Goal: Task Accomplishment & Management: Manage account settings

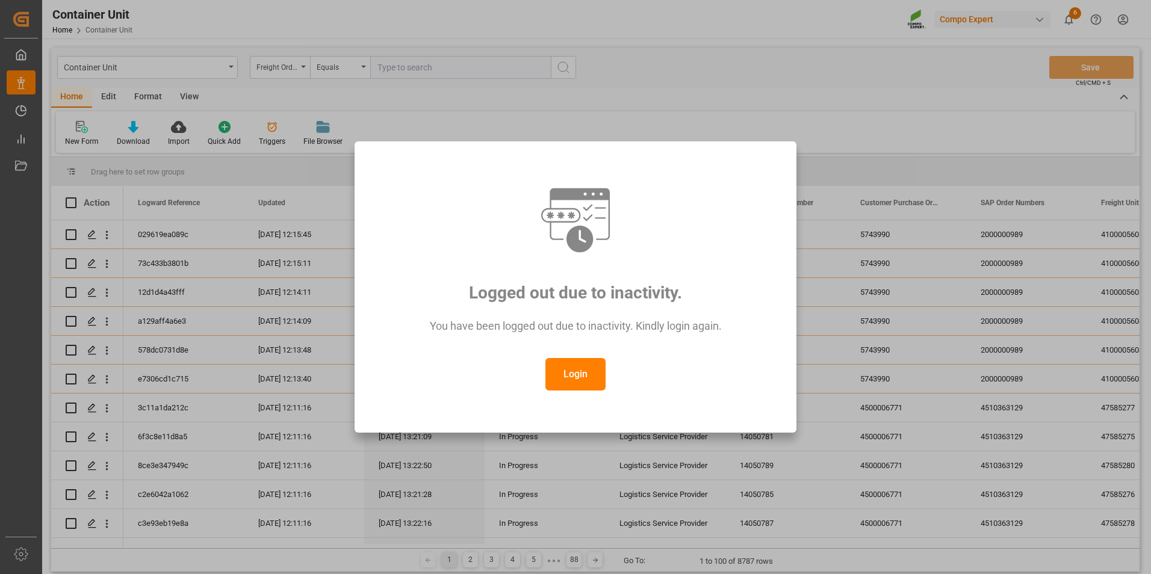
click at [582, 376] on button "Login" at bounding box center [576, 374] width 60 height 33
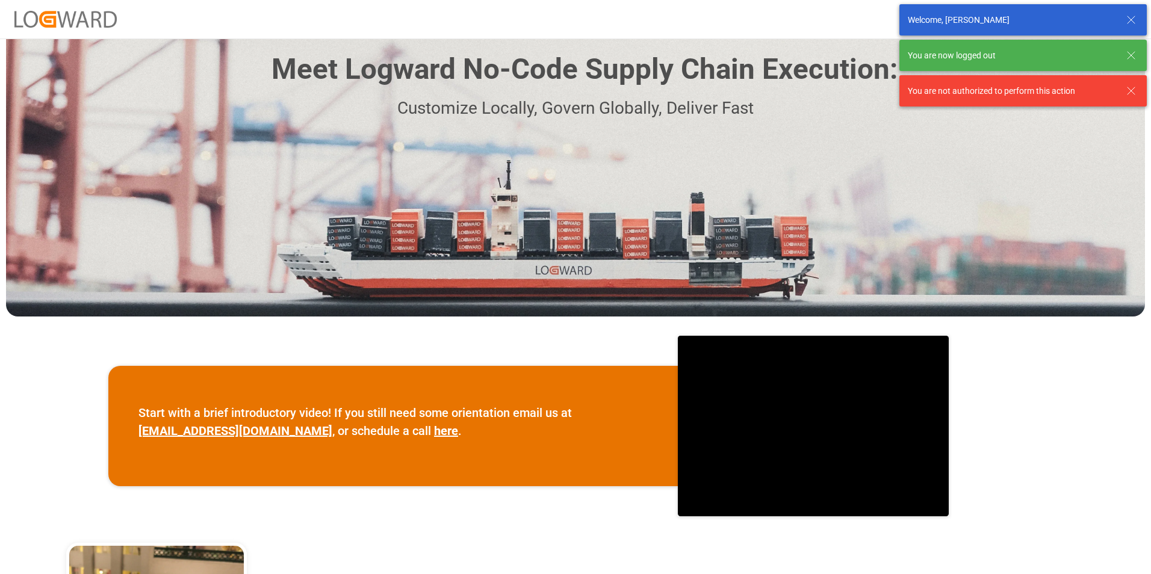
scroll to position [241, 0]
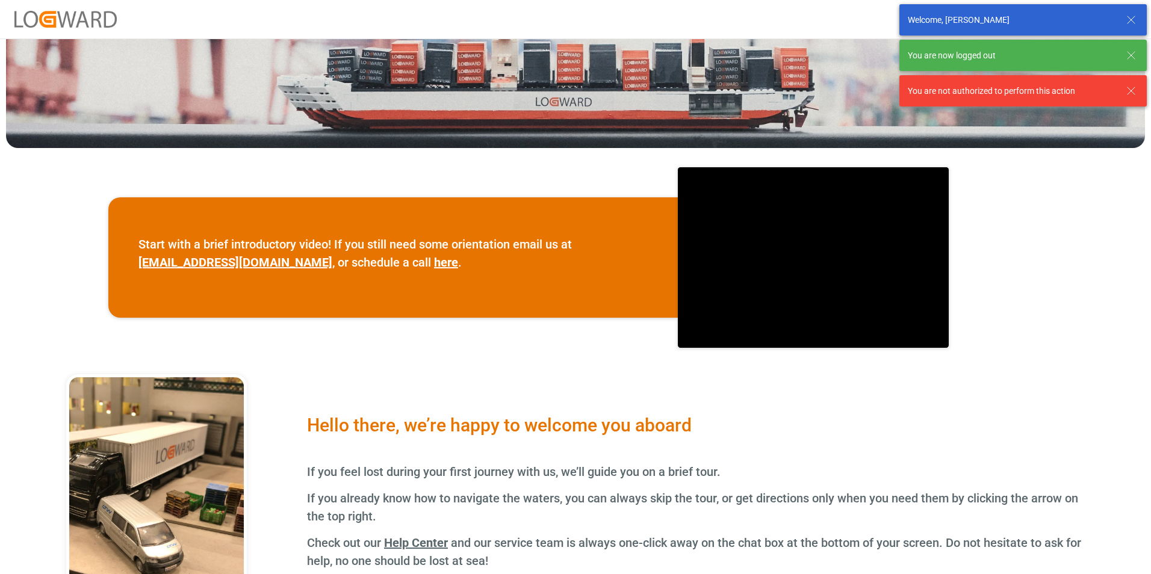
click at [1132, 22] on icon at bounding box center [1131, 20] width 14 height 14
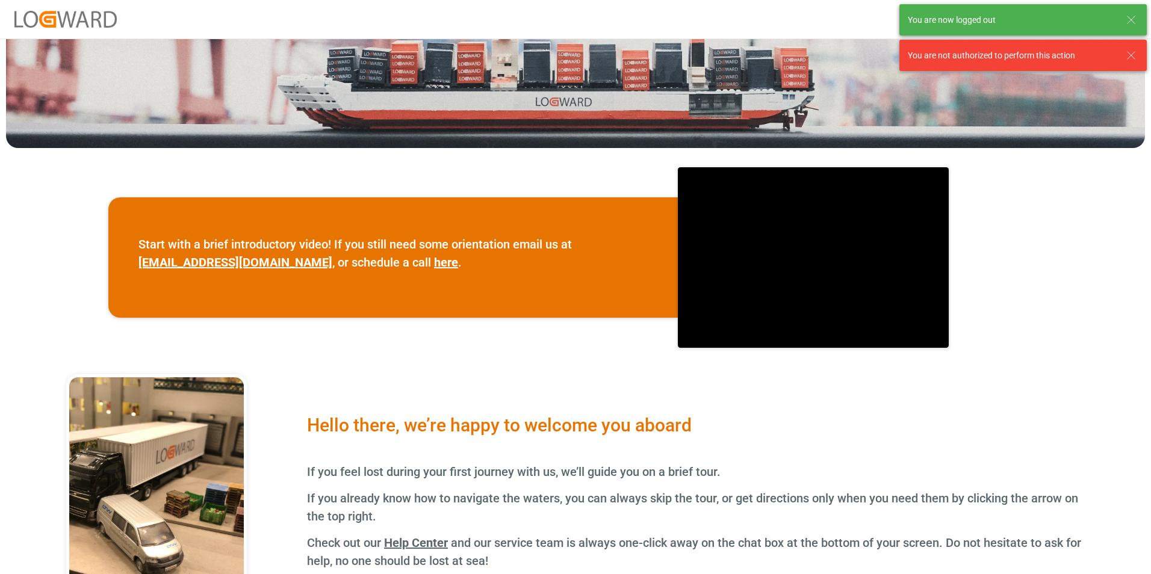
click at [1131, 72] on div "You are now logged out You are not authorized to perform this action" at bounding box center [1023, 37] width 256 height 75
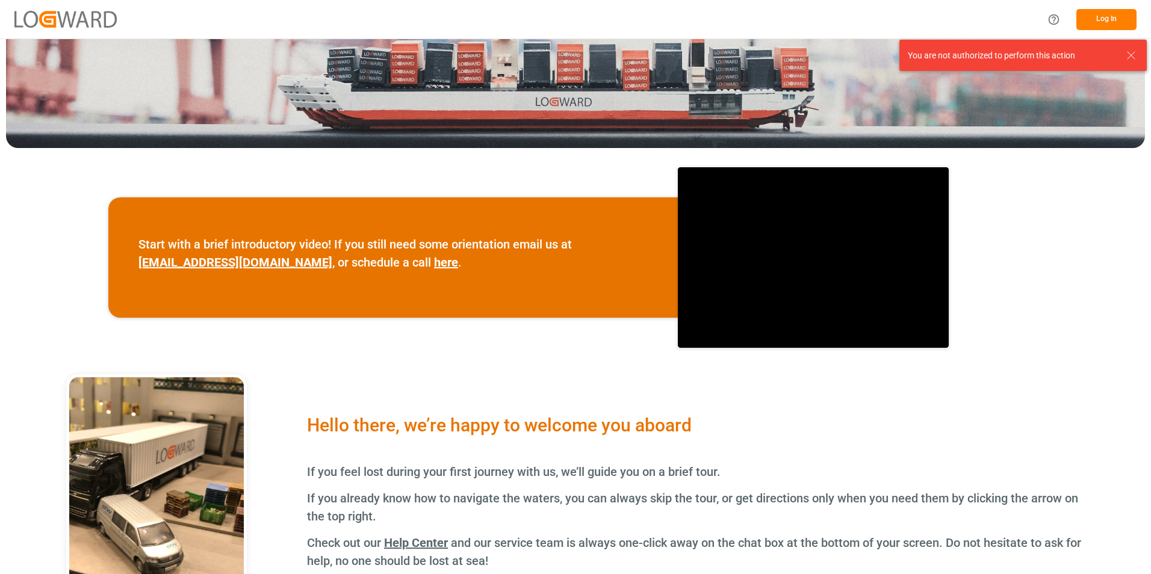
click at [1134, 57] on icon at bounding box center [1131, 55] width 14 height 14
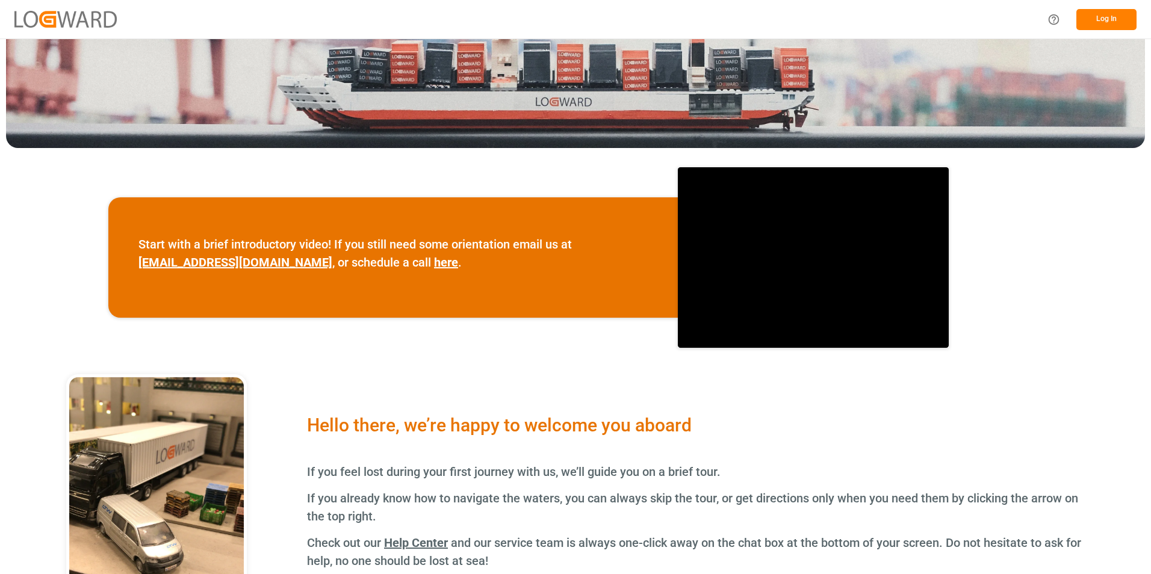
click at [1116, 20] on button "Log In" at bounding box center [1107, 19] width 60 height 21
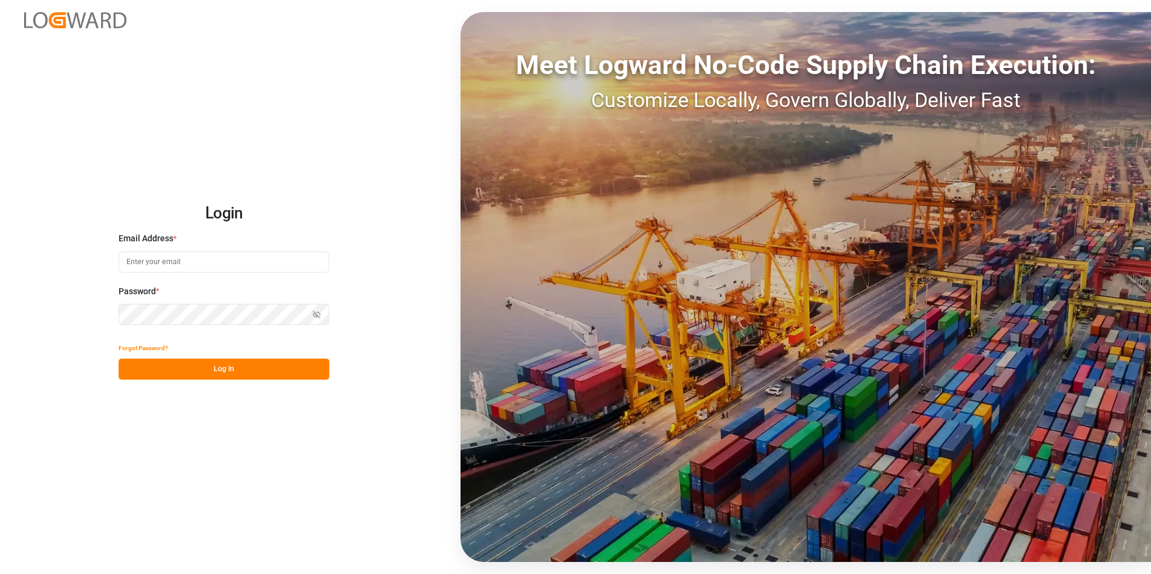
type input "francis.garcia@compo-expert.com"
click at [241, 373] on button "Log In" at bounding box center [224, 369] width 211 height 21
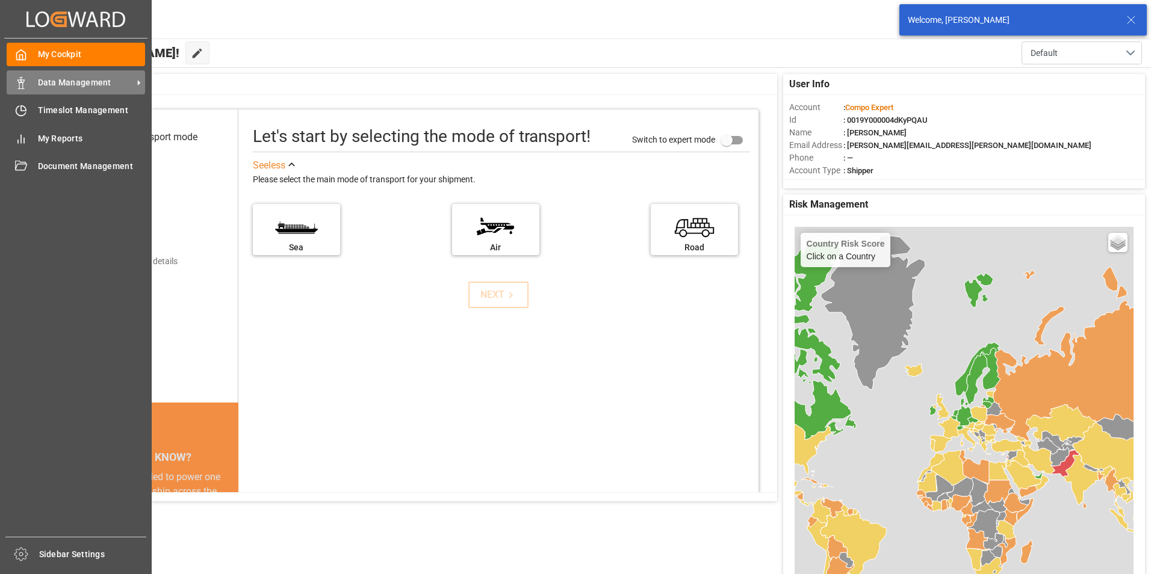
click at [35, 82] on div "Data Management Data Management" at bounding box center [76, 81] width 138 height 23
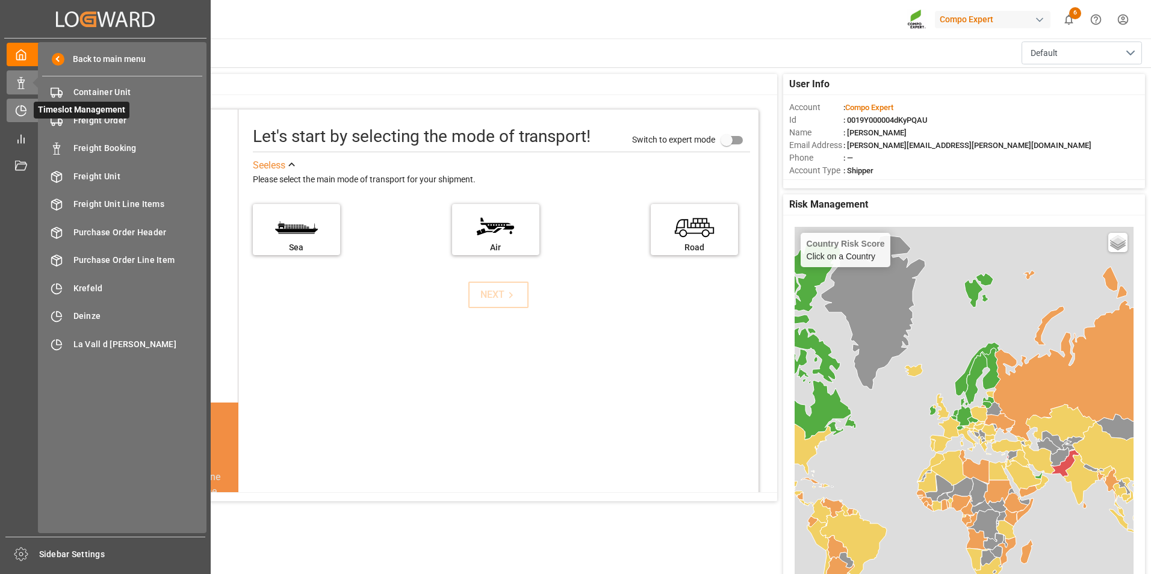
click at [27, 107] on div "Timeslot Management Timeslot Management" at bounding box center [105, 110] width 197 height 23
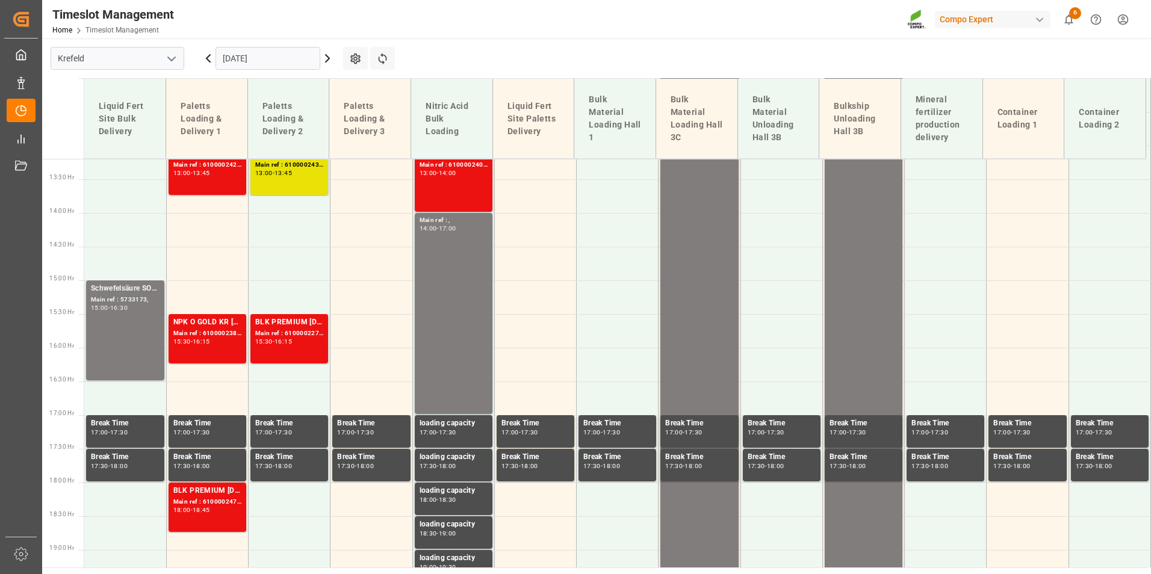
scroll to position [907, 0]
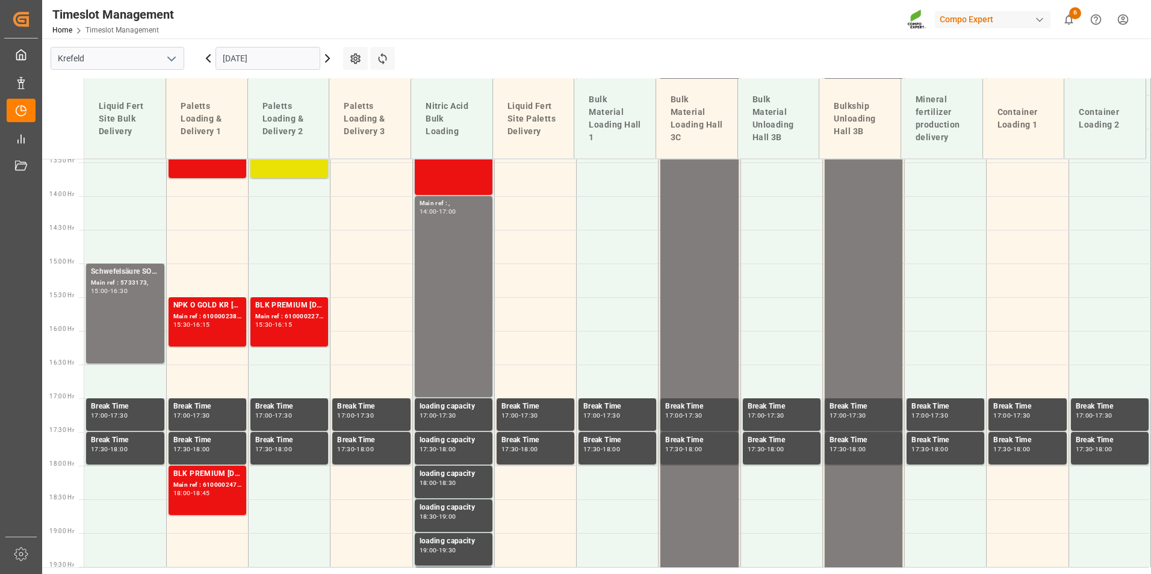
click at [170, 63] on icon "open menu" at bounding box center [171, 59] width 14 height 14
click at [79, 138] on div "La Vall d [PERSON_NAME]" at bounding box center [117, 139] width 132 height 27
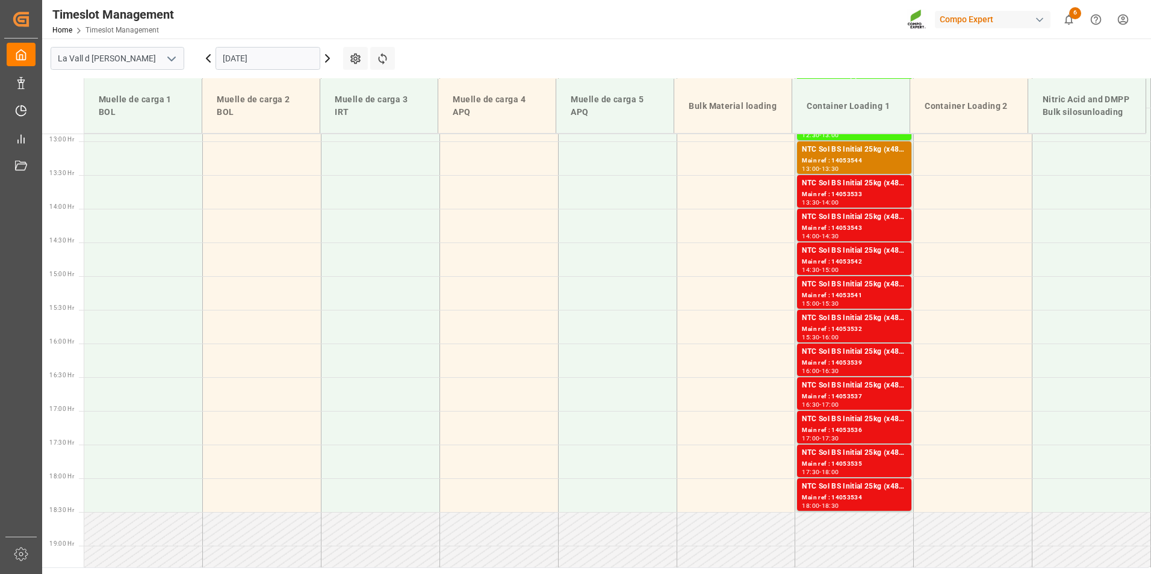
scroll to position [881, 0]
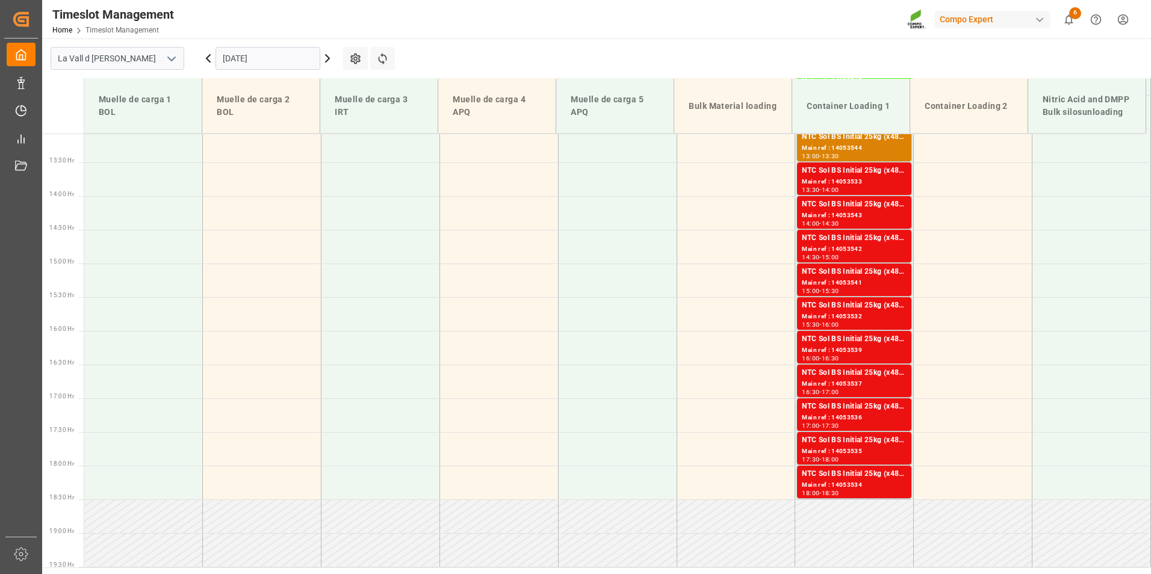
click at [275, 59] on input "[DATE]" at bounding box center [268, 58] width 105 height 23
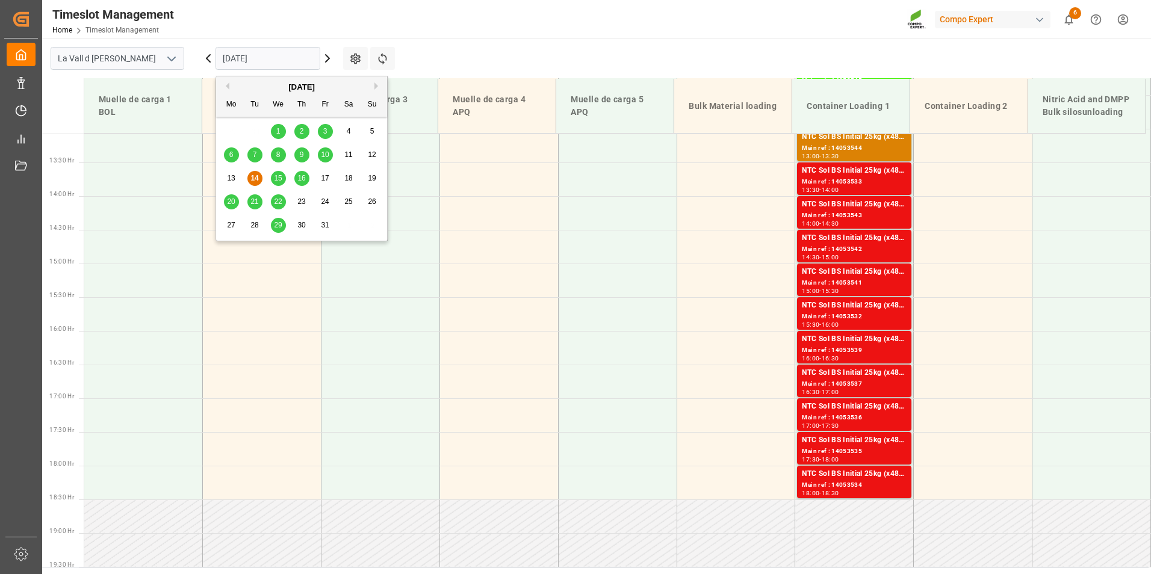
click at [255, 202] on span "21" at bounding box center [254, 201] width 8 height 8
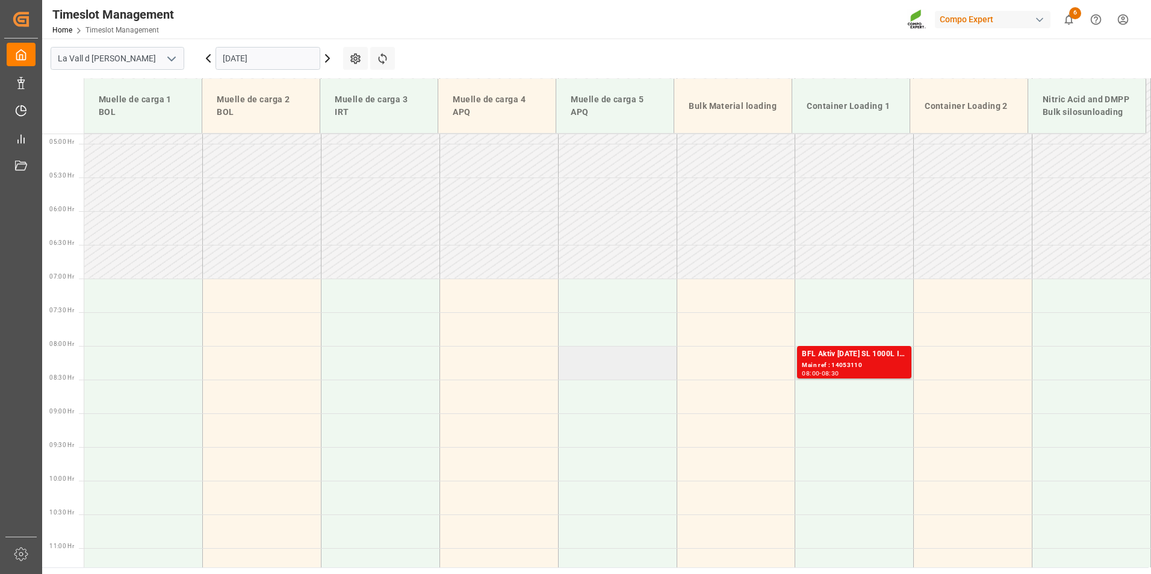
scroll to position [340, 0]
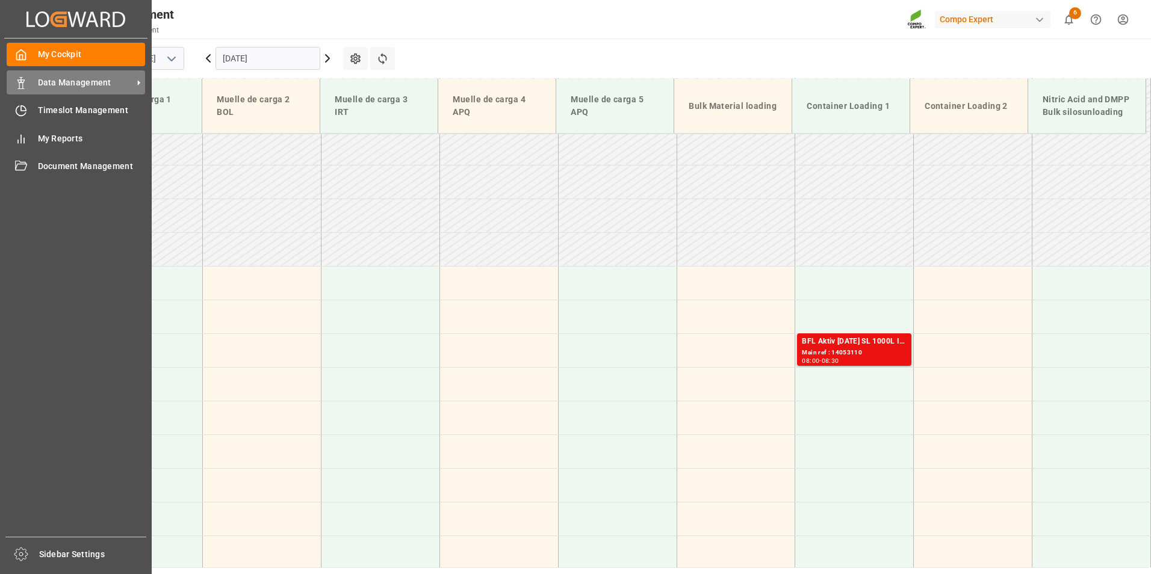
click at [27, 86] on div "Data Management Data Management" at bounding box center [76, 81] width 138 height 23
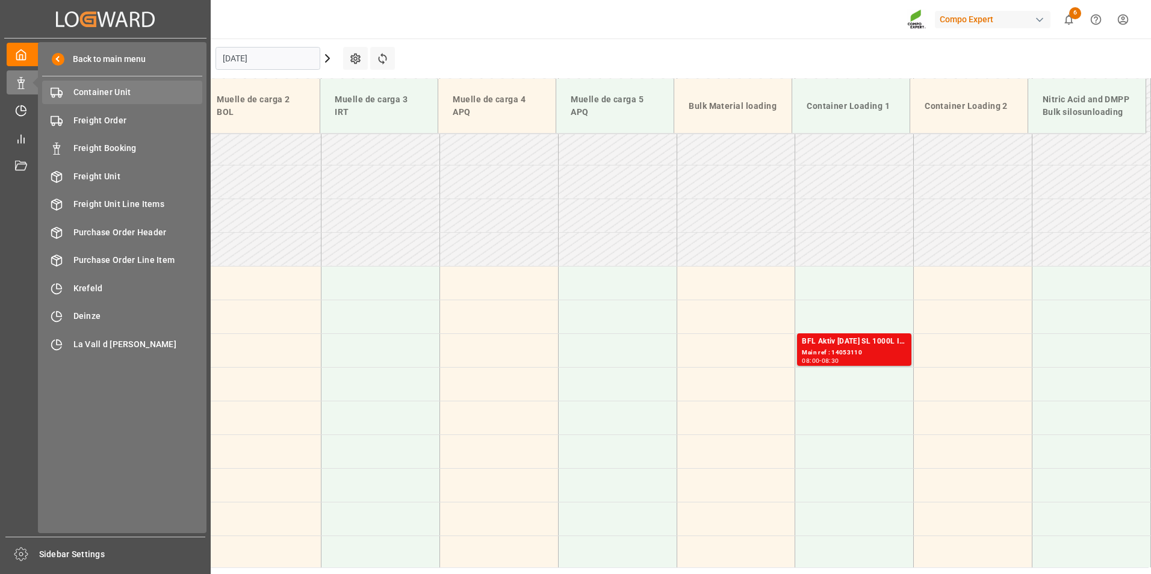
click at [111, 96] on span "Container Unit" at bounding box center [137, 92] width 129 height 13
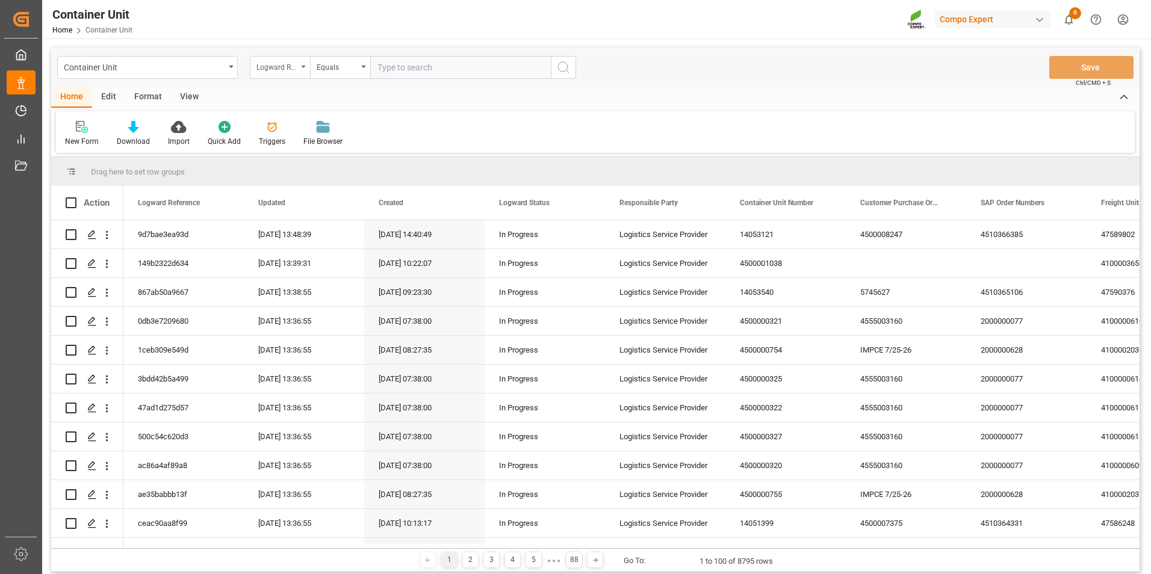
click at [305, 71] on div "Logward Reference" at bounding box center [280, 67] width 60 height 23
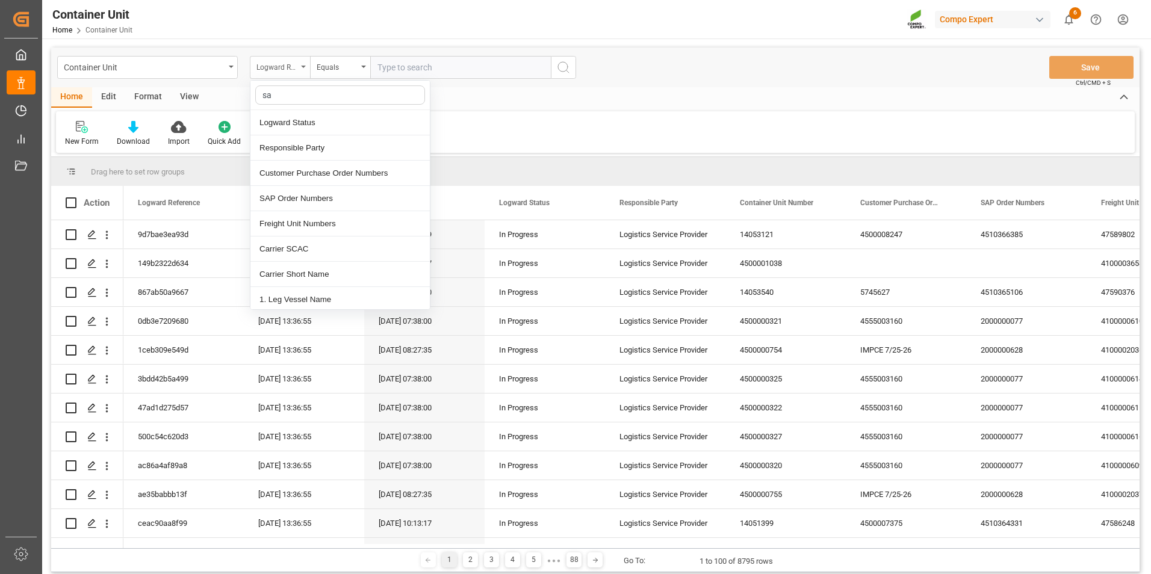
type input "sap"
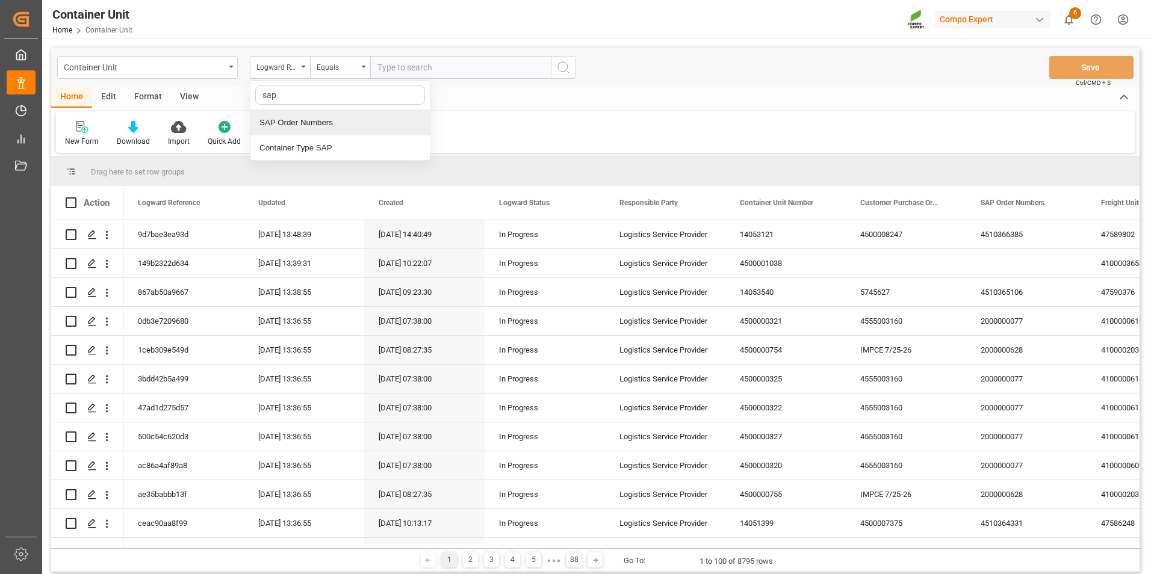
click at [303, 125] on div "SAP Order Numbers" at bounding box center [339, 122] width 179 height 25
click at [362, 67] on icon "open menu" at bounding box center [363, 67] width 5 height 2
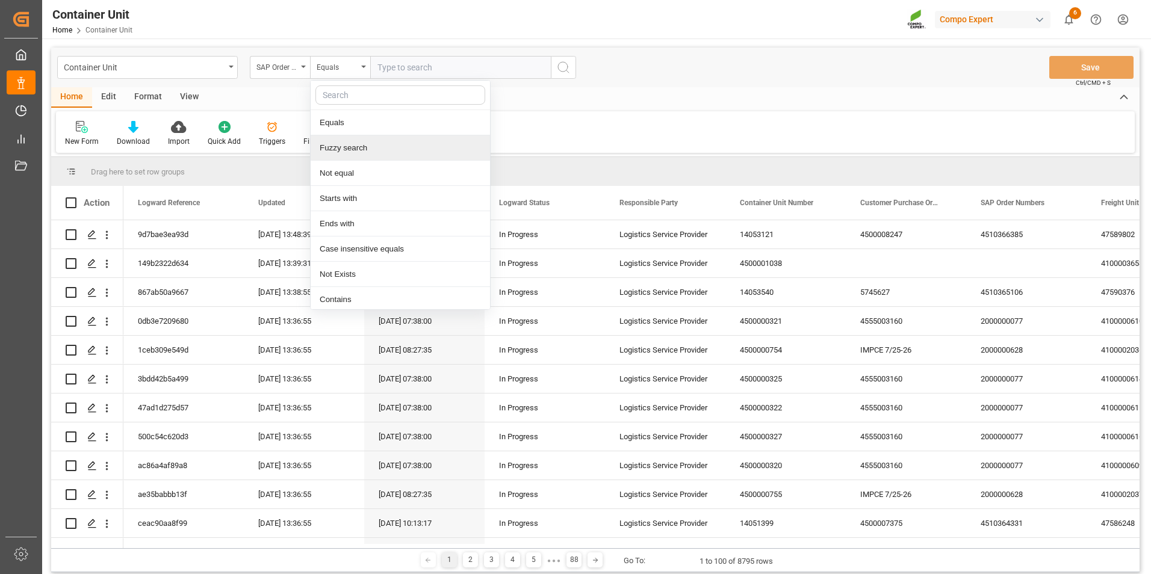
click at [333, 145] on div "Fuzzy search" at bounding box center [400, 147] width 179 height 25
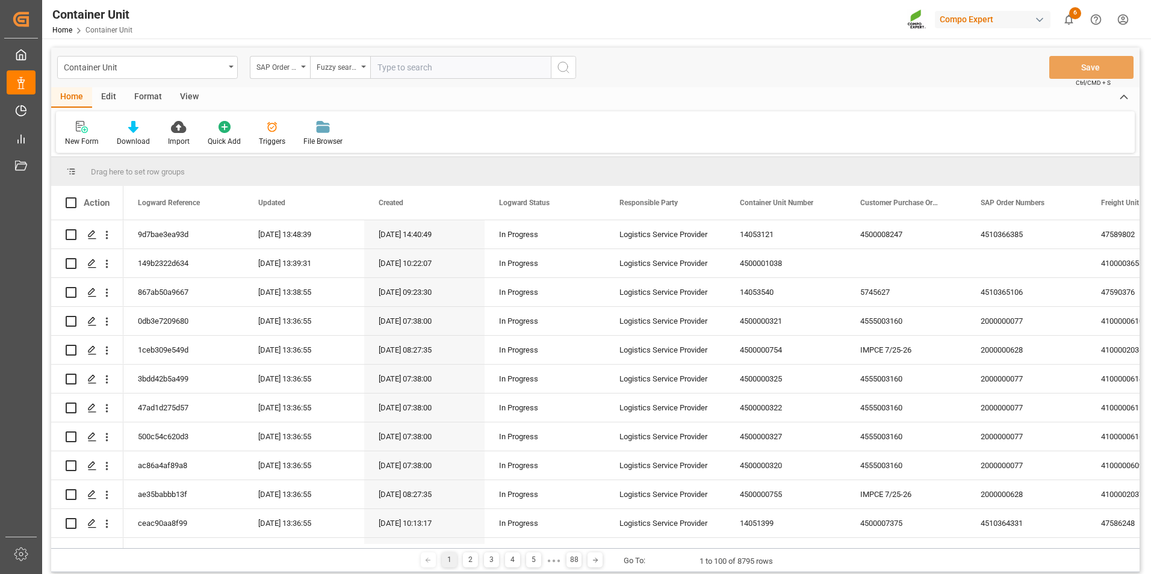
paste input "4510367195"
type input "4510367195"
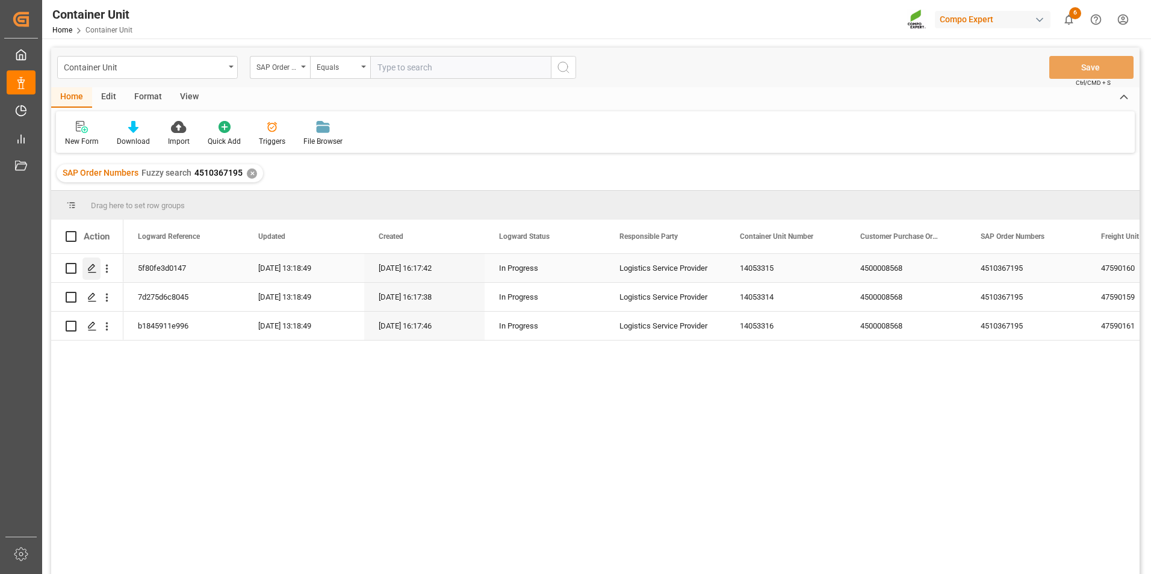
click at [97, 269] on div "Press SPACE to select this row." at bounding box center [91, 269] width 18 height 22
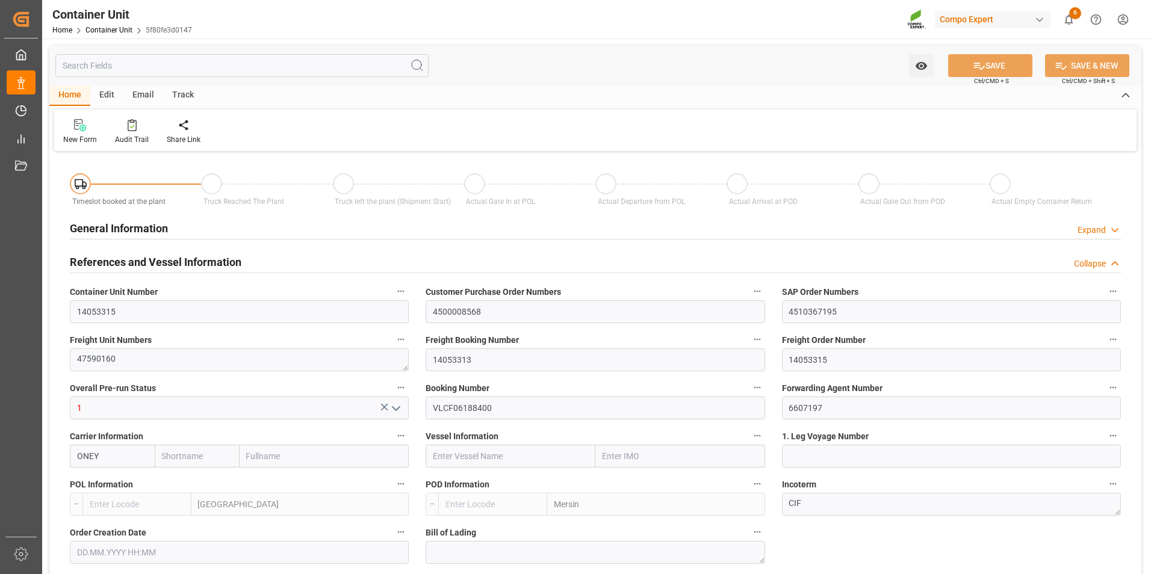
type input "ONEY"
type input "ESVLC"
type input "TRMER"
type input "0"
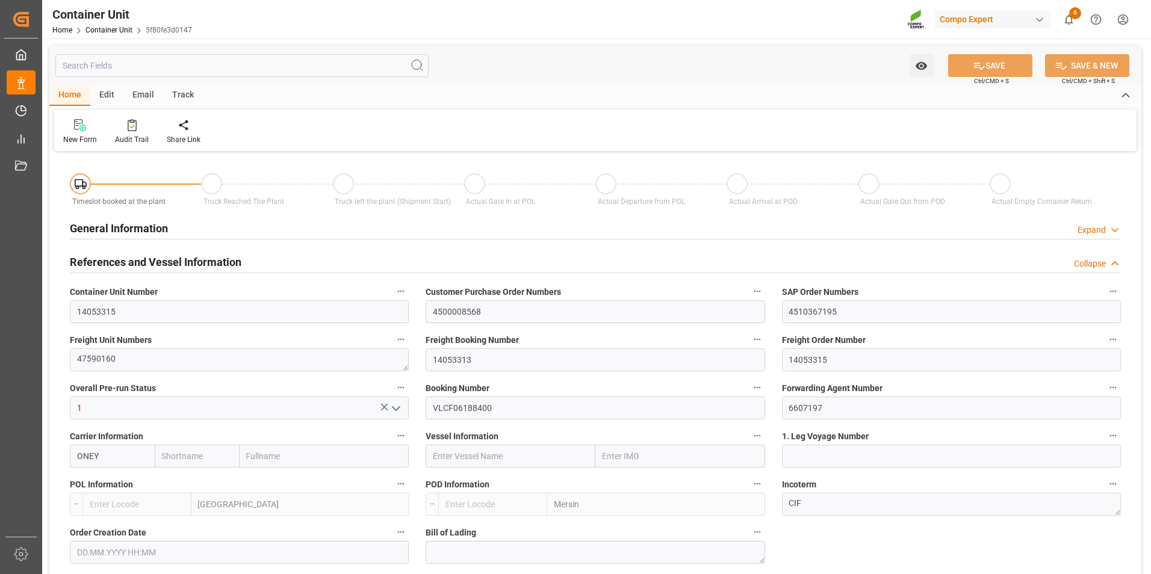
type input "0"
type input "60"
type input "24576"
type input "[DATE] 16:17"
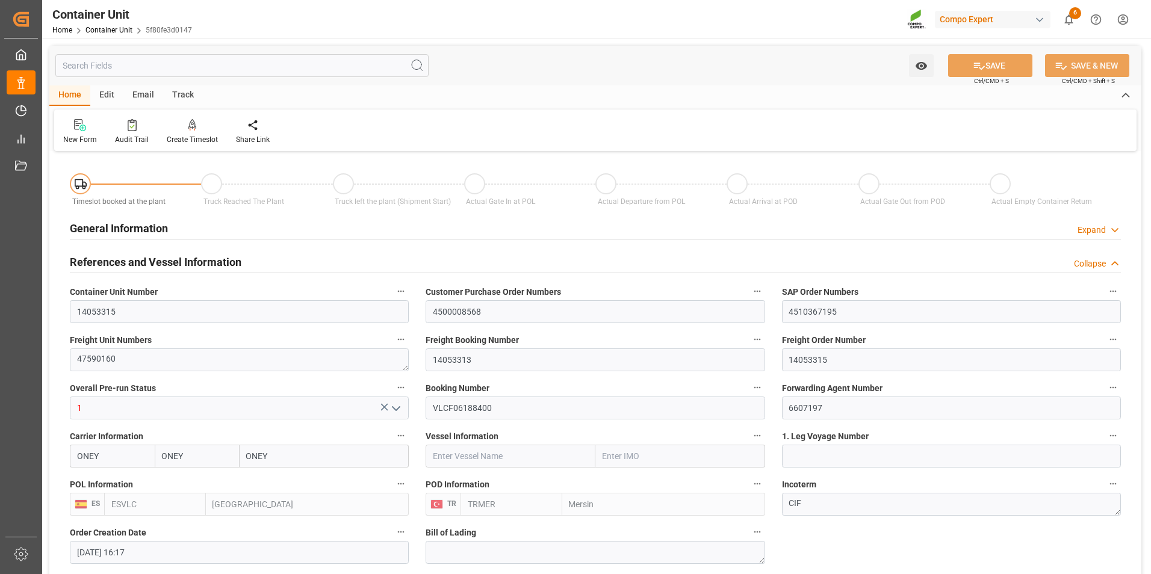
type input "15.10.2025"
click at [191, 125] on icon at bounding box center [192, 124] width 8 height 10
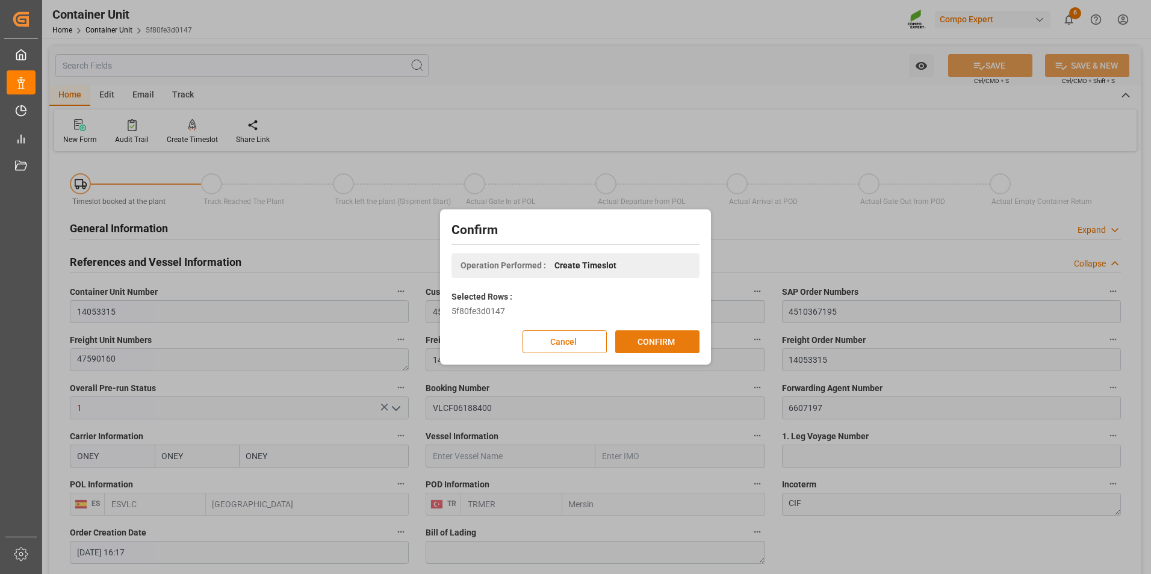
click at [662, 345] on button "CONFIRM" at bounding box center [657, 342] width 84 height 23
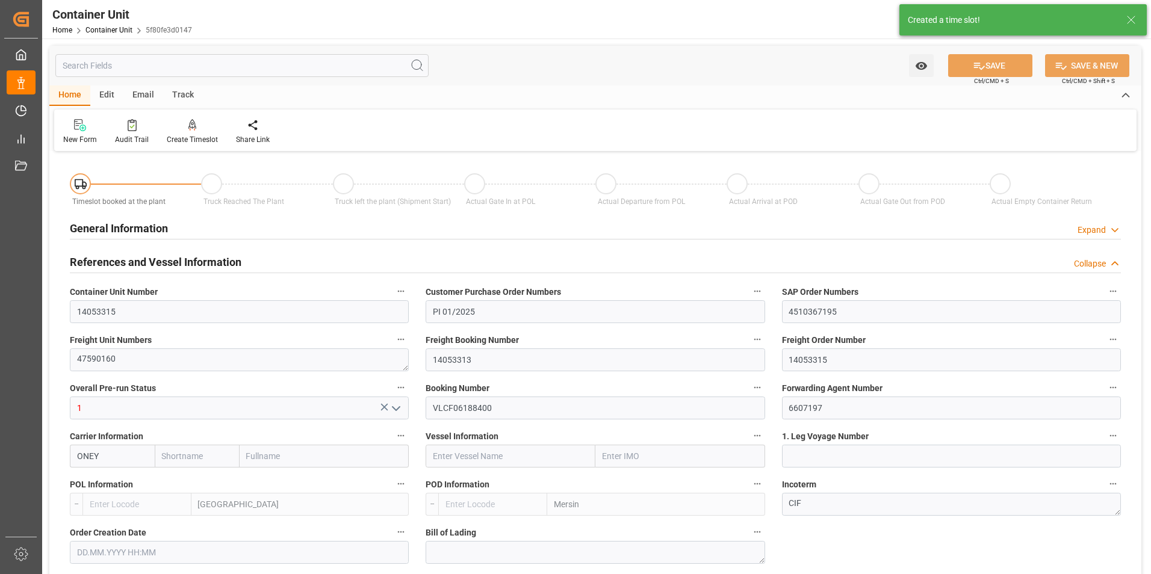
type input "ONEY"
type input "ESVLC"
type input "TRMER"
type input "0"
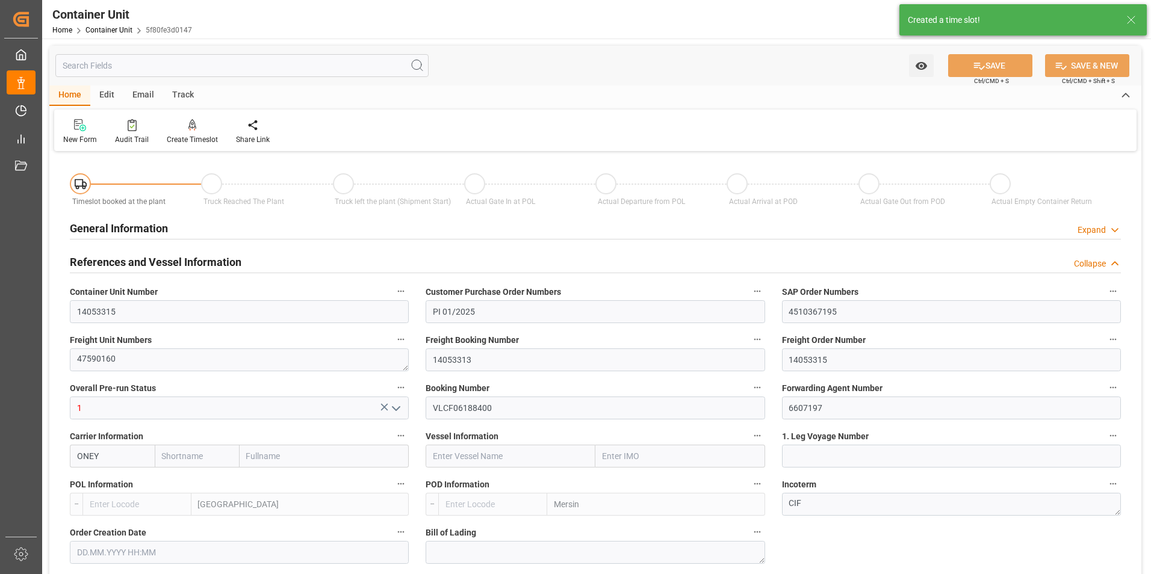
type input "0"
type input "60"
type input "24576"
type input "[DATE] 16:17"
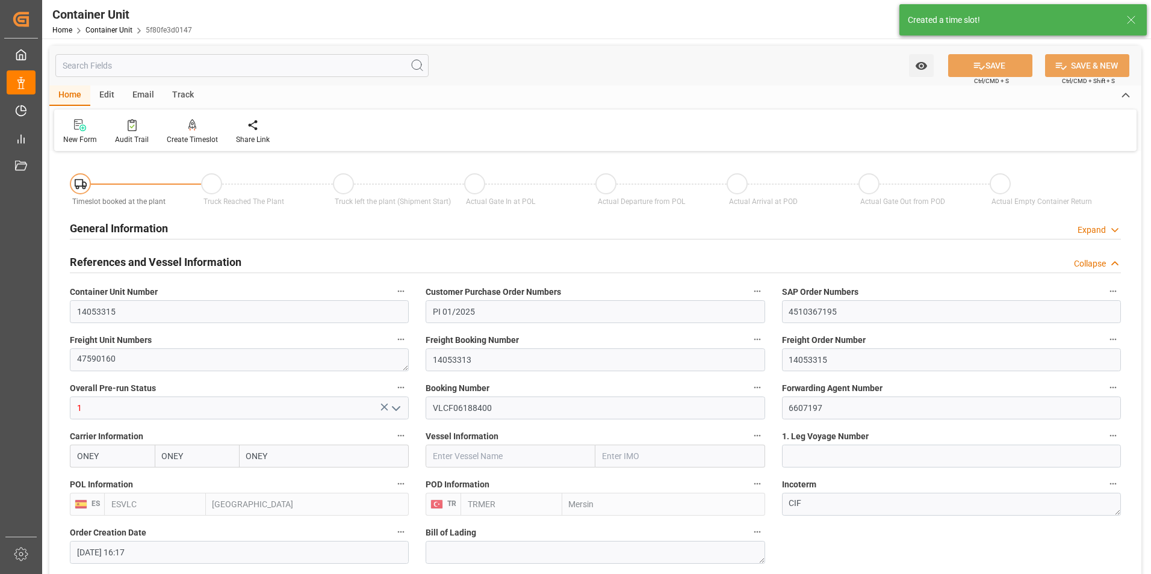
type input "15.10.2025"
click at [1131, 25] on icon at bounding box center [1131, 20] width 14 height 14
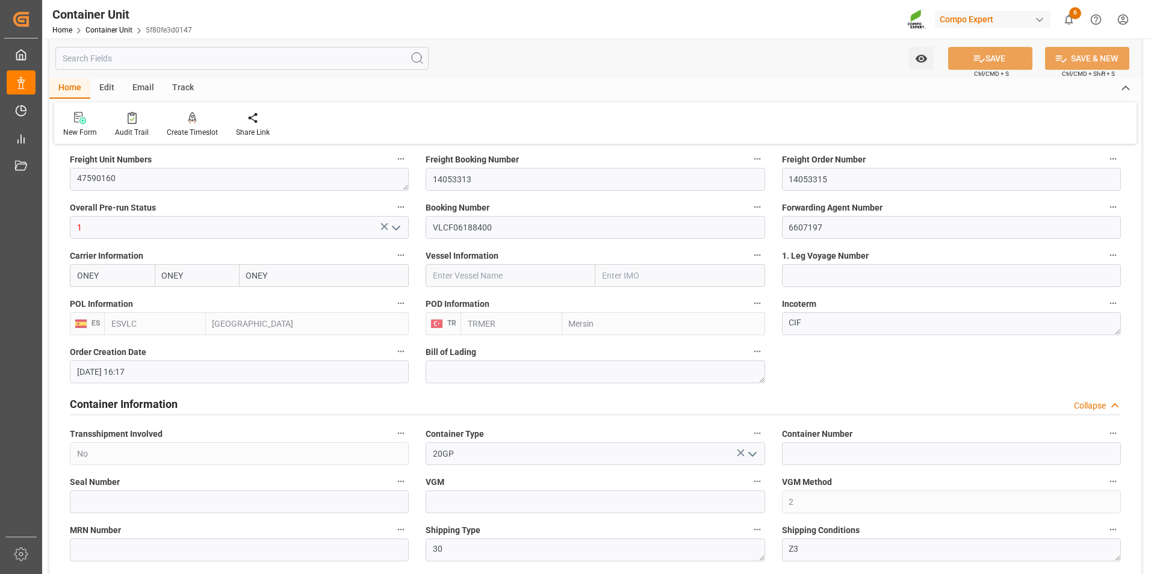
scroll to position [301, 0]
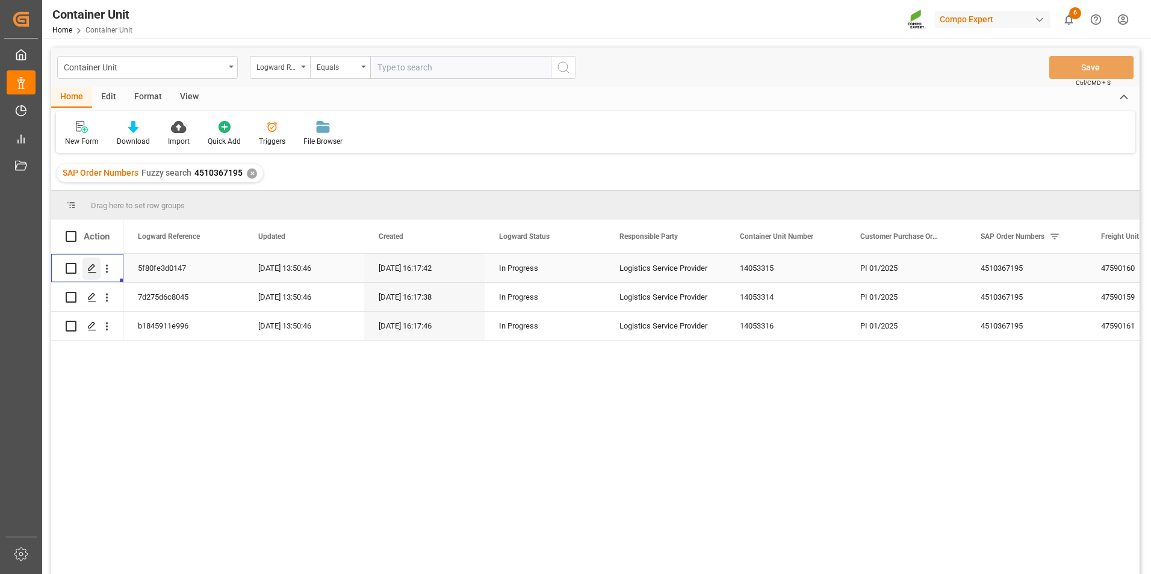
click at [93, 273] on icon "Press SPACE to select this row." at bounding box center [92, 269] width 10 height 10
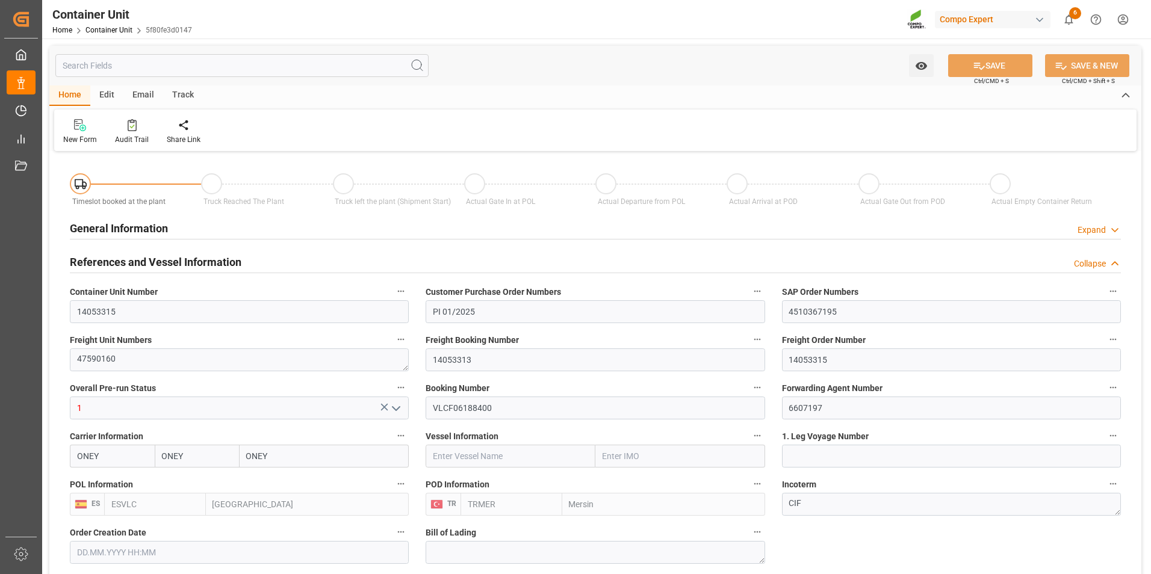
type input "ONEY"
type input "ESVLC"
type input "TRMER"
type input "0"
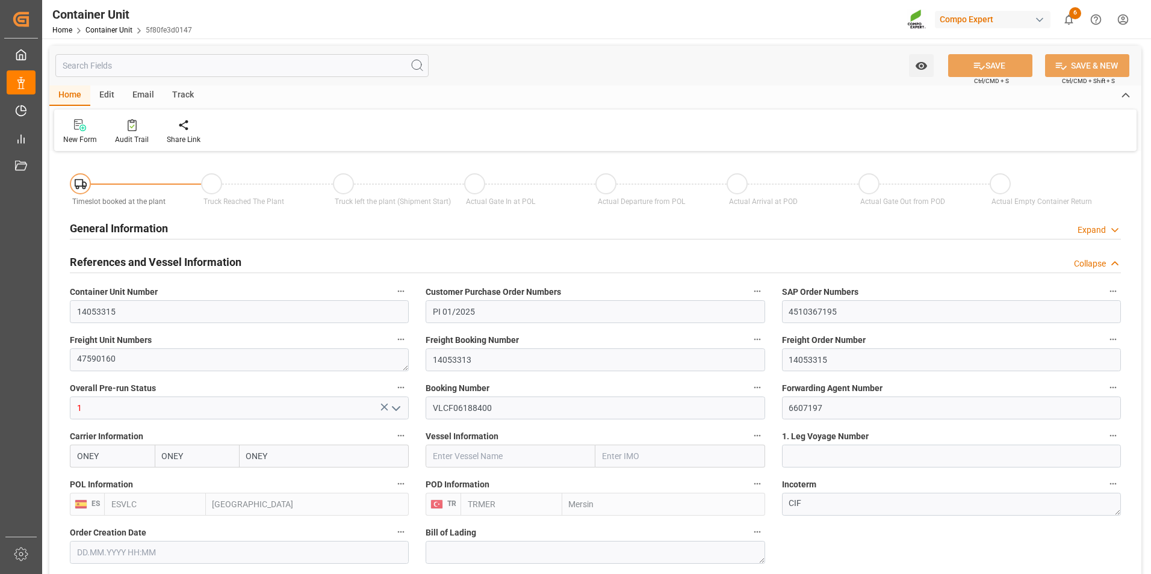
type input "0"
type input "60"
type input "24576"
type input "[DATE] 16:17"
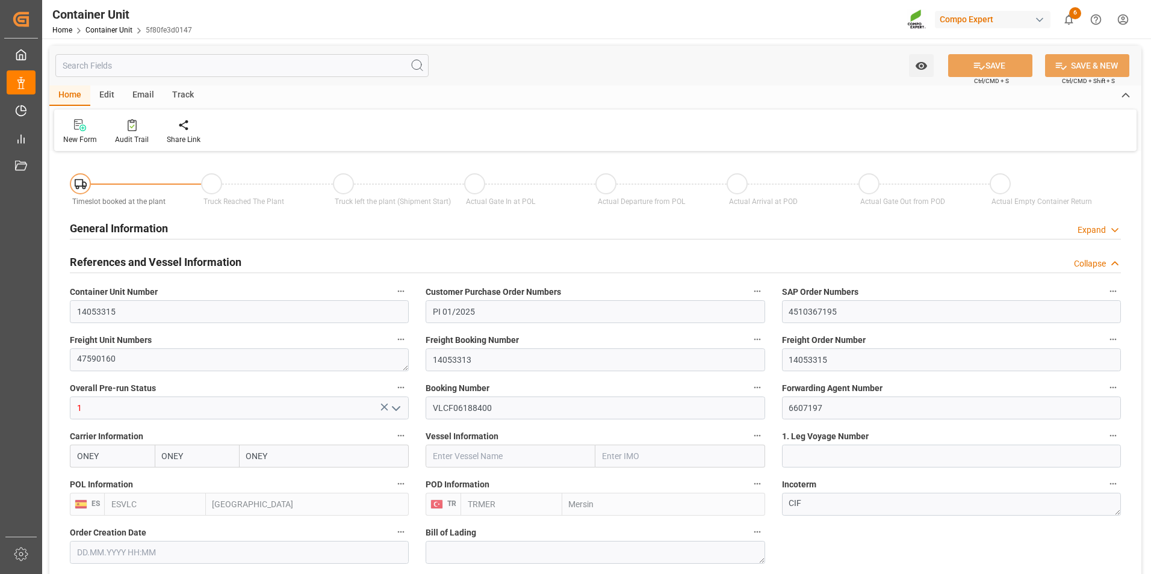
type input "15.10.2025"
click at [191, 125] on icon at bounding box center [192, 124] width 8 height 10
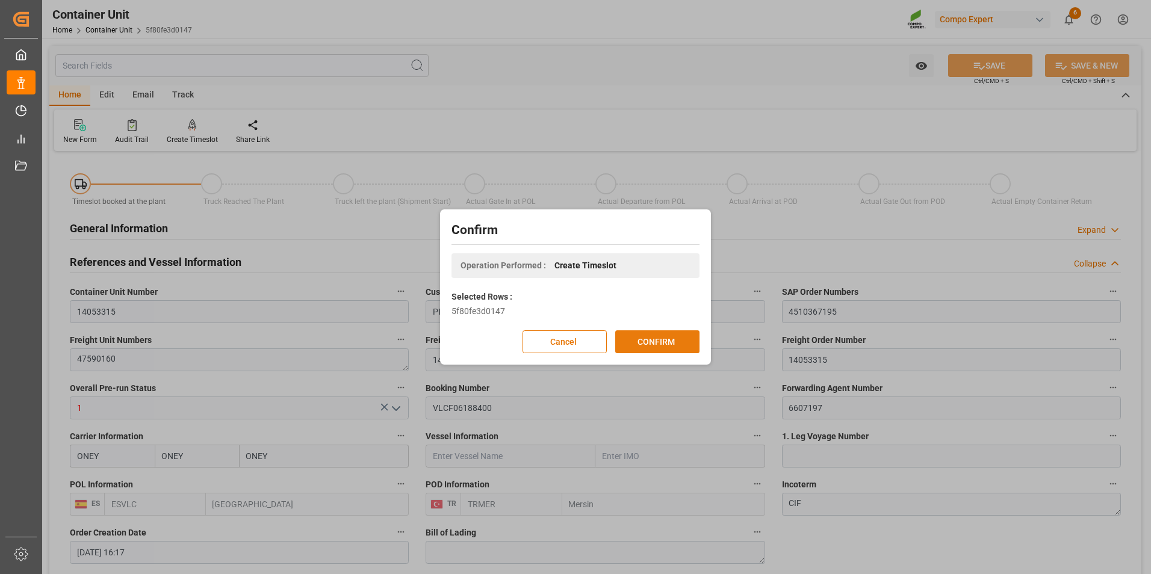
click at [668, 346] on button "CONFIRM" at bounding box center [657, 342] width 84 height 23
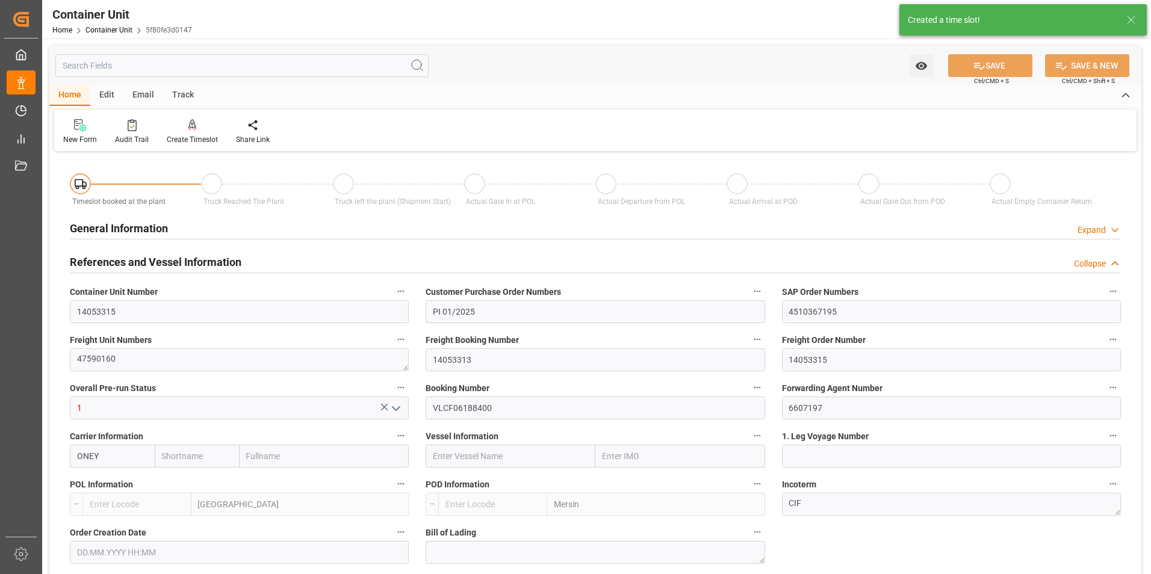
type input "ONEY"
type input "ESVLC"
type input "TRMER"
type input "0"
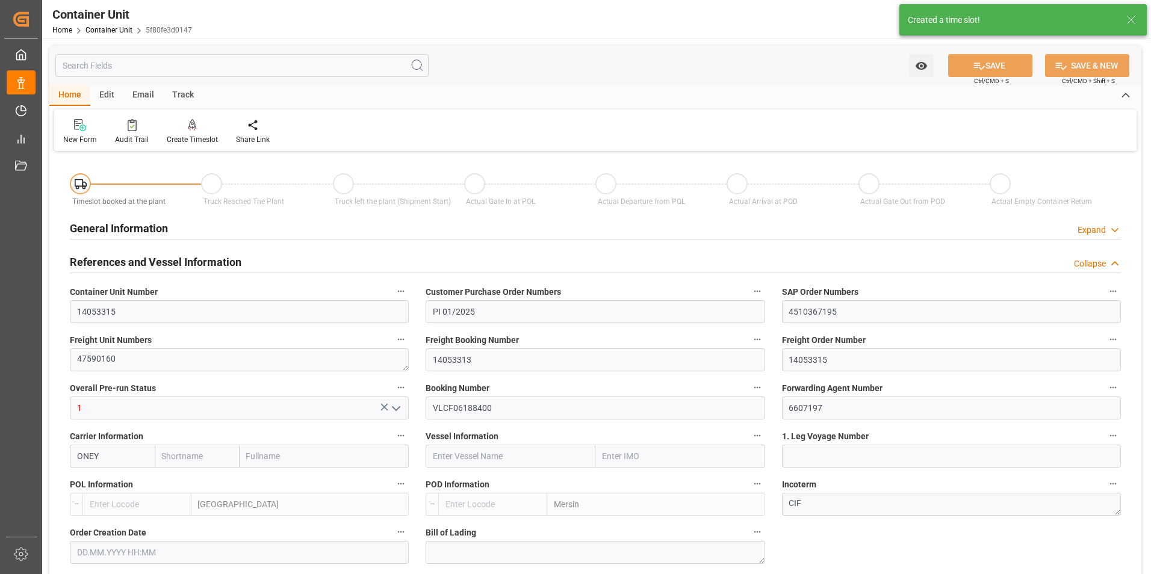
type input "0"
type input "60"
type input "24576"
type input "[DATE] 16:17"
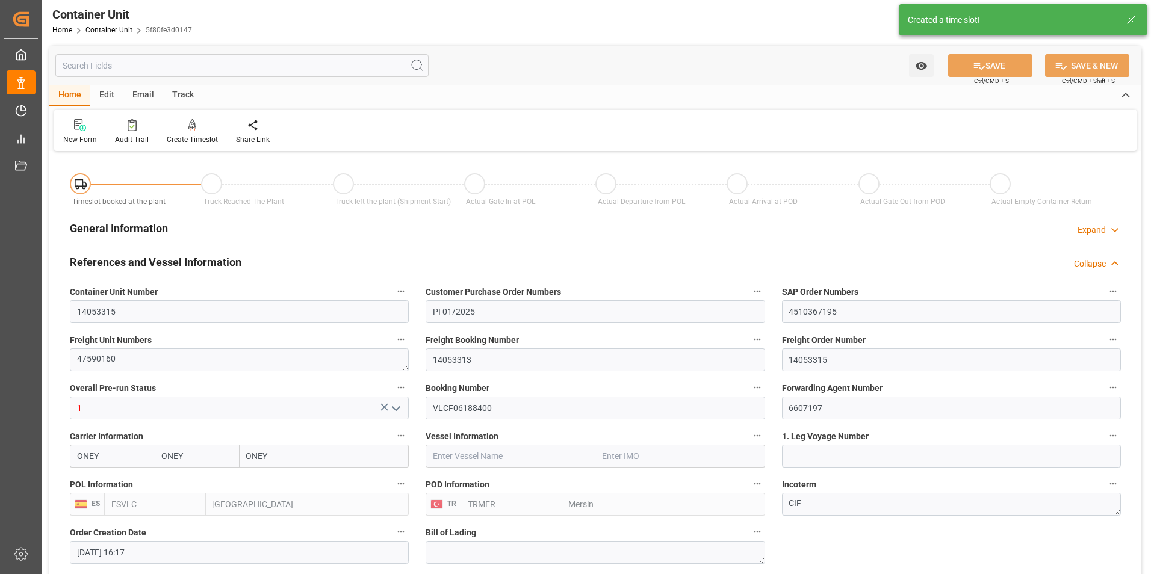
type input "15.10.2025"
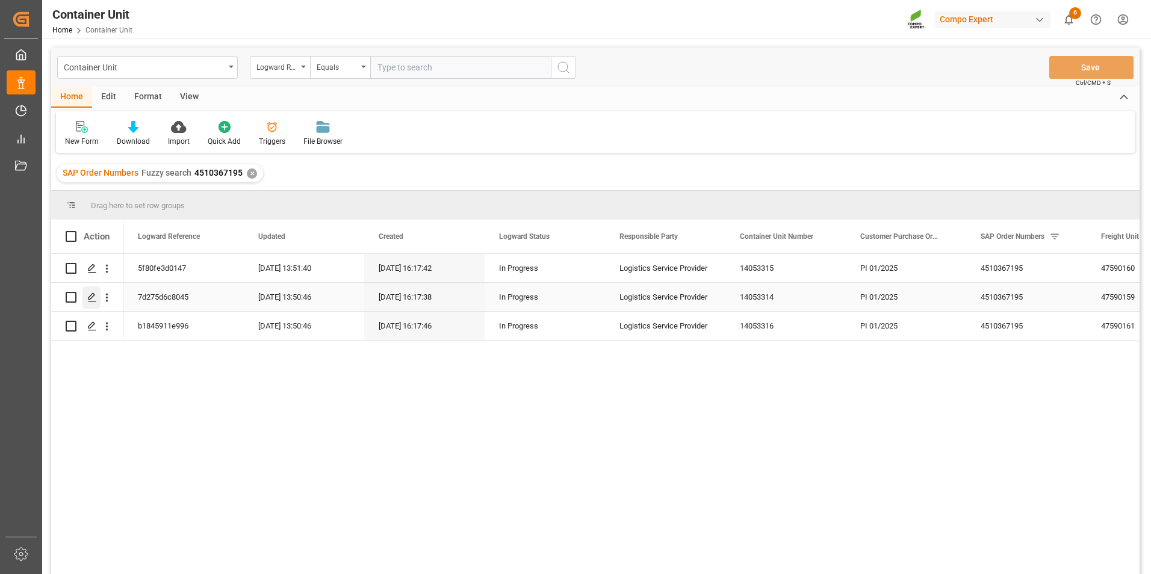
click at [94, 299] on icon "Press SPACE to select this row." at bounding box center [92, 298] width 10 height 10
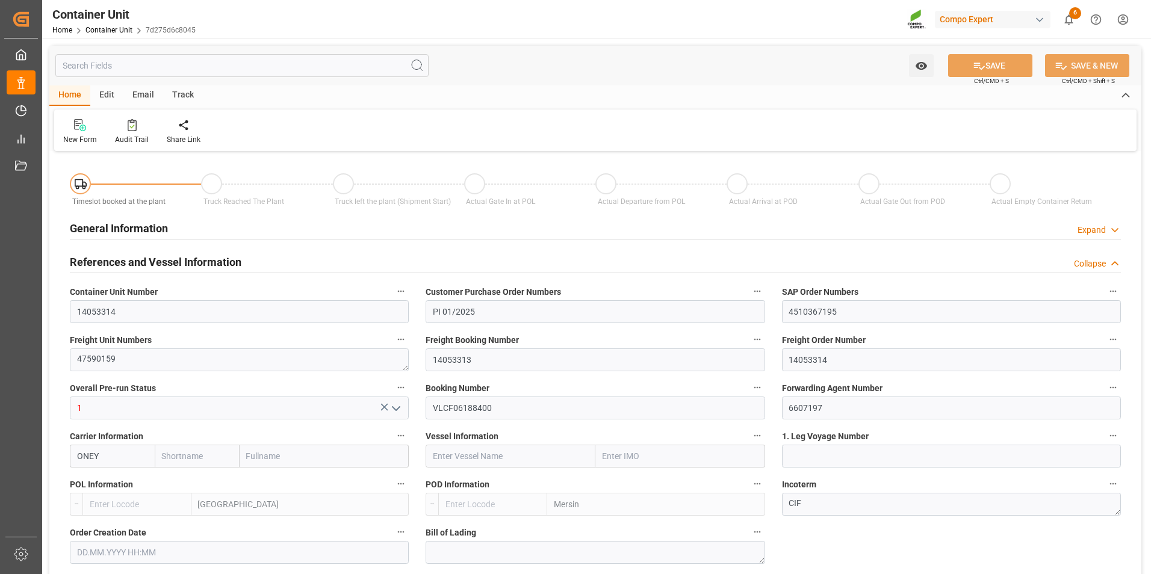
type input "ONEY"
type input "ESVLC"
type input "TRMER"
type input "0"
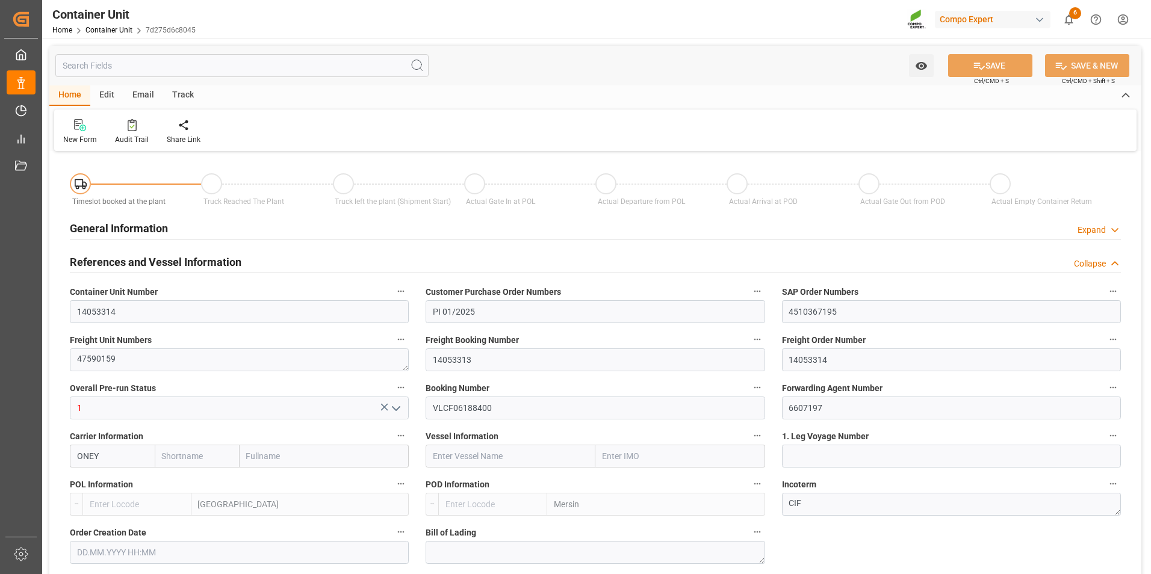
type input "0"
type input "60"
type input "24576"
type input "[DATE] 16:17"
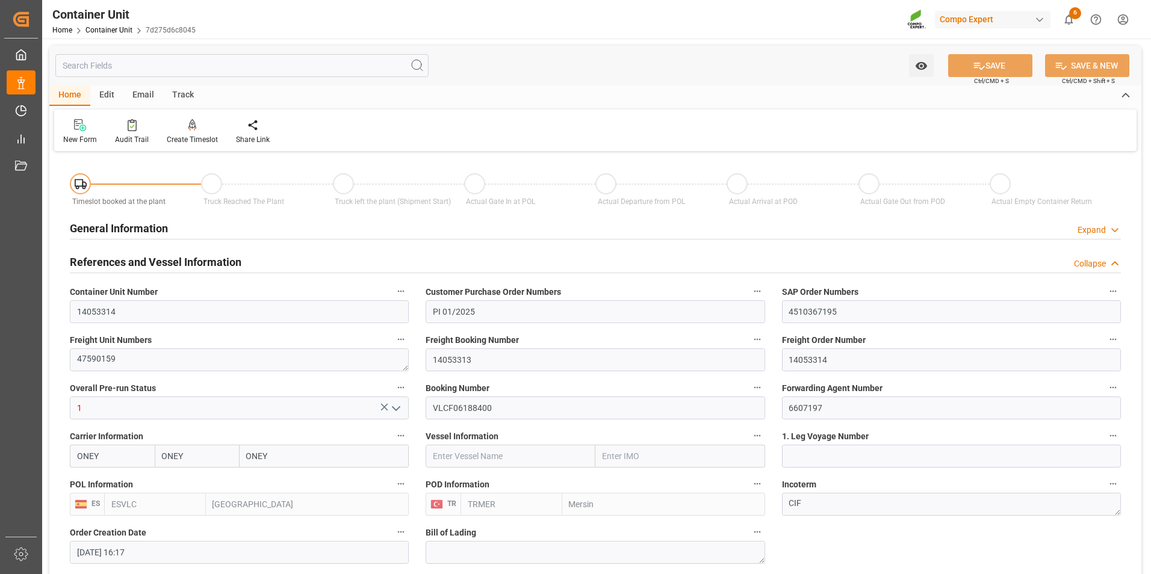
type input "15.10.2025"
click at [190, 127] on icon at bounding box center [192, 125] width 8 height 12
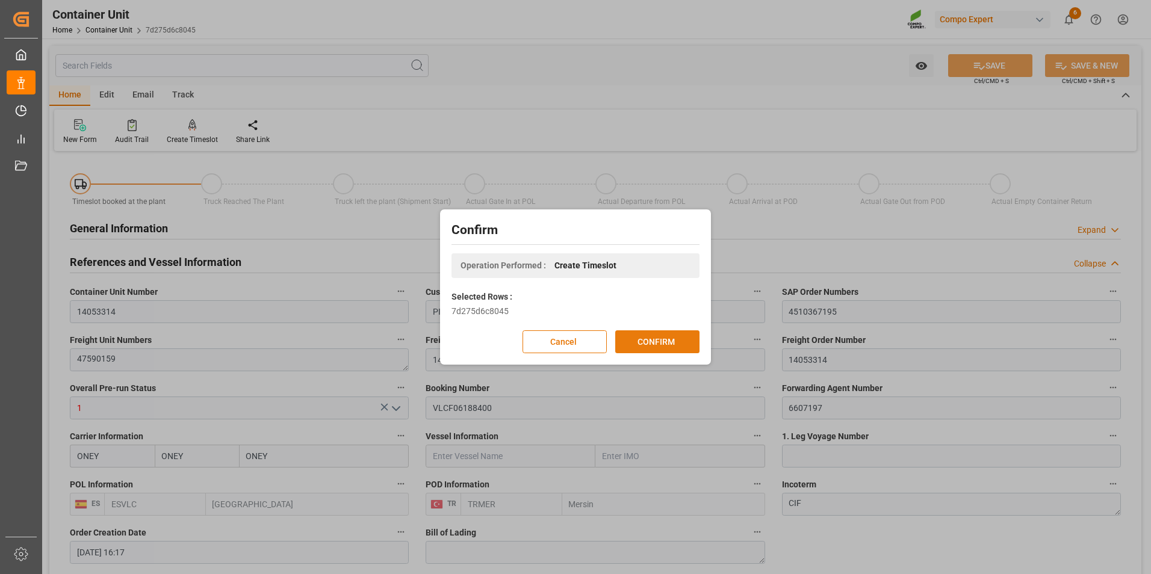
click at [647, 344] on button "CONFIRM" at bounding box center [657, 342] width 84 height 23
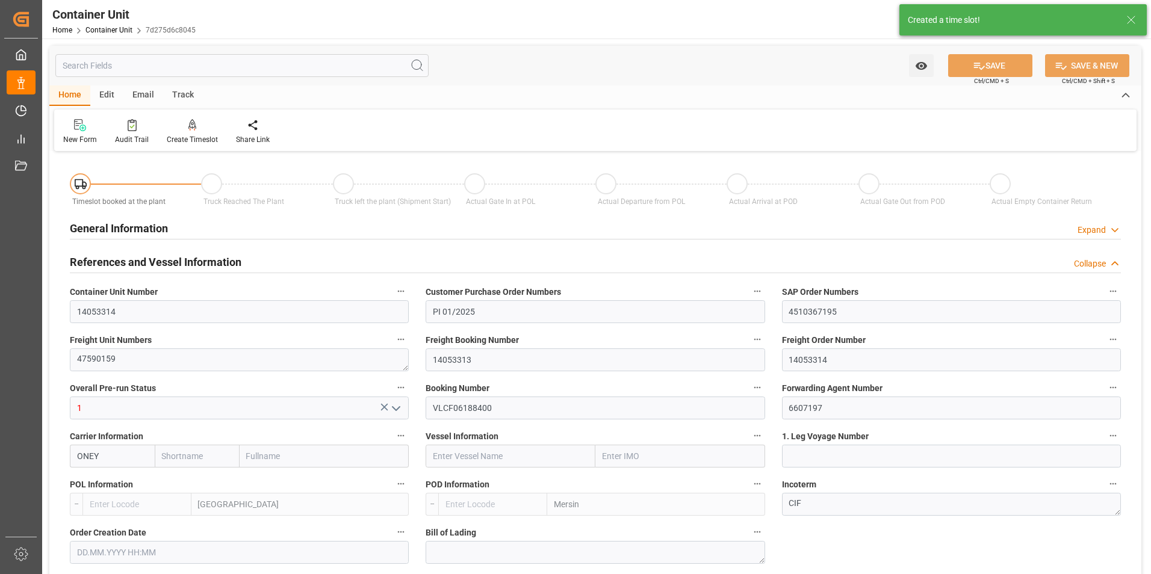
type input "ONEY"
type input "ESVLC"
type input "TRMER"
type input "0"
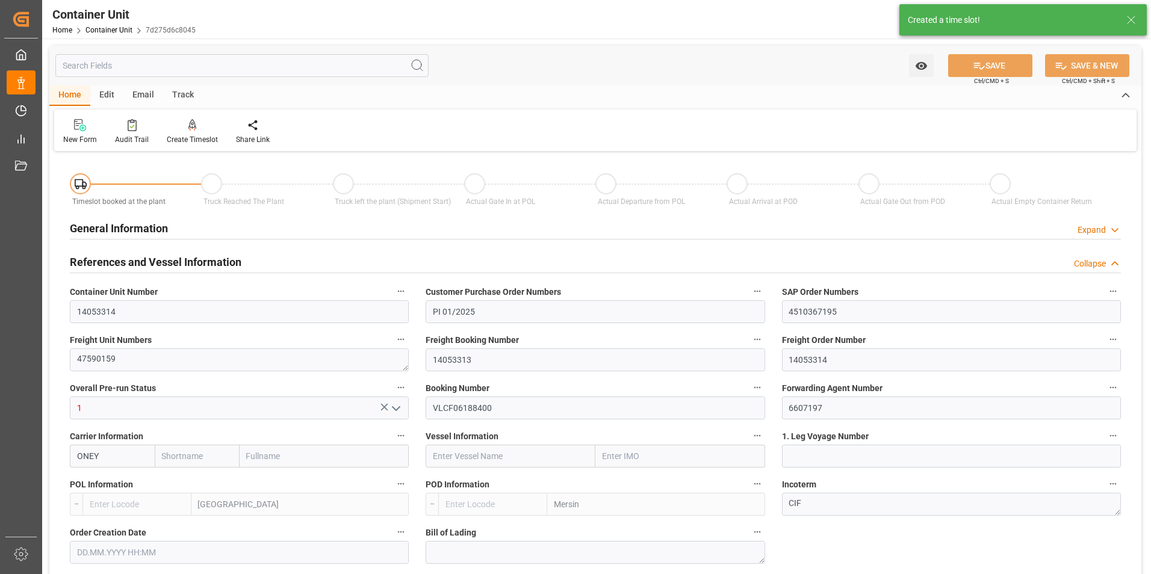
type input "0"
type input "60"
type input "24576"
type input "[DATE] 16:17"
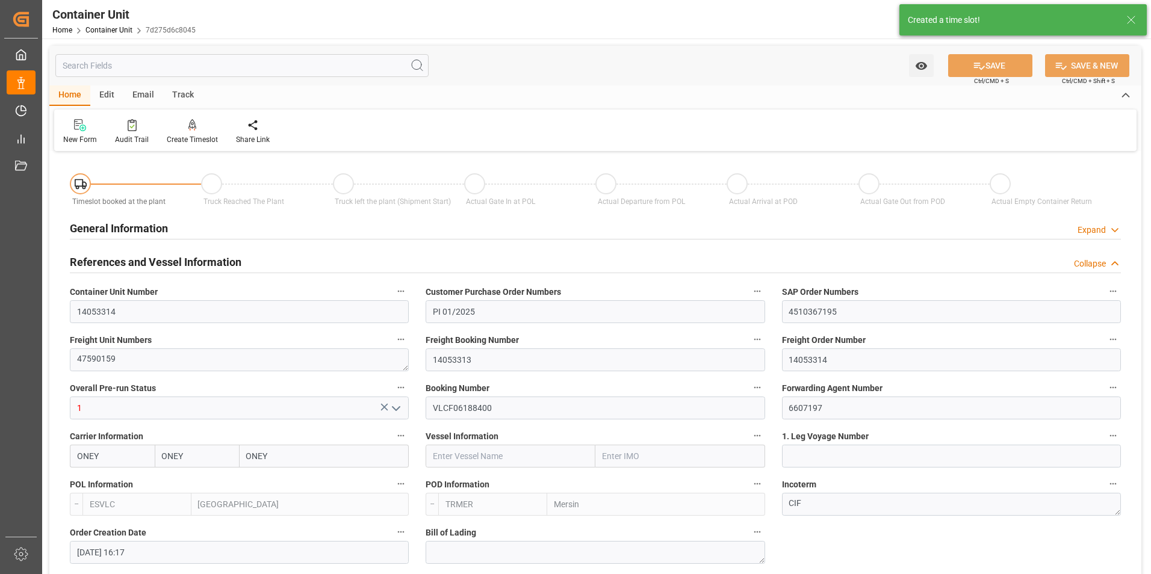
type input "15.10.2025"
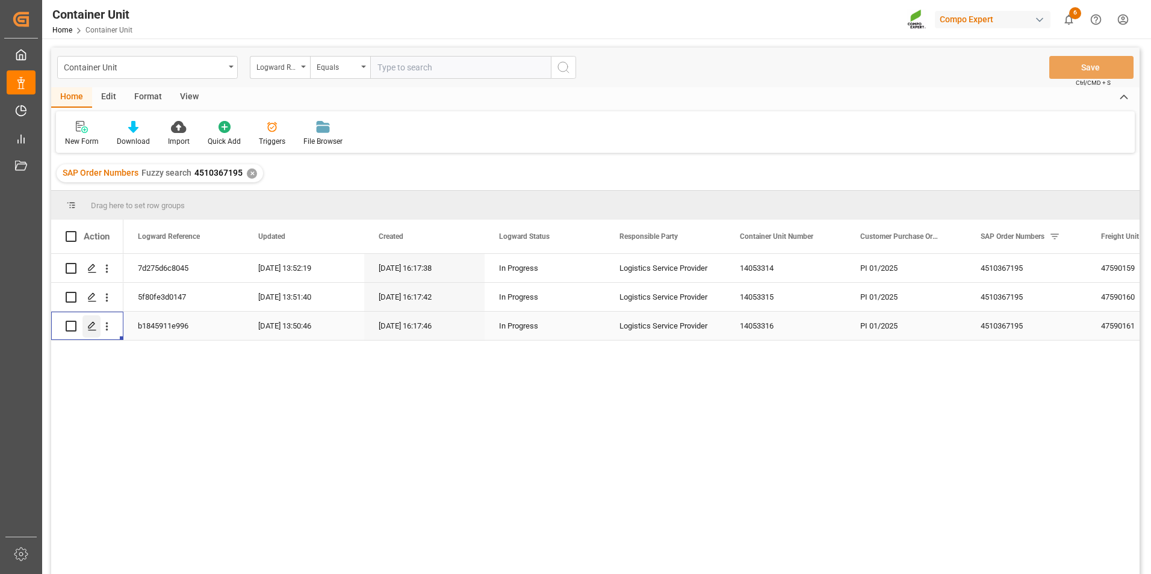
click at [89, 328] on polygon "Press SPACE to select this row." at bounding box center [92, 326] width 6 height 6
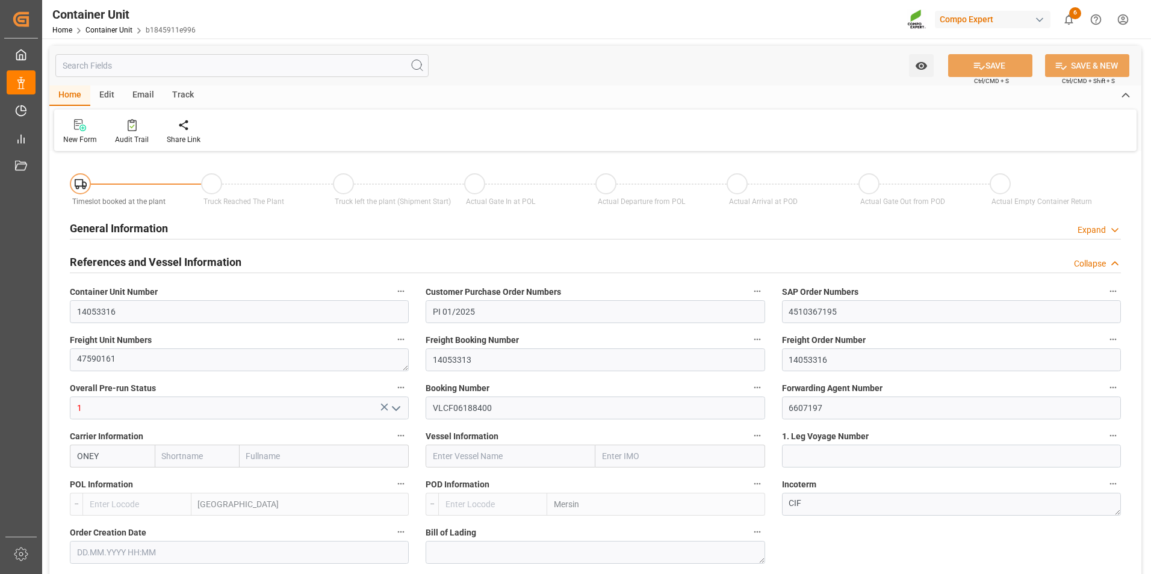
type input "ONEY"
type input "ESVLC"
type input "TRMER"
type input "0"
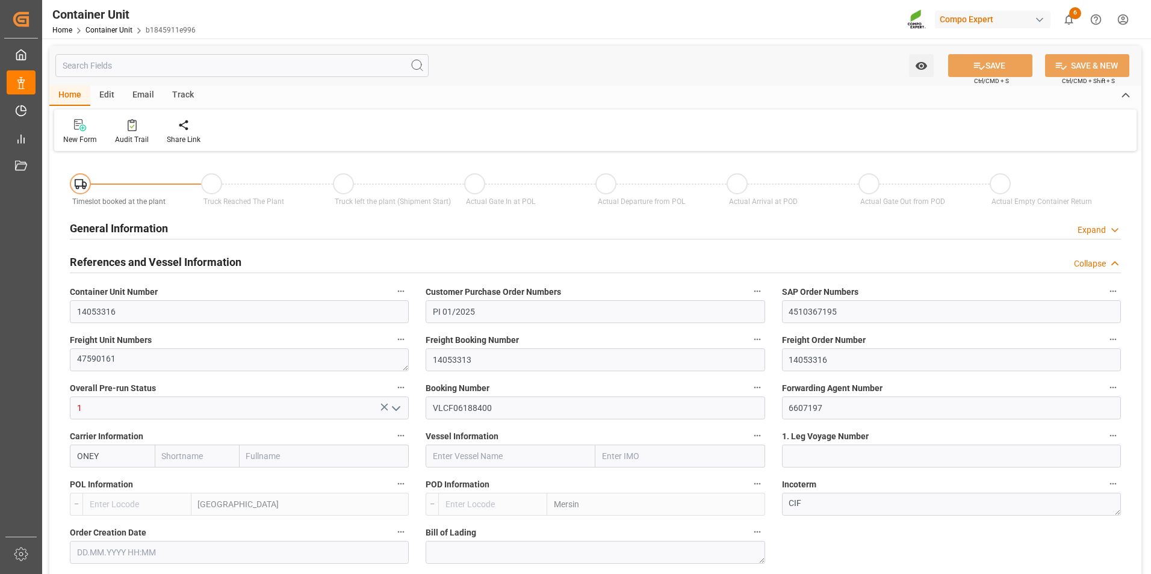
type input "0"
type input "60"
type input "24577.92"
type input "[DATE] 16:17"
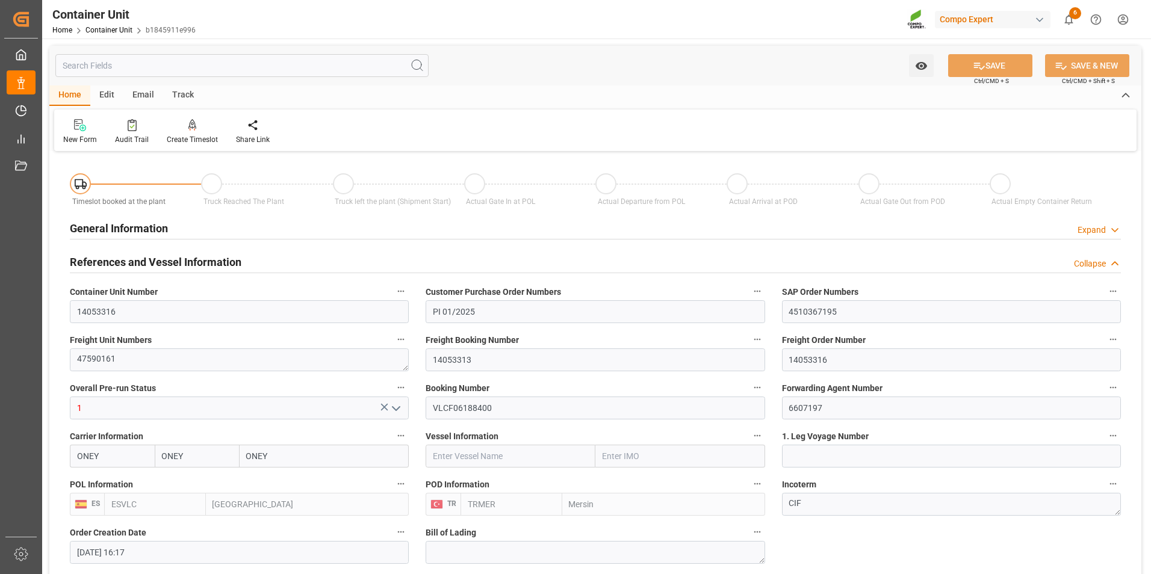
type input "15.10.2025"
click at [189, 129] on icon at bounding box center [192, 125] width 8 height 12
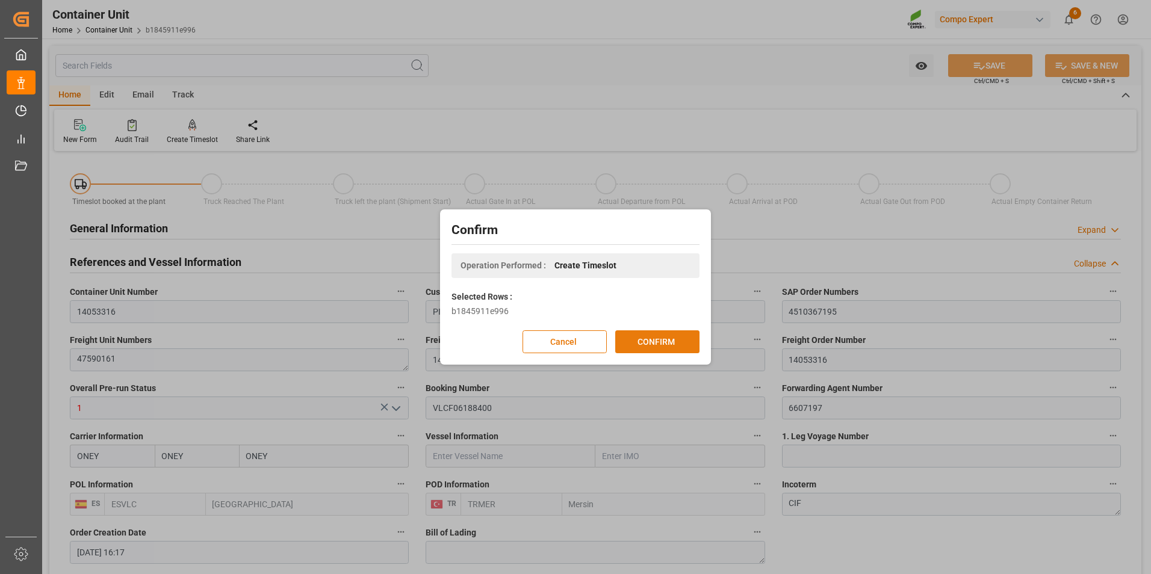
click at [651, 344] on button "CONFIRM" at bounding box center [657, 342] width 84 height 23
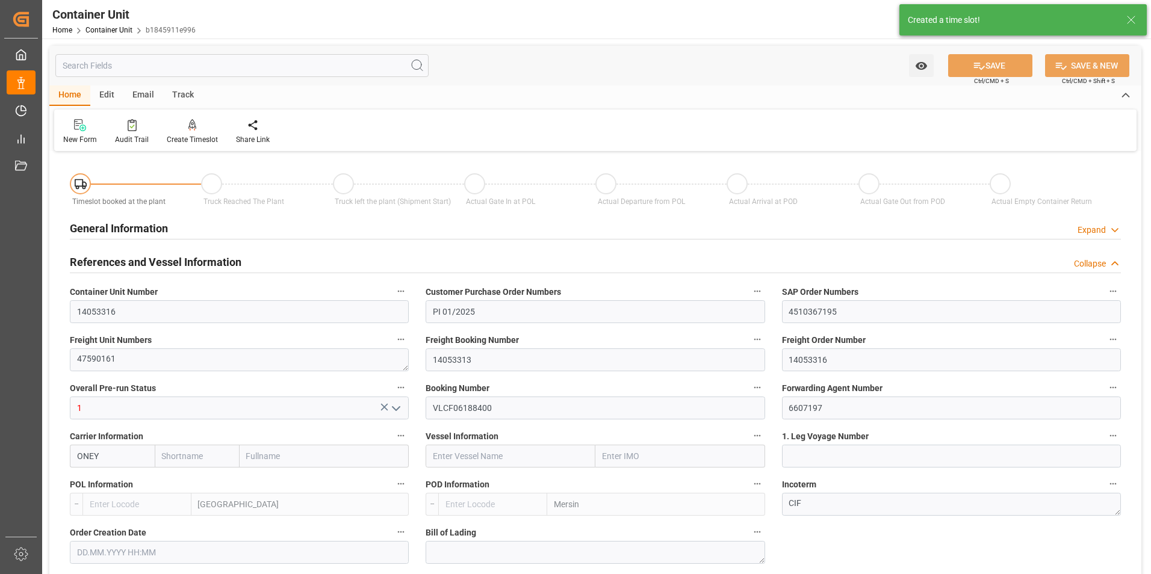
type input "ONEY"
type input "ESVLC"
type input "TRMER"
type input "0"
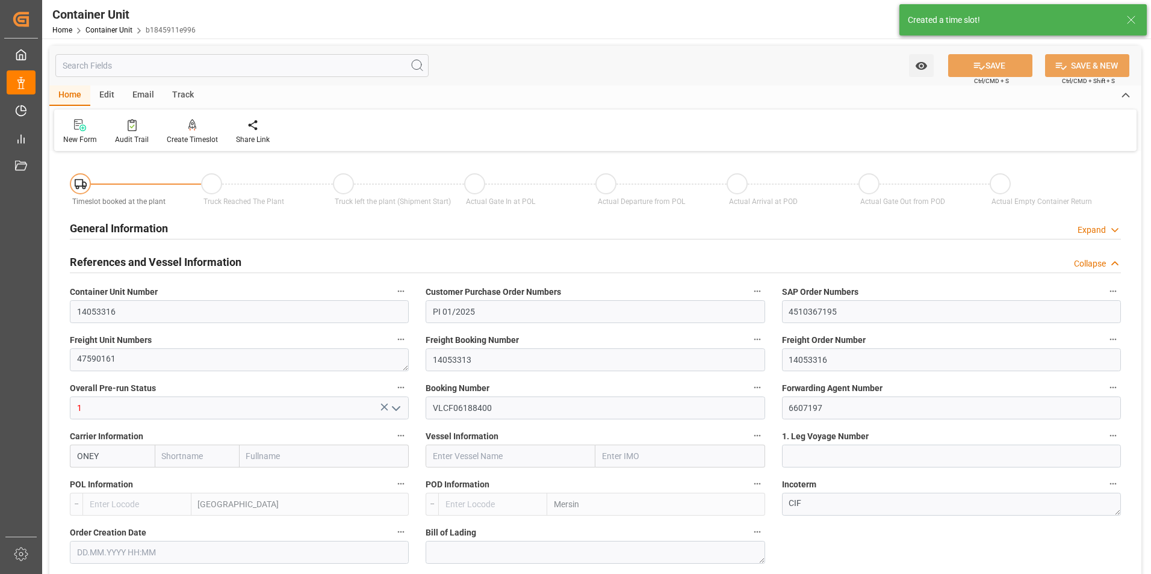
type input "0"
type input "60"
type input "24577.92"
type input "[DATE] 16:17"
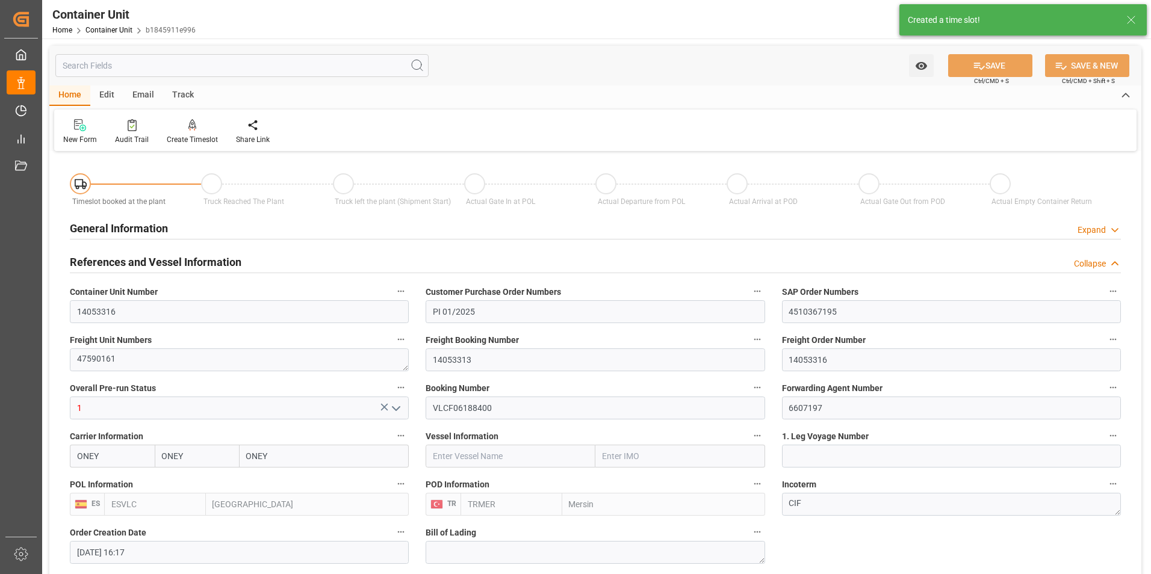
type input "15.10.2025"
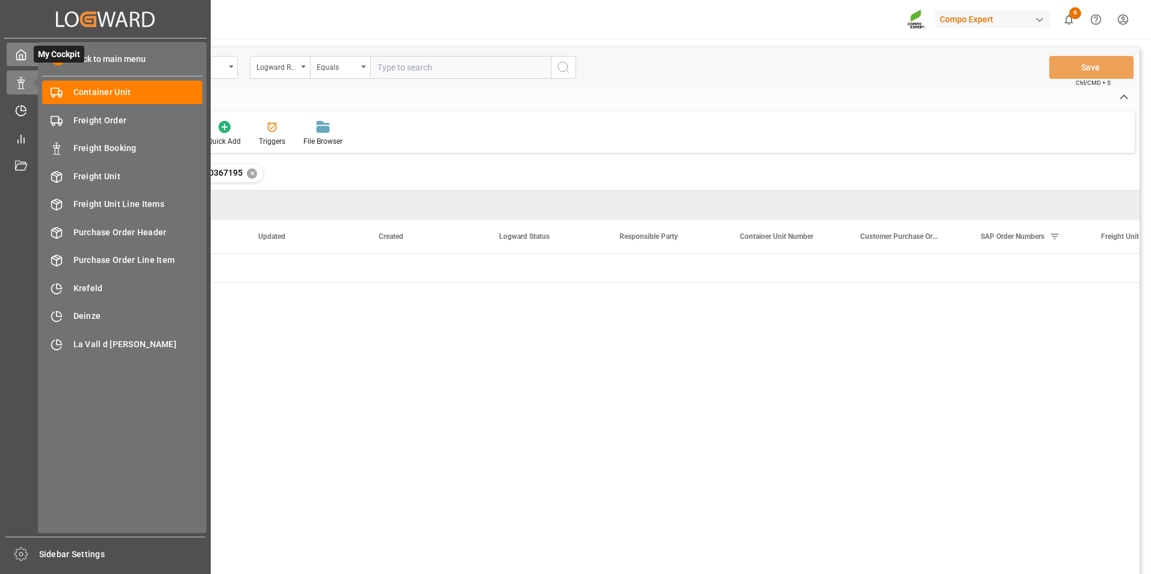
click at [19, 52] on icon at bounding box center [21, 55] width 9 height 10
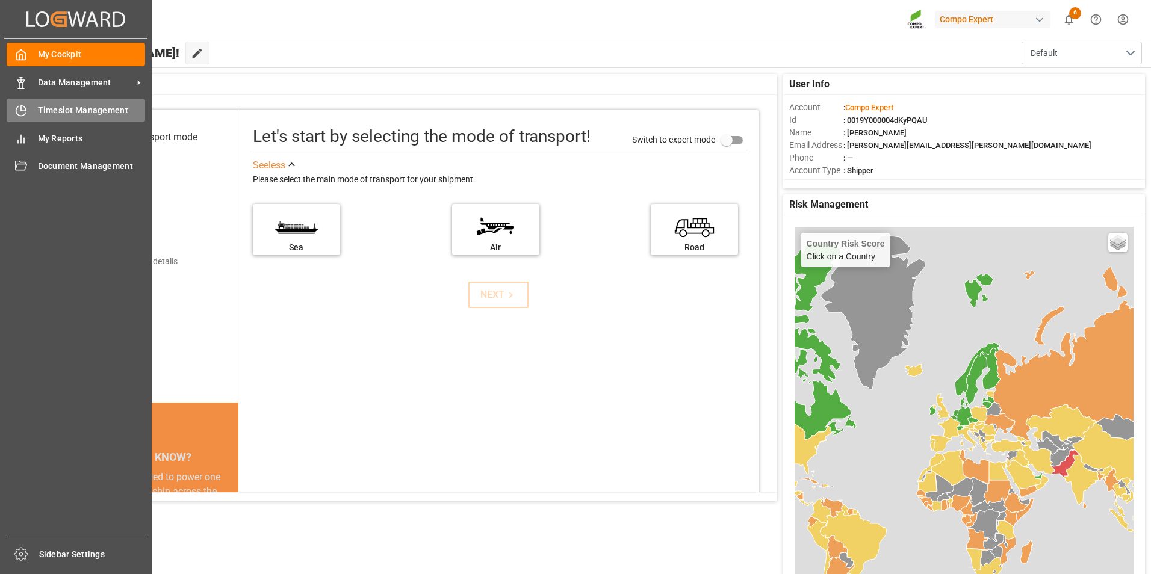
click at [20, 106] on icon at bounding box center [21, 111] width 12 height 12
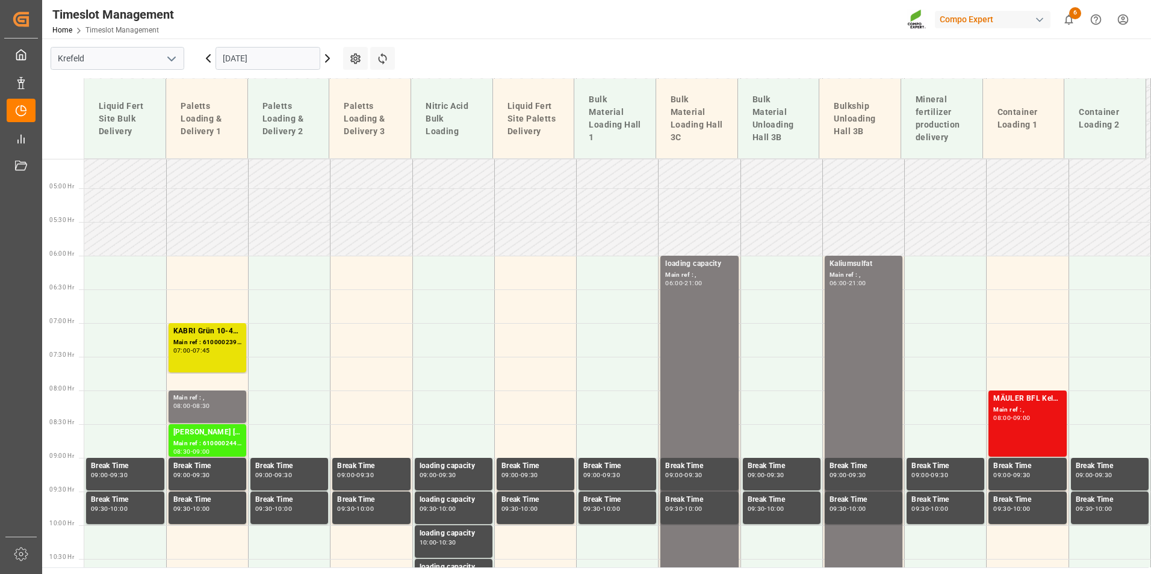
scroll to position [184, 0]
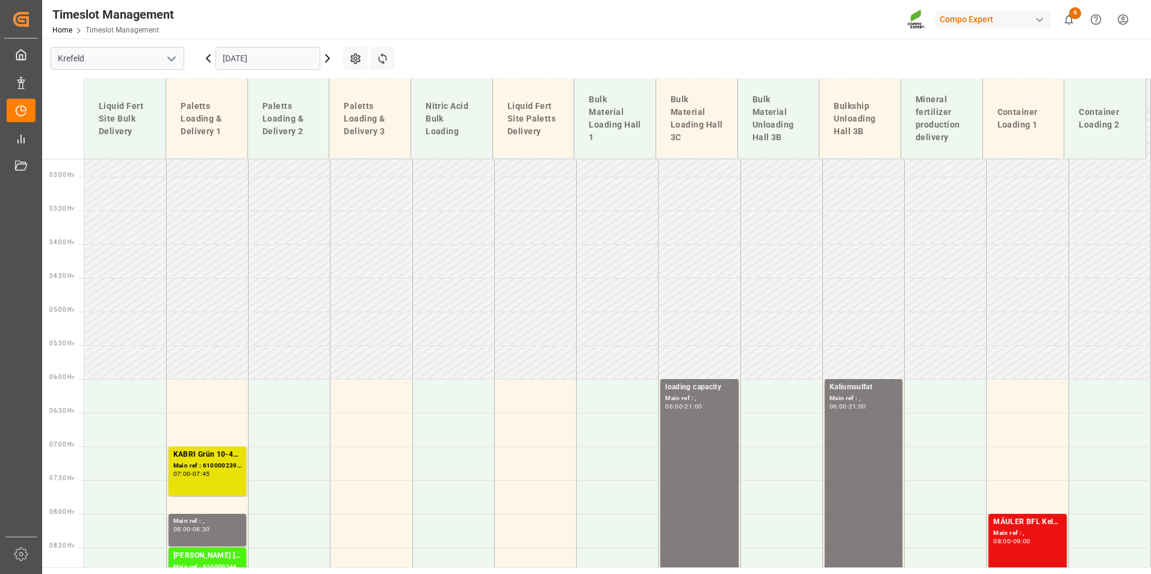
click at [249, 49] on input "[DATE]" at bounding box center [268, 58] width 105 height 23
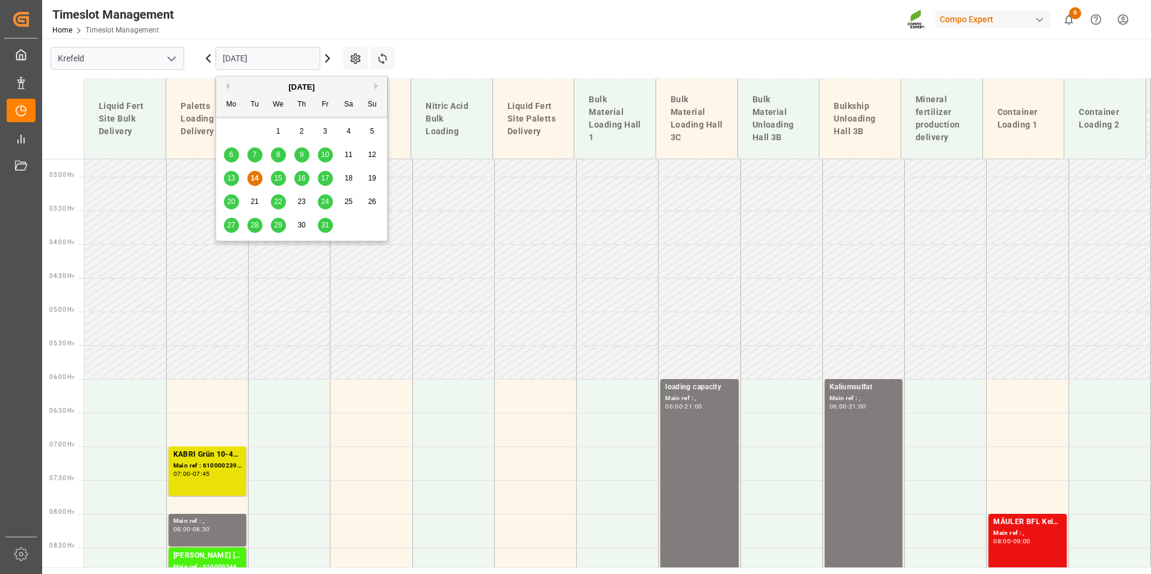
click at [302, 178] on span "16" at bounding box center [301, 178] width 8 height 8
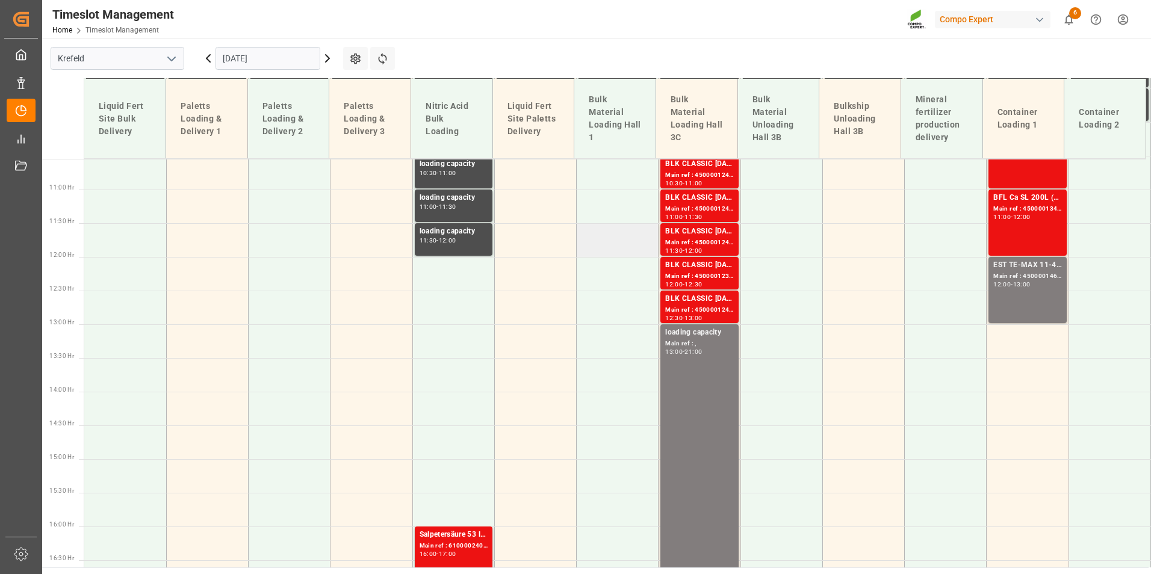
scroll to position [546, 0]
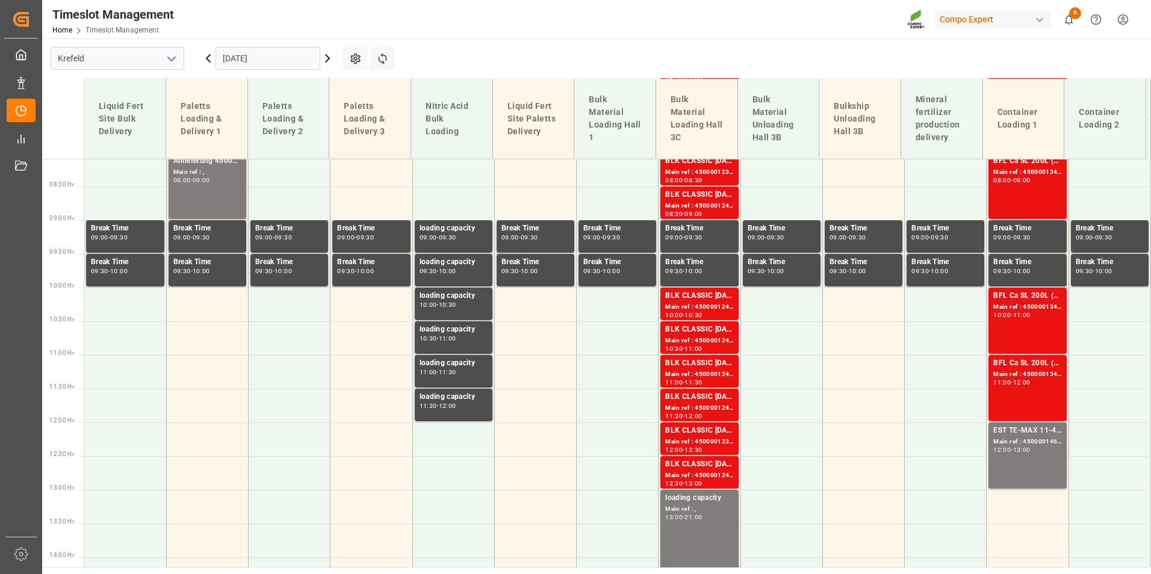
click at [170, 56] on icon "open menu" at bounding box center [171, 59] width 14 height 14
click at [93, 141] on div "La Vall d [PERSON_NAME]" at bounding box center [117, 139] width 132 height 27
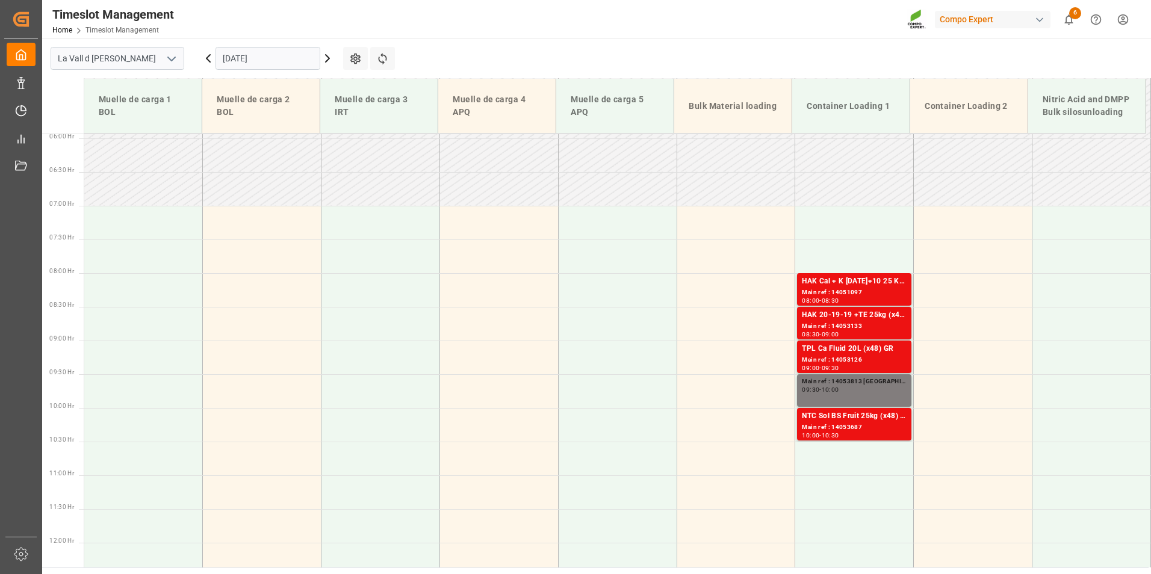
scroll to position [400, 0]
click at [297, 310] on td at bounding box center [262, 324] width 119 height 34
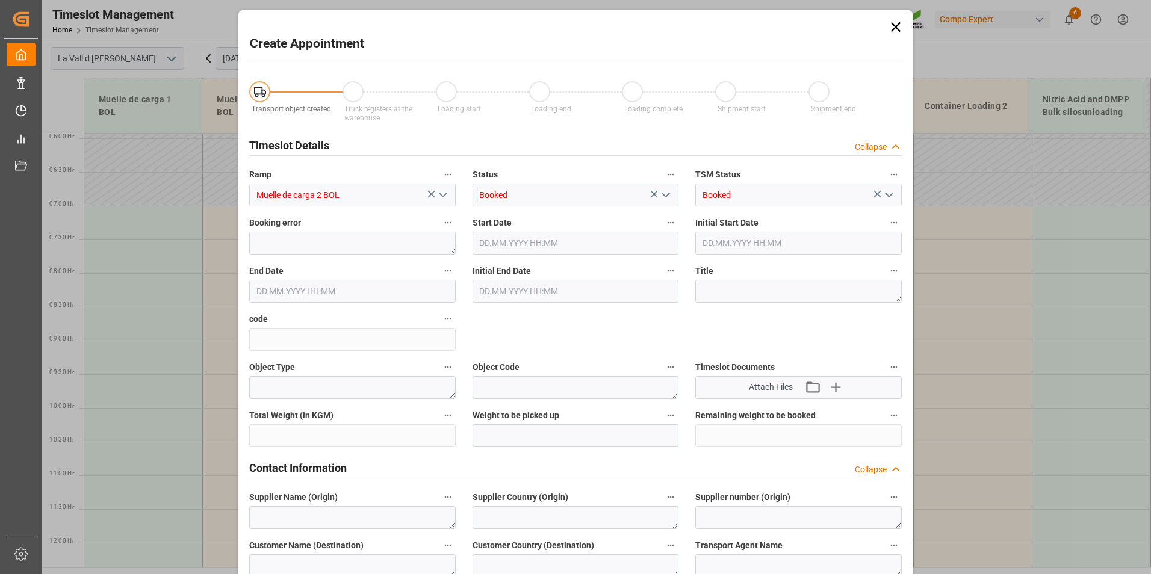
type input "16.10.2025 08:30"
type input "16.10.2025 09:00"
click at [887, 28] on icon at bounding box center [895, 27] width 17 height 17
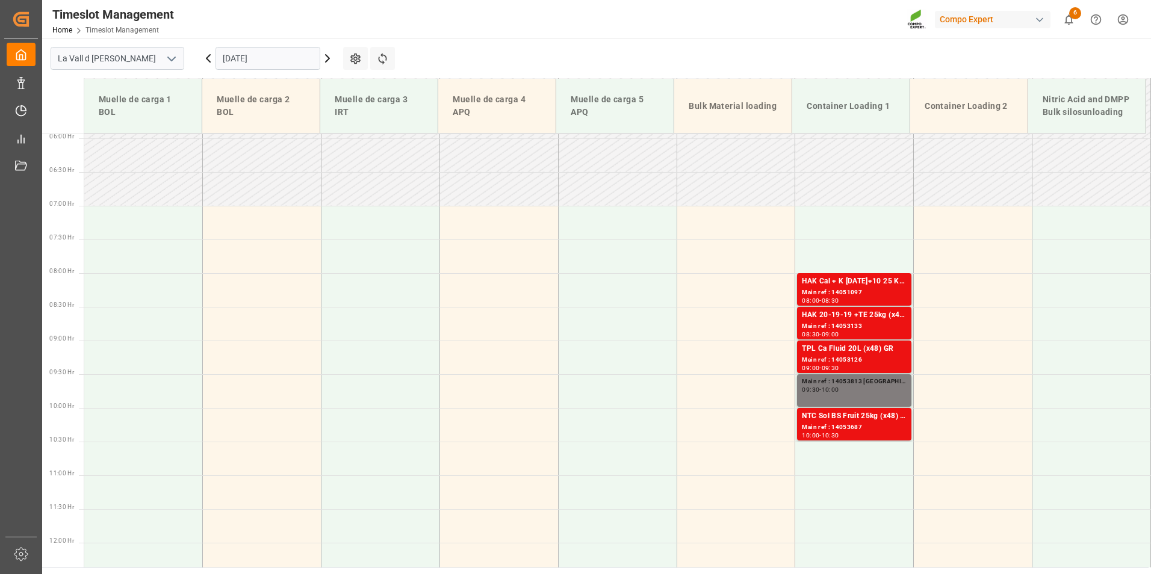
click at [232, 54] on input "16.10.2025" at bounding box center [268, 58] width 105 height 23
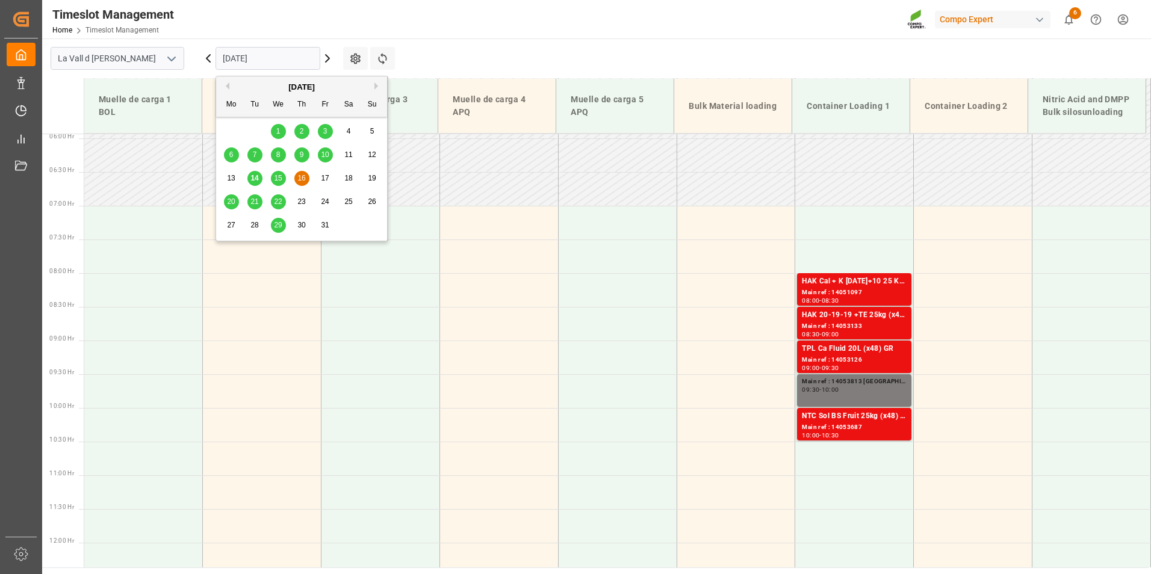
click at [276, 184] on div "15" at bounding box center [278, 179] width 15 height 14
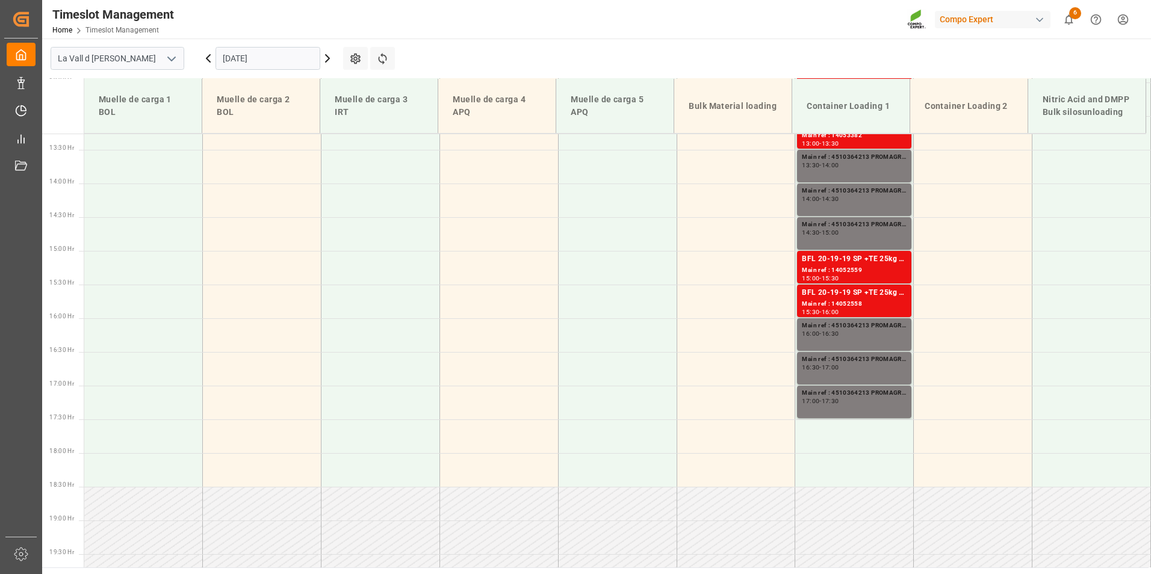
scroll to position [949, 0]
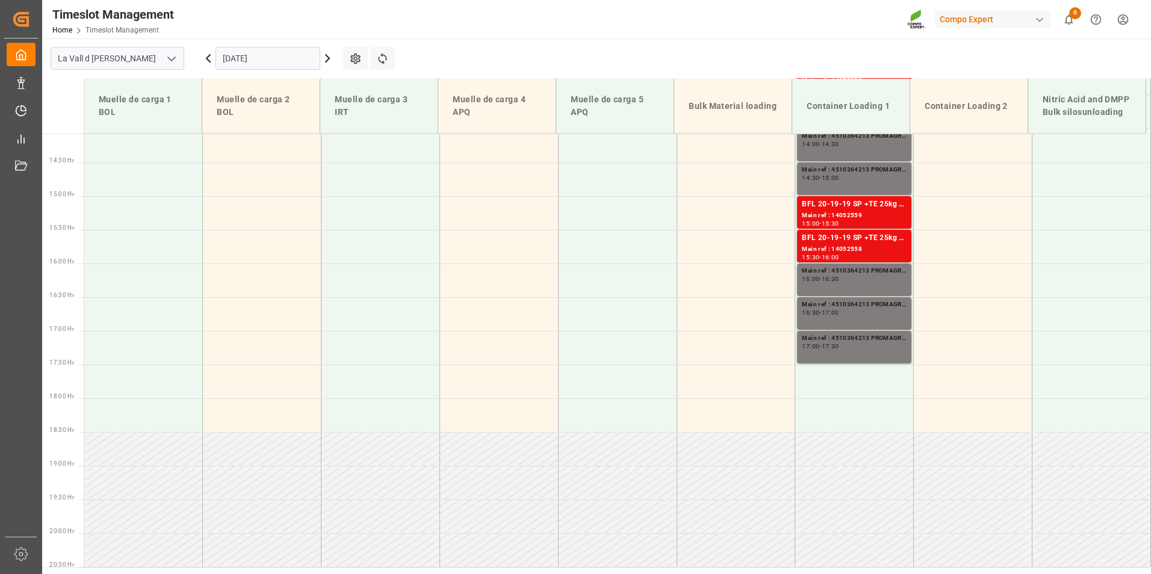
click at [272, 55] on input "15.10.2025" at bounding box center [268, 58] width 105 height 23
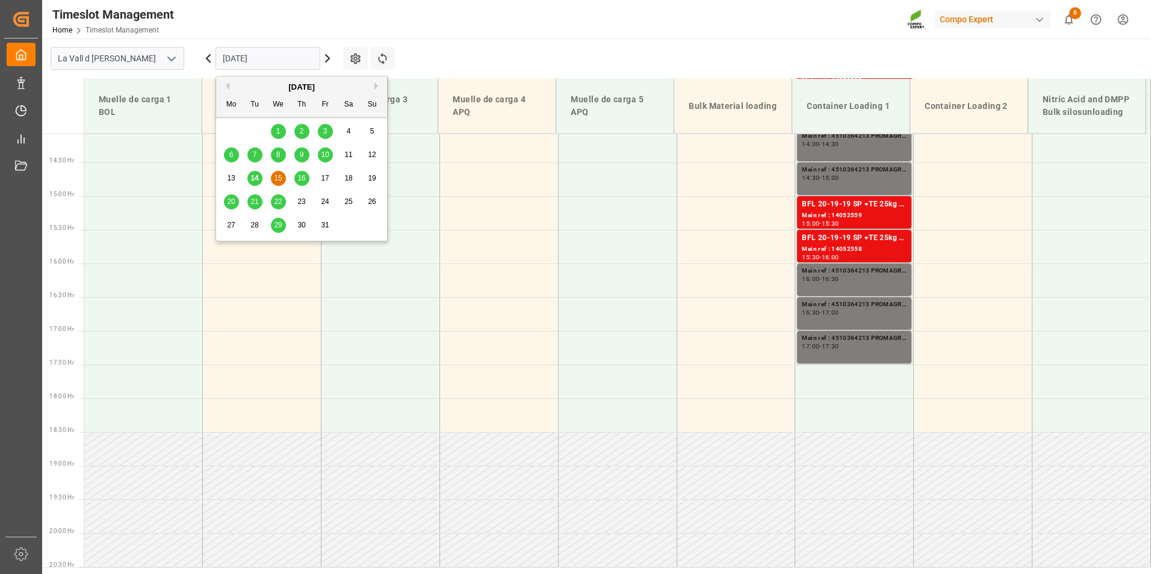
click at [263, 181] on div "13 14 15 16 17 18 19" at bounding box center [302, 178] width 164 height 23
click at [252, 177] on span "14" at bounding box center [254, 178] width 8 height 8
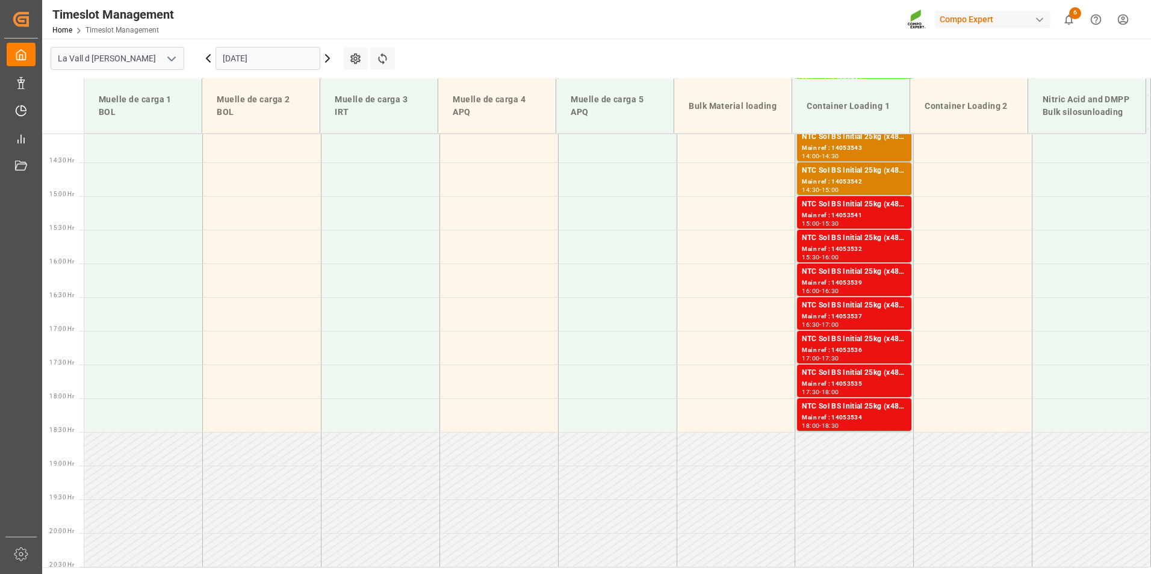
click at [285, 60] on input "[DATE]" at bounding box center [268, 58] width 105 height 23
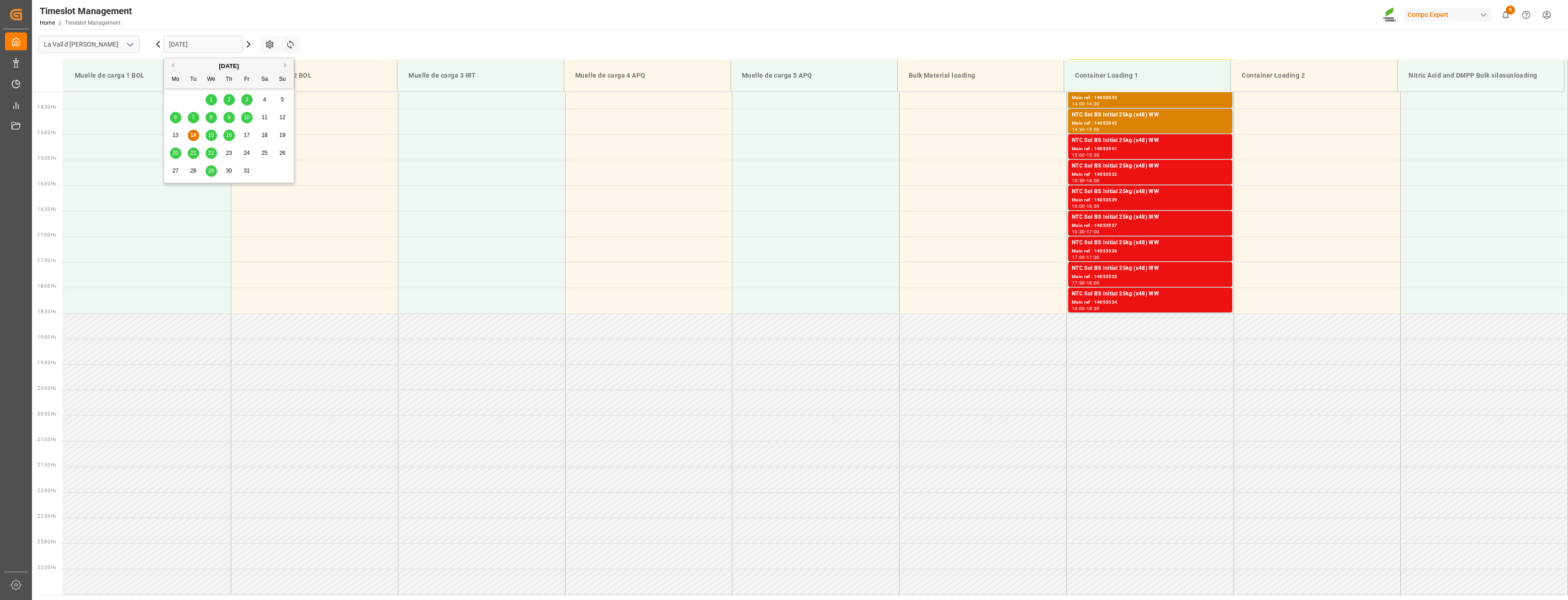
scroll to position [725, 0]
click at [213, 136] on span "15" at bounding box center [211, 135] width 6 height 6
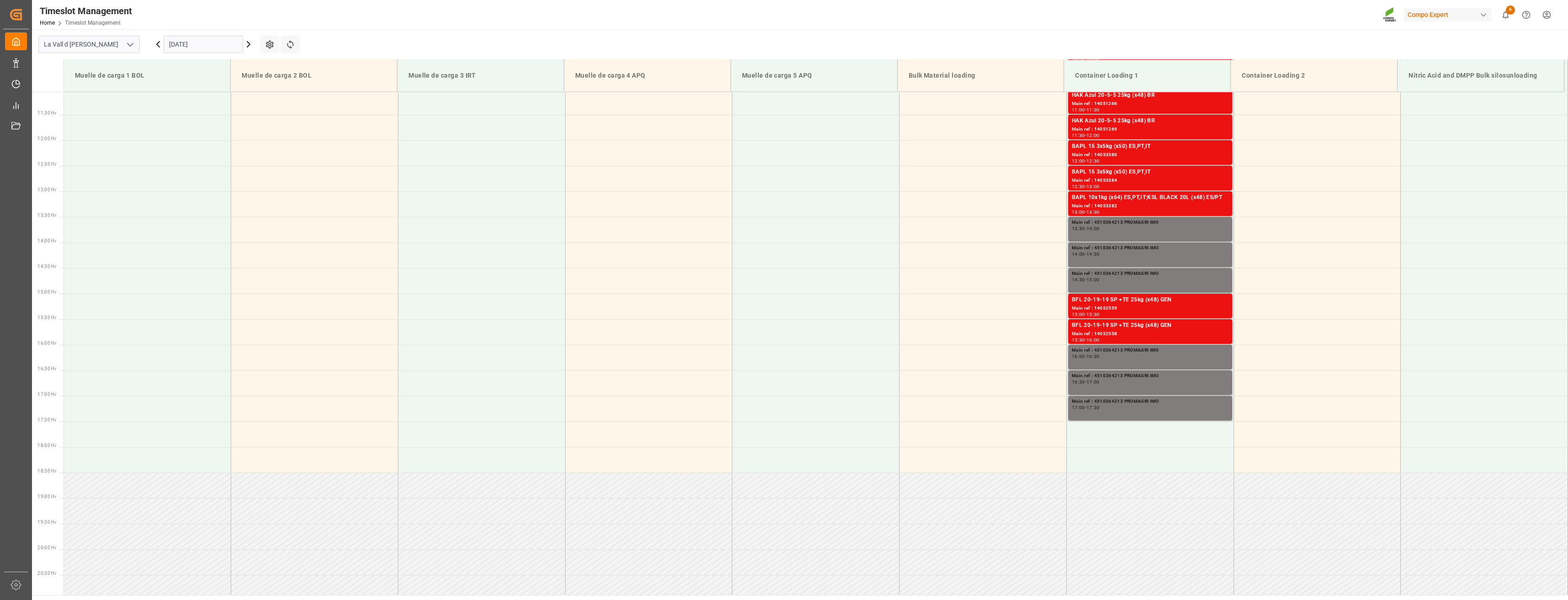
scroll to position [568, 0]
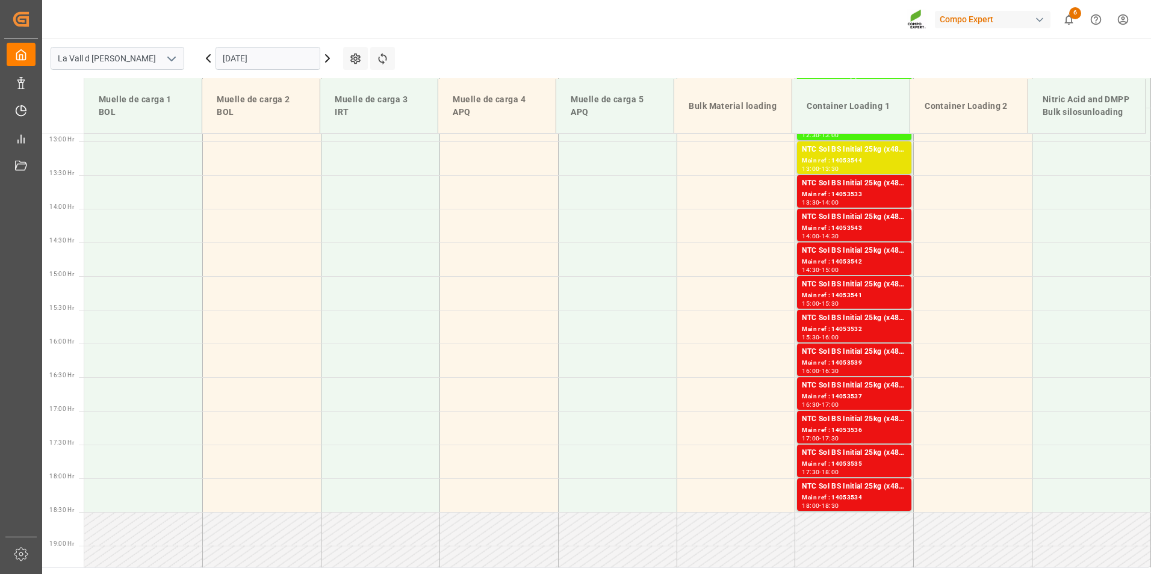
scroll to position [881, 0]
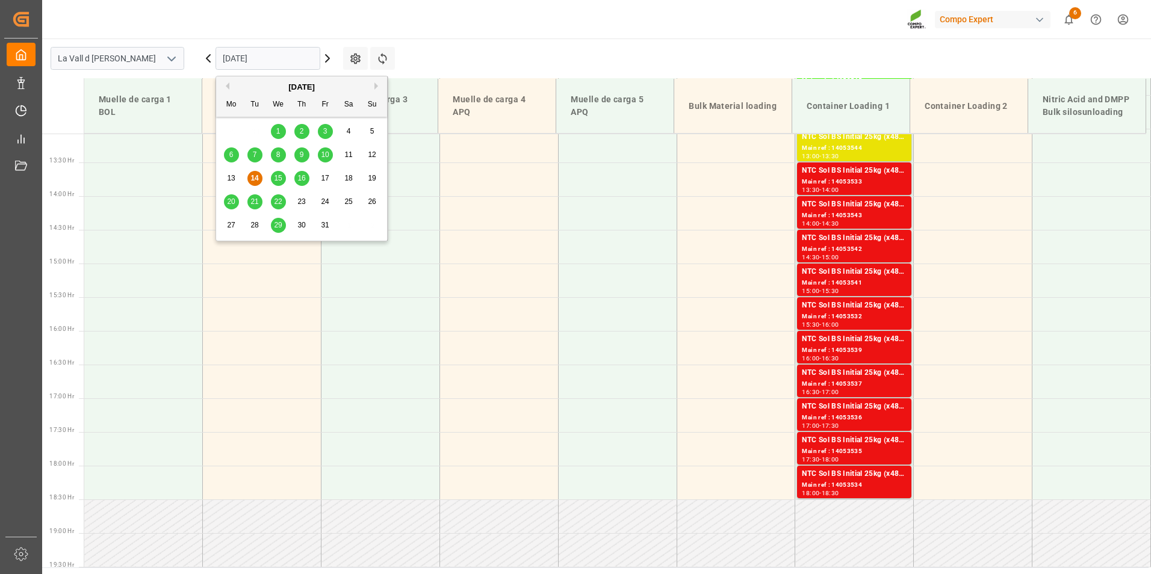
click at [281, 54] on input "[DATE]" at bounding box center [268, 58] width 105 height 23
click at [252, 204] on span "21" at bounding box center [254, 201] width 8 height 8
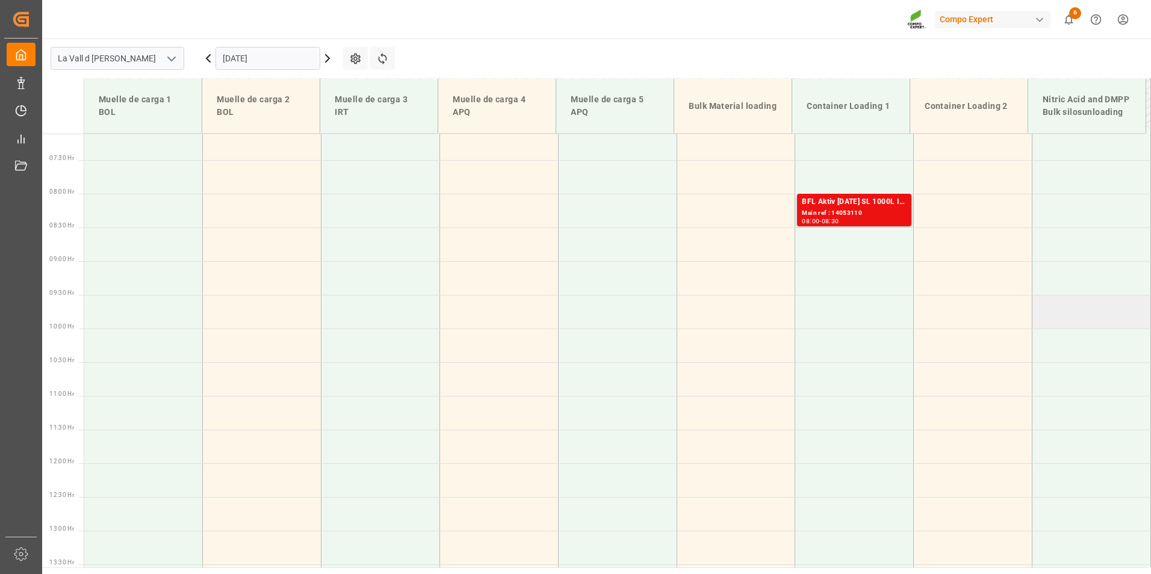
scroll to position [400, 0]
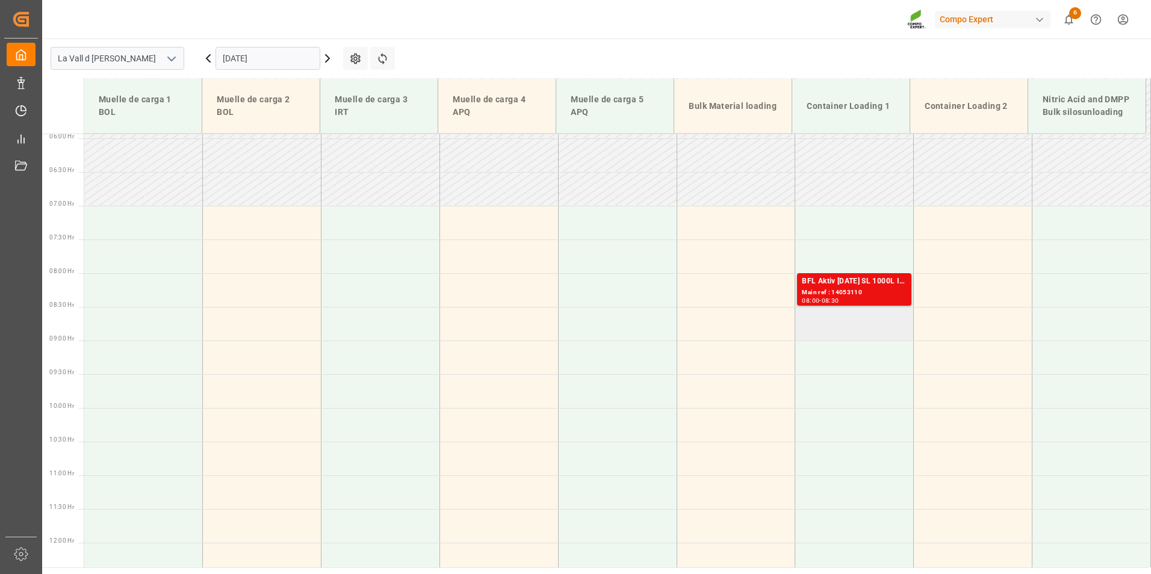
click at [856, 323] on td at bounding box center [854, 324] width 119 height 34
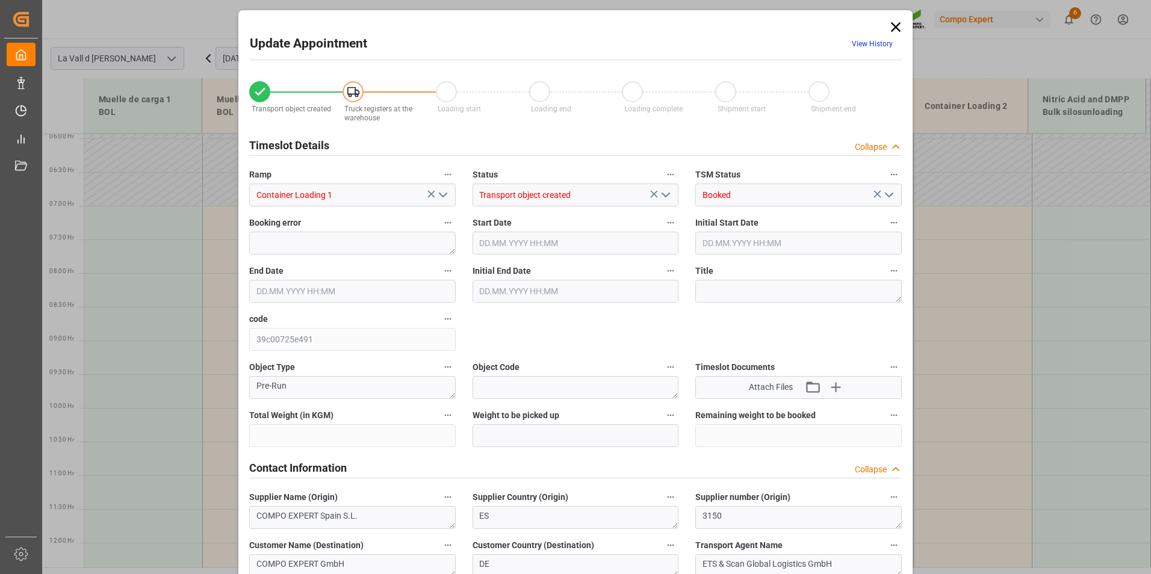
type input "24576"
type input "60"
type input "[DATE] 08:30"
type input "[DATE] 09:00"
type input "[DATE] 16:17"
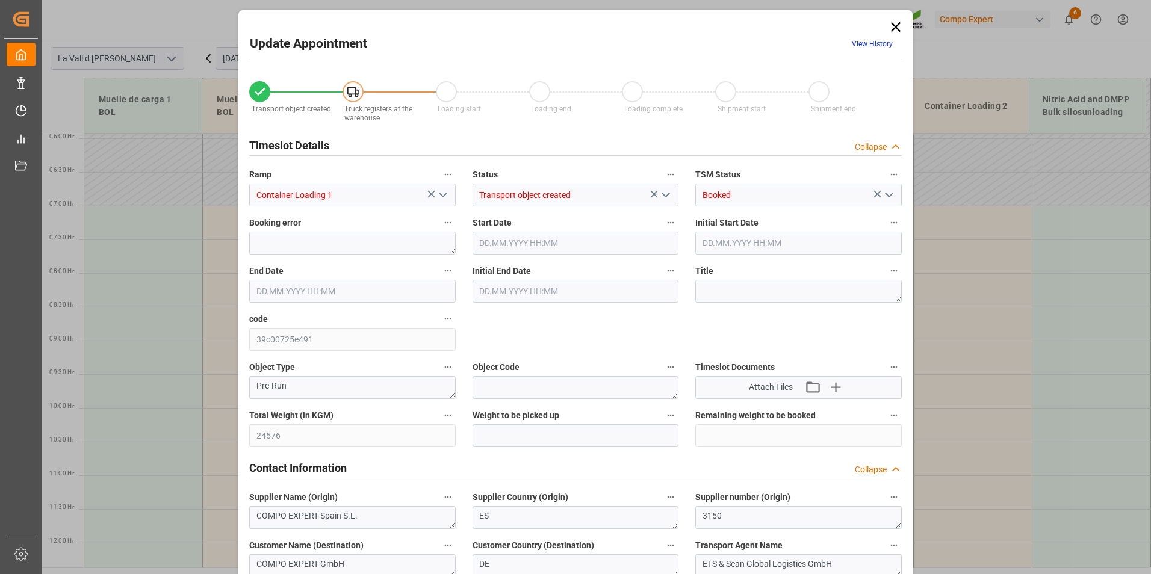
type input "[DATE] 11:51"
click at [505, 424] on input "text" at bounding box center [576, 435] width 207 height 23
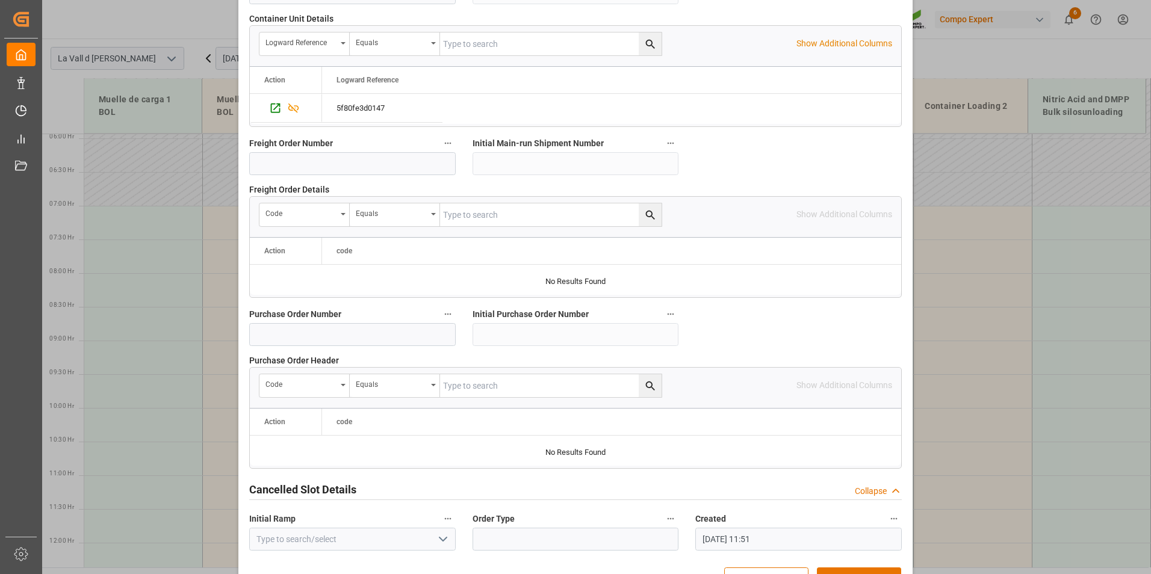
scroll to position [1096, 0]
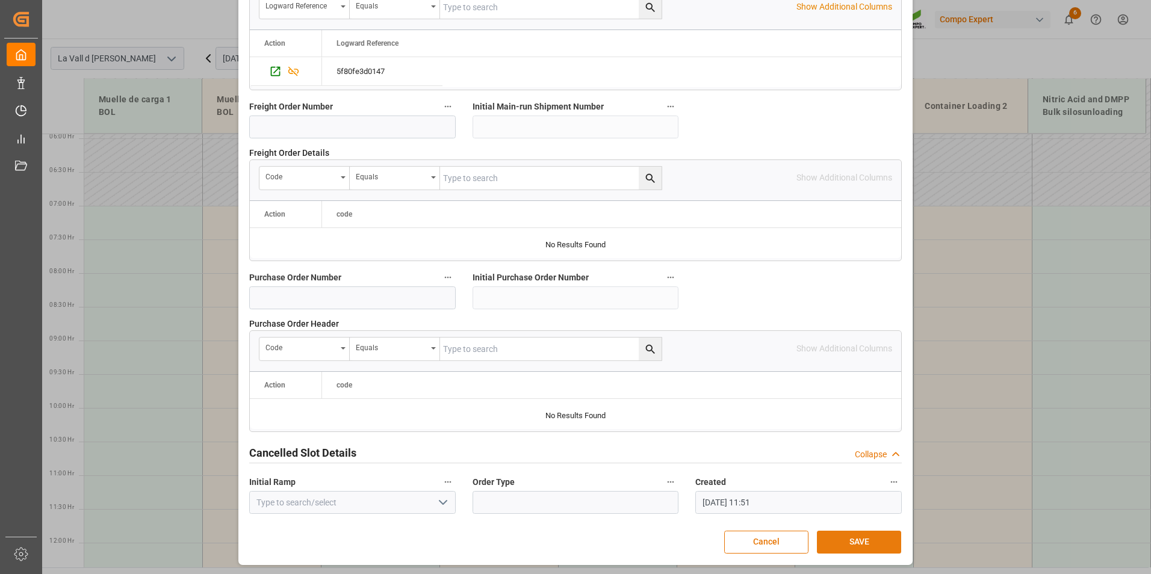
type input "24576"
click at [860, 544] on button "SAVE" at bounding box center [859, 542] width 84 height 23
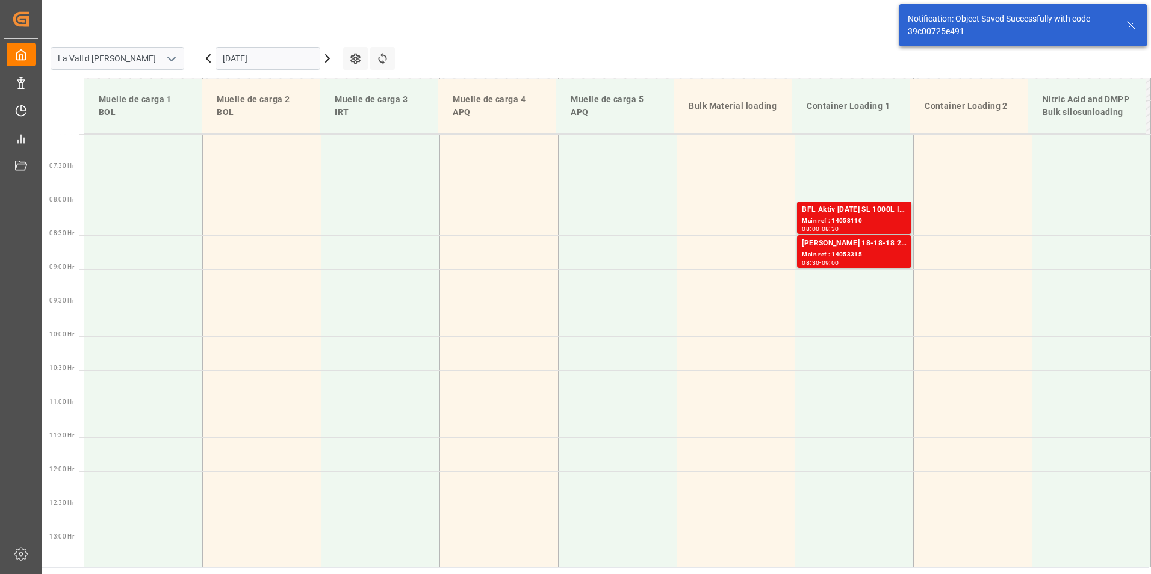
scroll to position [477, 0]
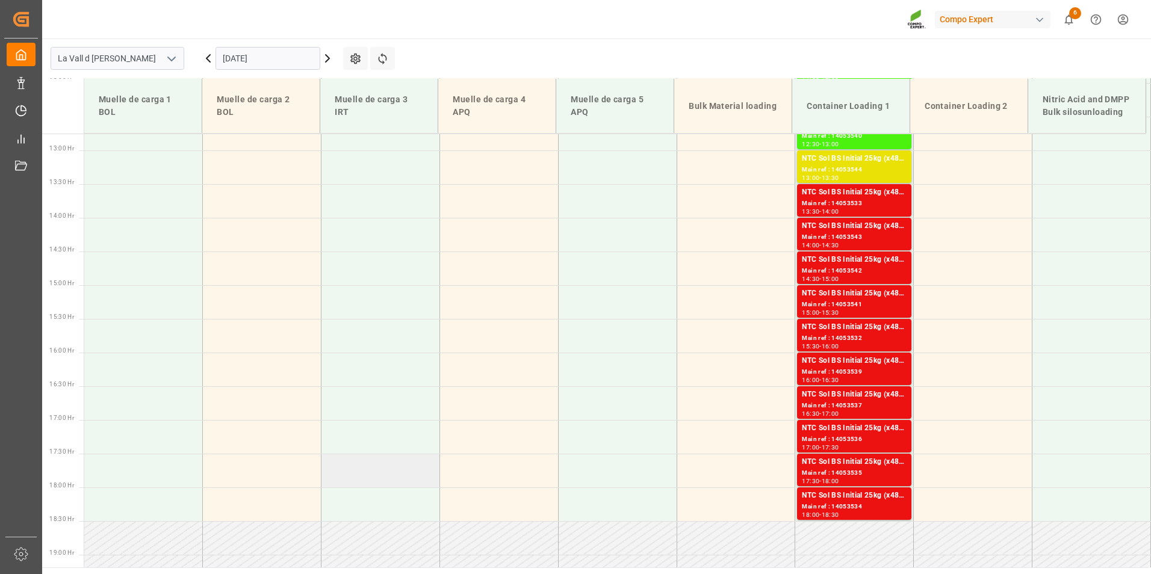
scroll to position [881, 0]
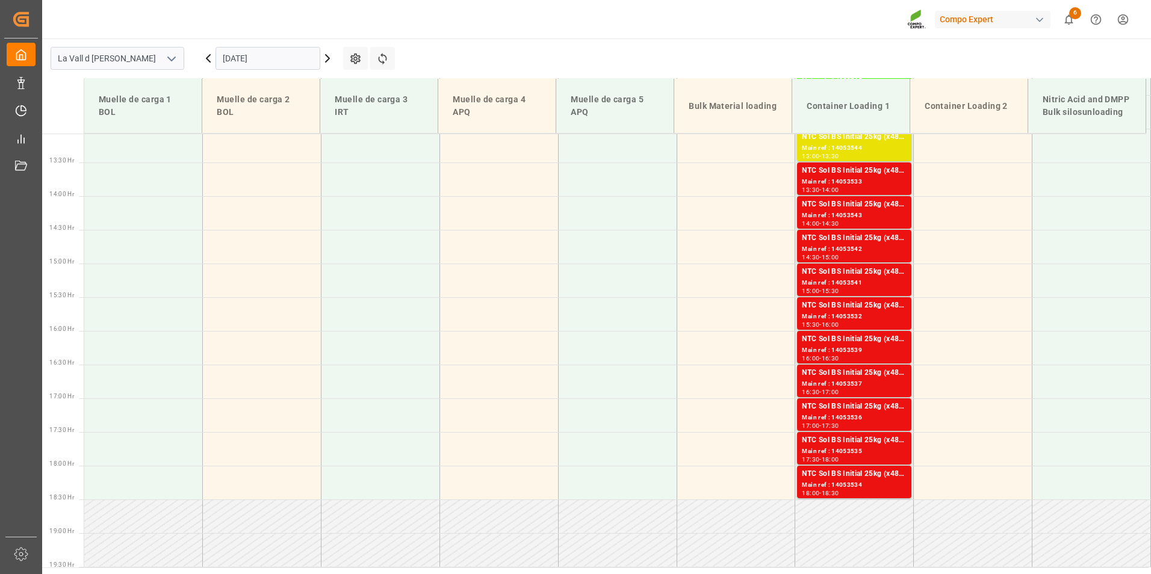
click at [284, 54] on input "[DATE]" at bounding box center [268, 58] width 105 height 23
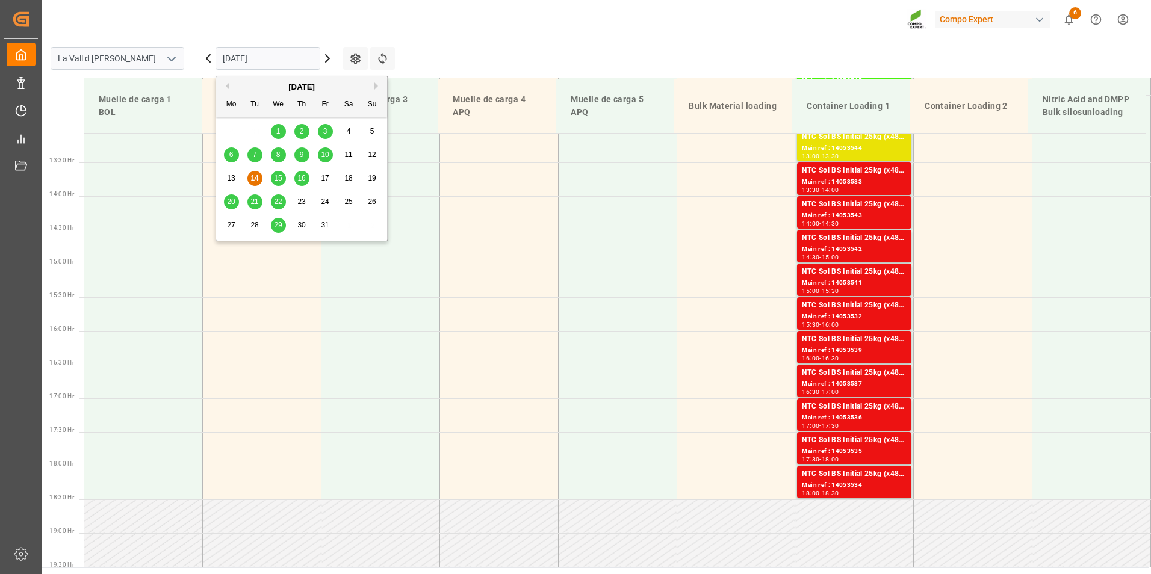
click at [255, 203] on span "21" at bounding box center [254, 201] width 8 height 8
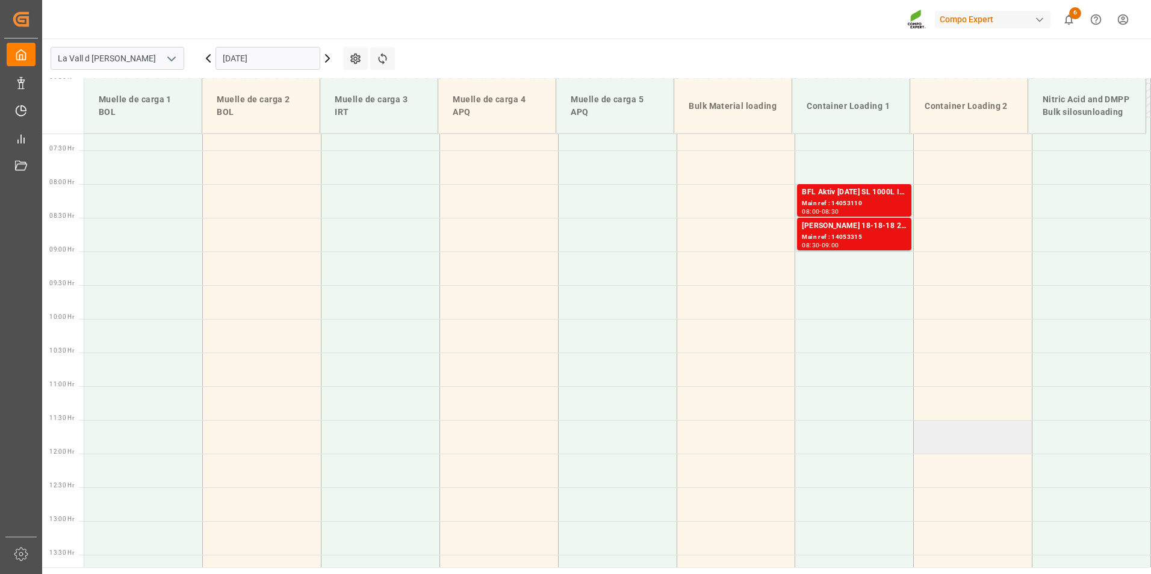
scroll to position [460, 0]
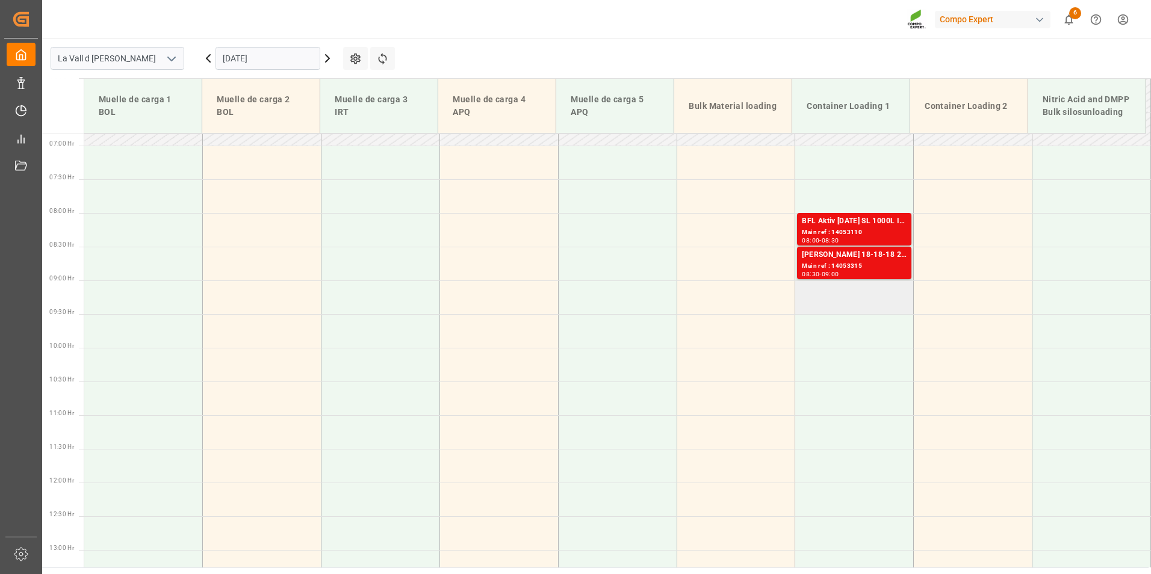
click at [856, 298] on td at bounding box center [854, 298] width 119 height 34
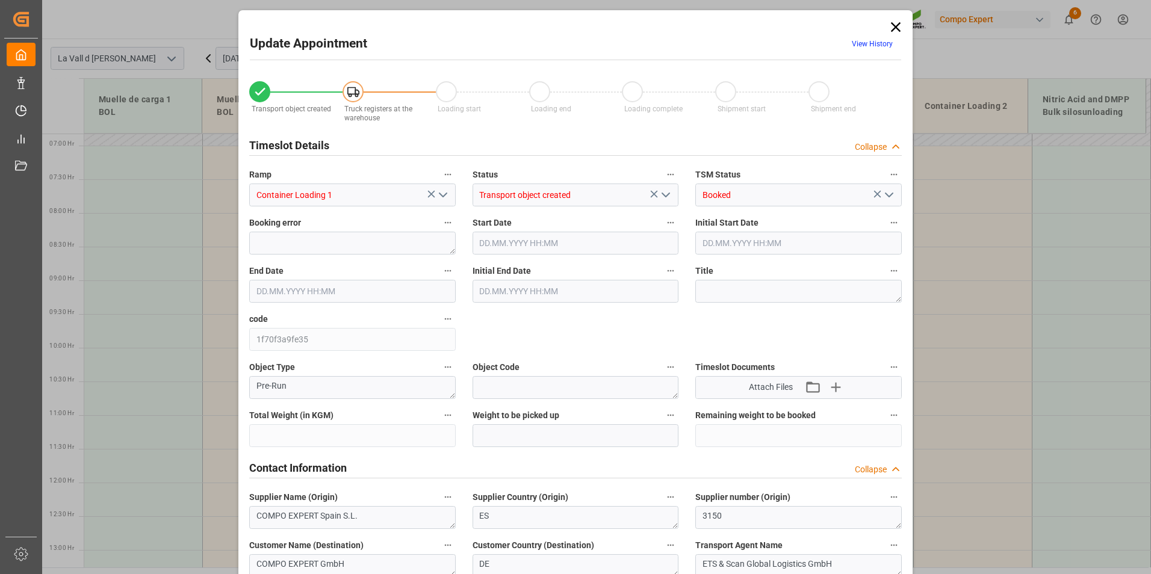
type input "24576"
type input "60"
type input "[DATE] 09:00"
type input "21.10.2025 09:30"
type input "[DATE] 16:17"
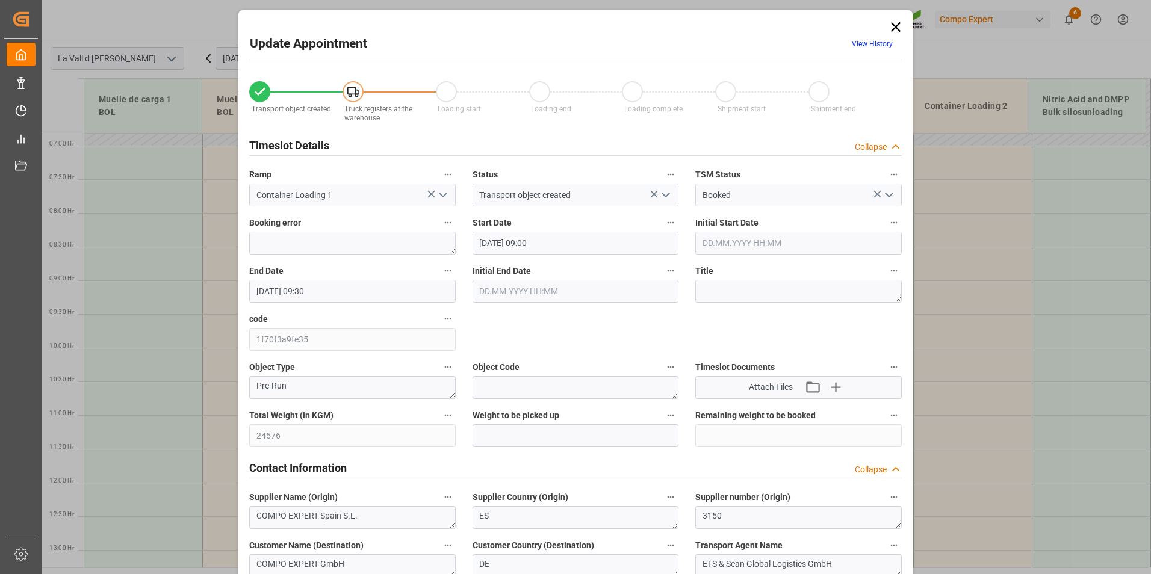
type input "[DATE] 11:51"
click at [524, 437] on input "text" at bounding box center [576, 435] width 207 height 23
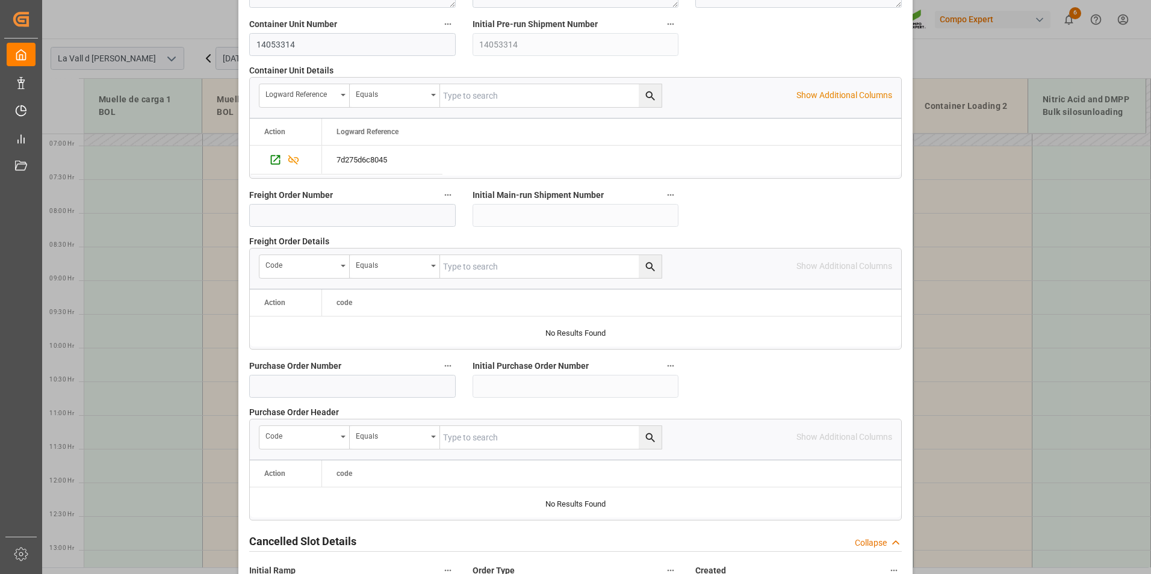
scroll to position [1096, 0]
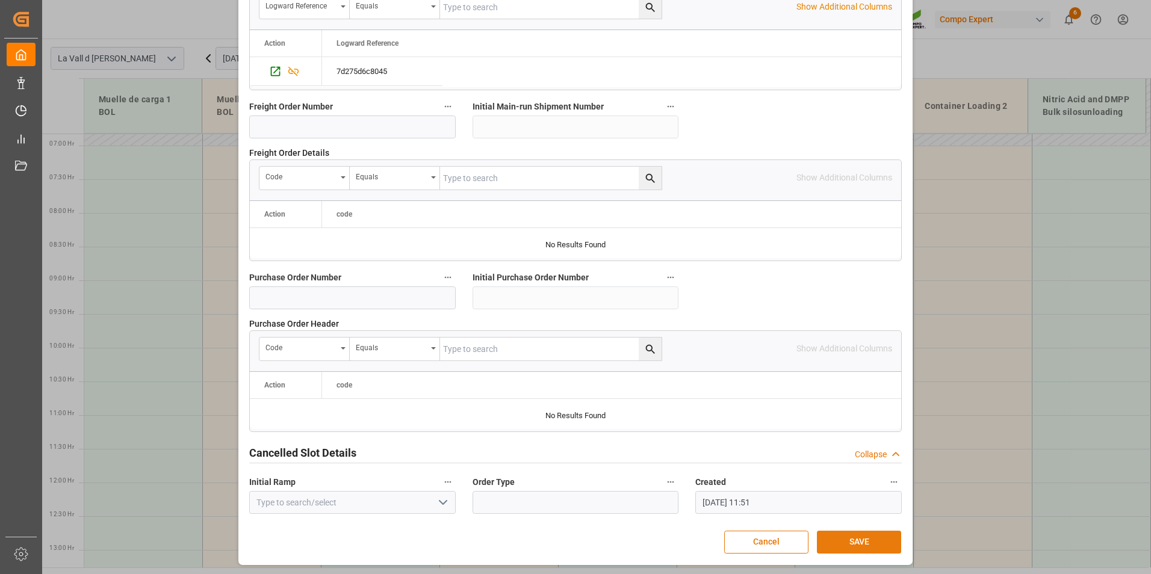
type input "24576"
click at [867, 538] on button "SAVE" at bounding box center [859, 542] width 84 height 23
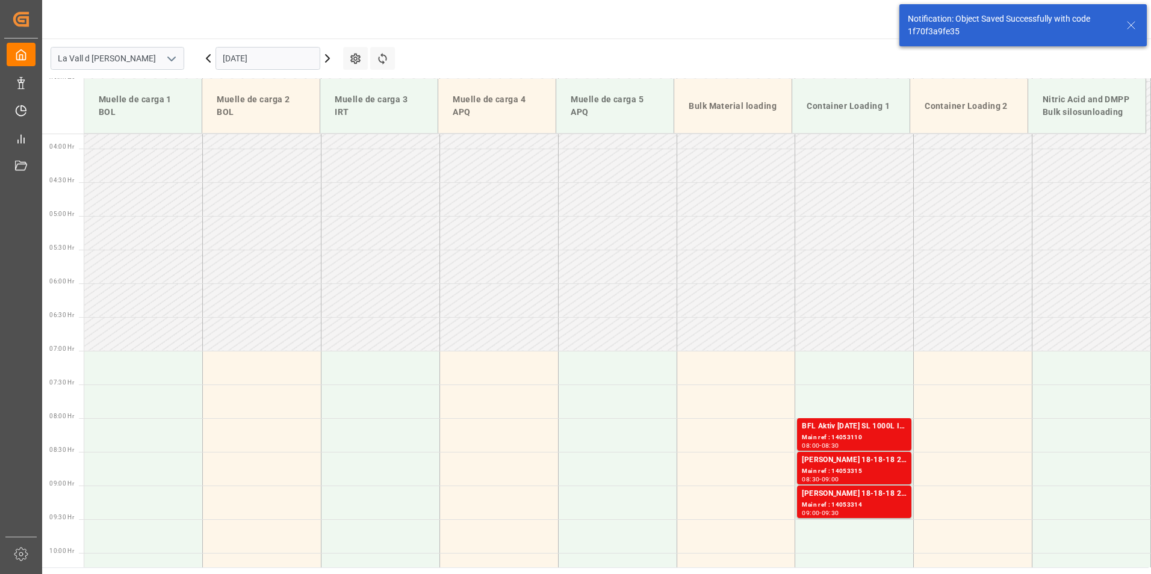
scroll to position [243, 0]
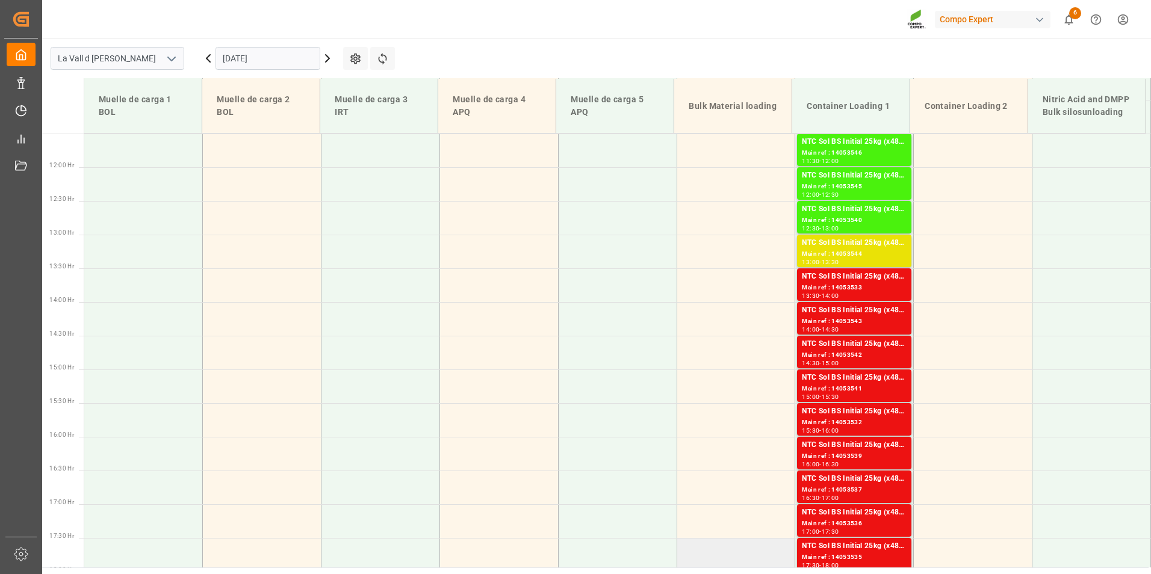
scroll to position [881, 0]
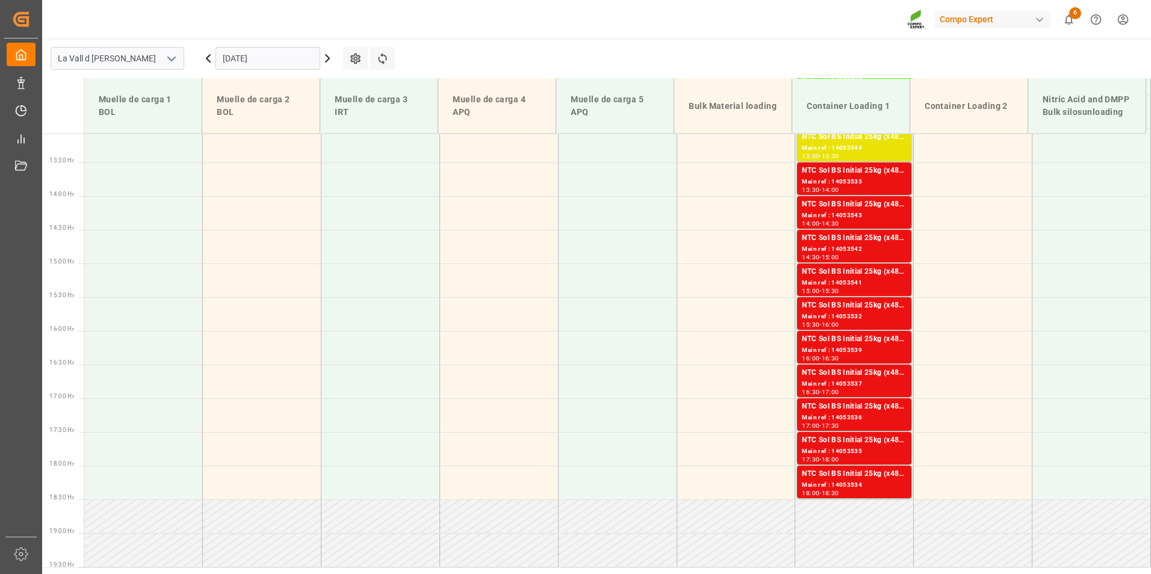
click at [284, 66] on input "[DATE]" at bounding box center [268, 58] width 105 height 23
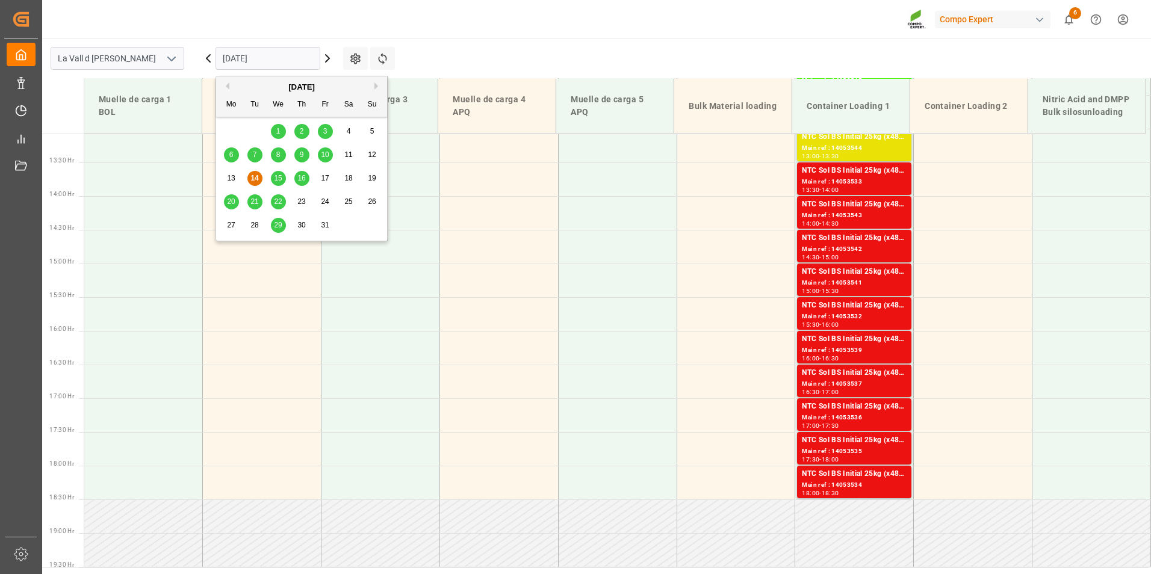
click at [259, 202] on div "21" at bounding box center [254, 202] width 15 height 14
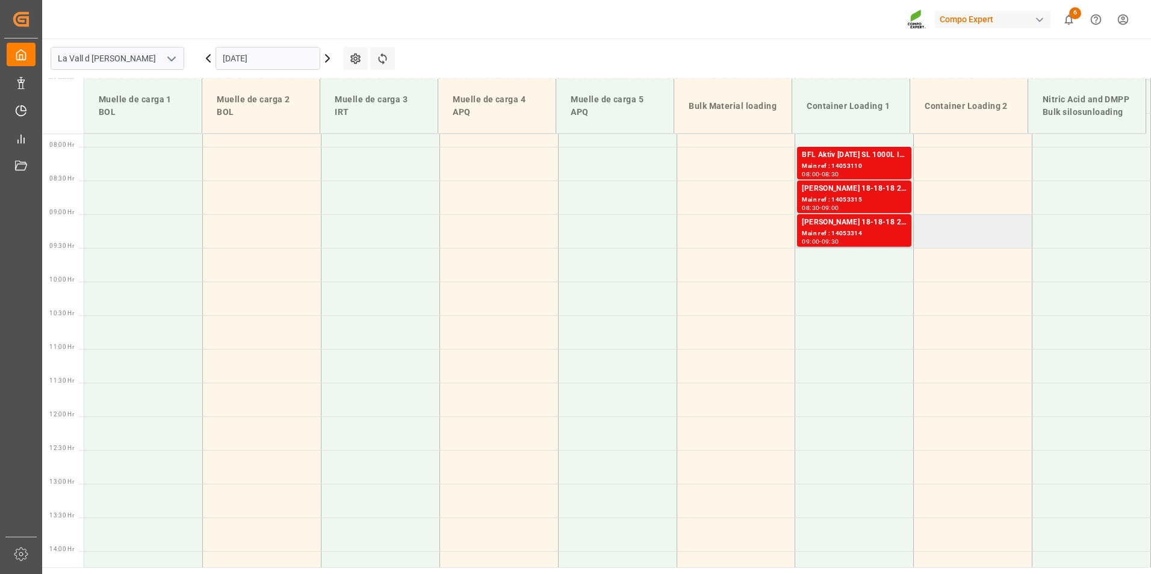
scroll to position [460, 0]
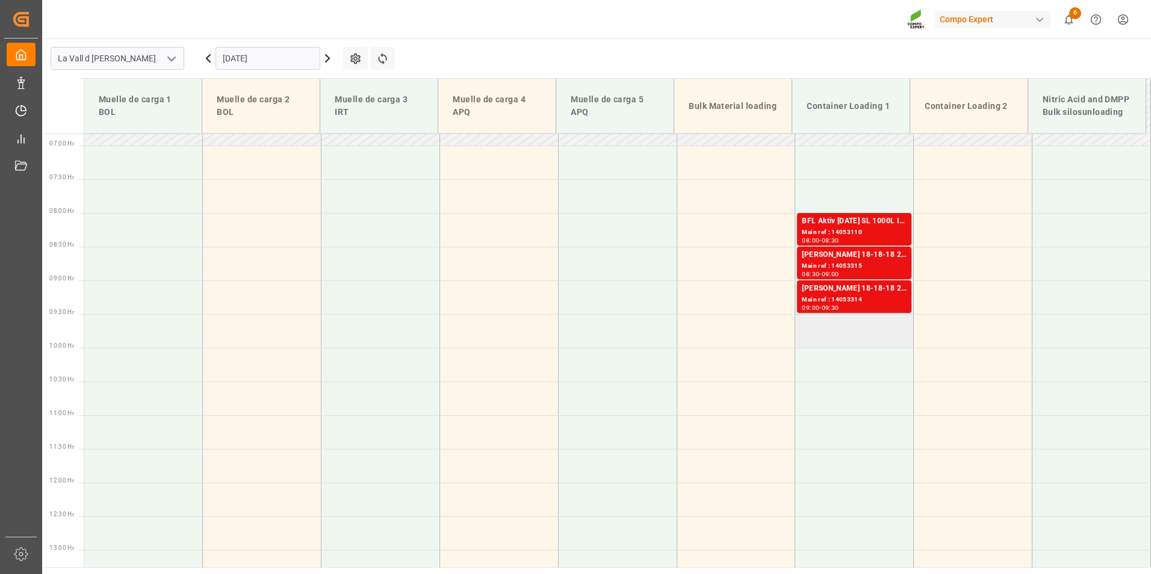
click at [841, 333] on td at bounding box center [854, 331] width 119 height 34
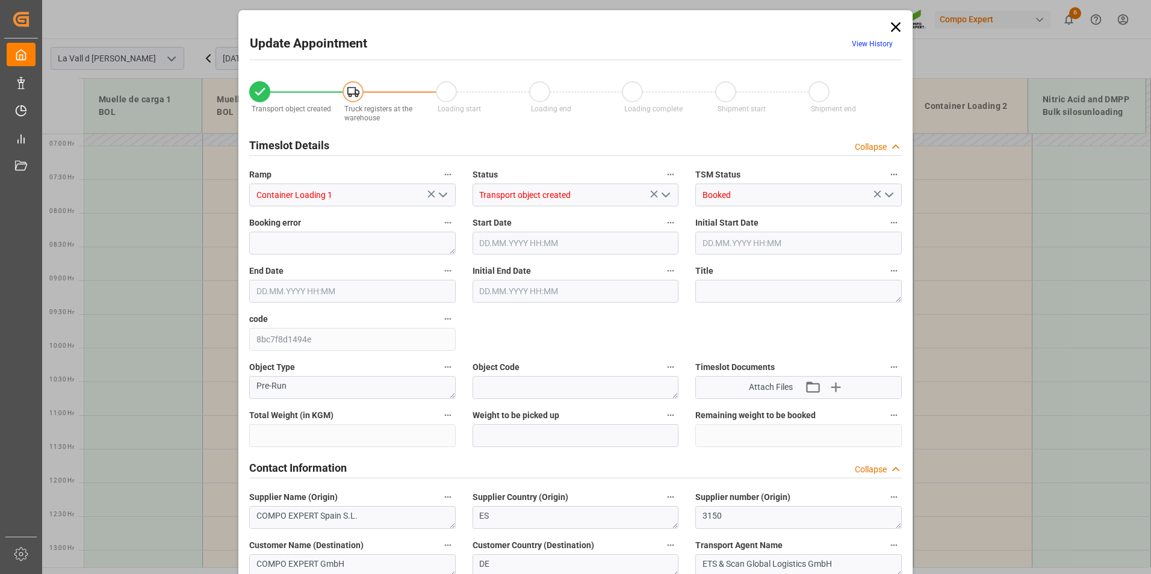
type input "24577.92"
type input "60"
type input "21.10.2025 09:30"
type input "21.10.2025 10:00"
type input "[DATE] 16:17"
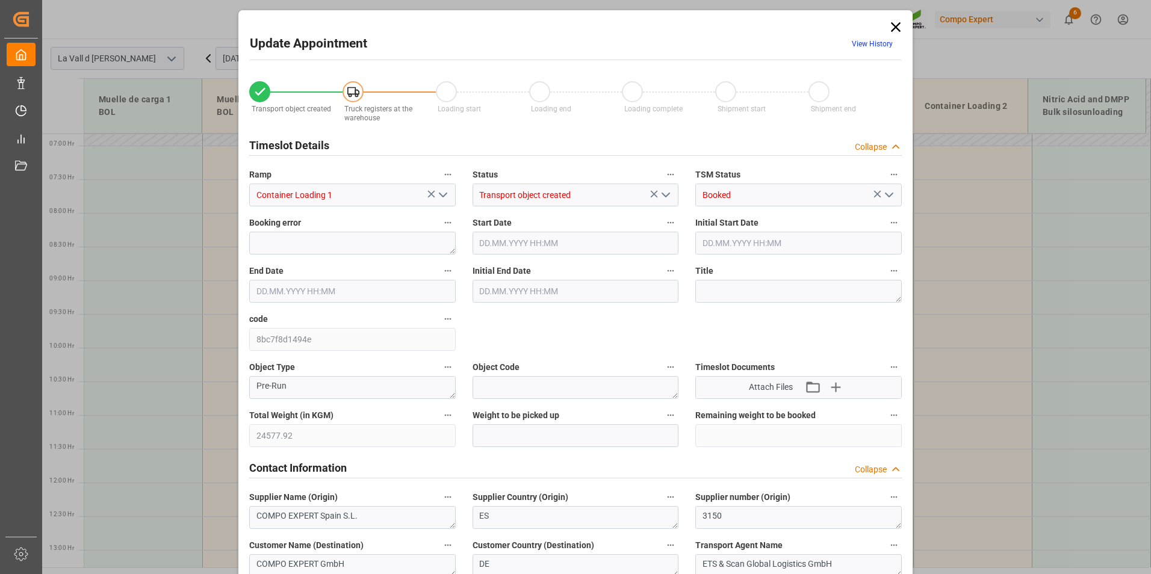
type input "14.10.2025 11:52"
click at [533, 437] on input "text" at bounding box center [576, 435] width 207 height 23
click at [594, 429] on input "text" at bounding box center [576, 435] width 207 height 23
click at [492, 435] on input "2457.92" at bounding box center [576, 435] width 207 height 23
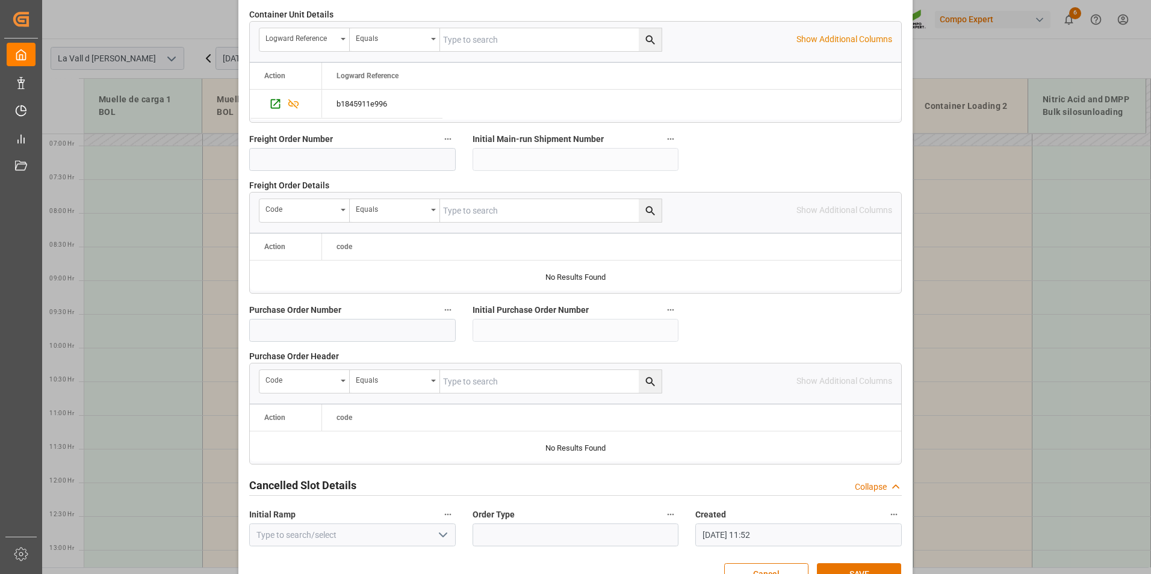
scroll to position [1096, 0]
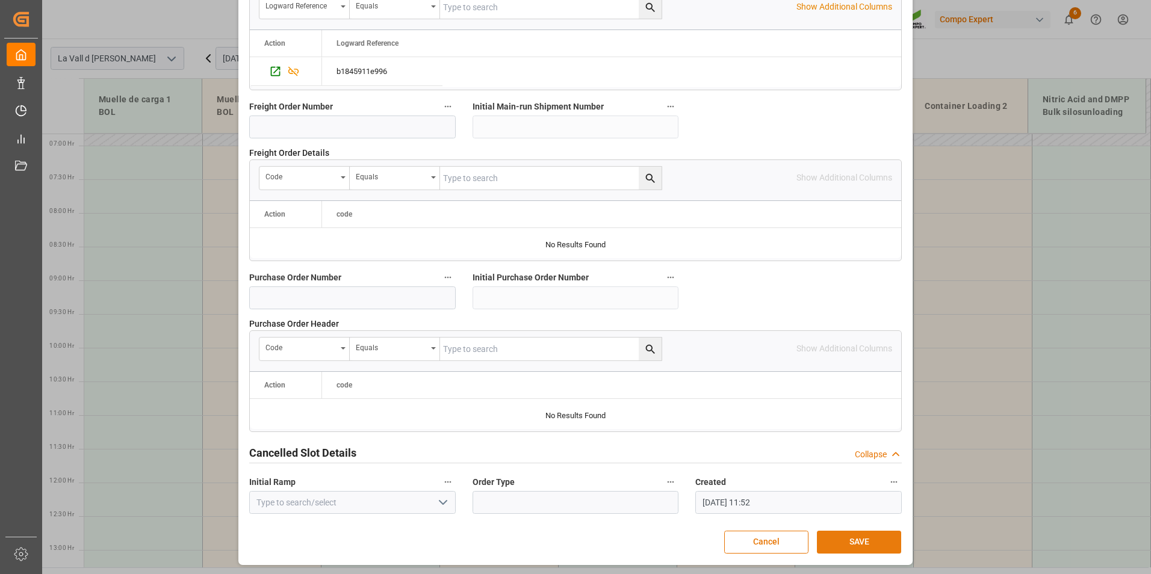
type input "24577.92"
click at [838, 540] on button "SAVE" at bounding box center [859, 542] width 84 height 23
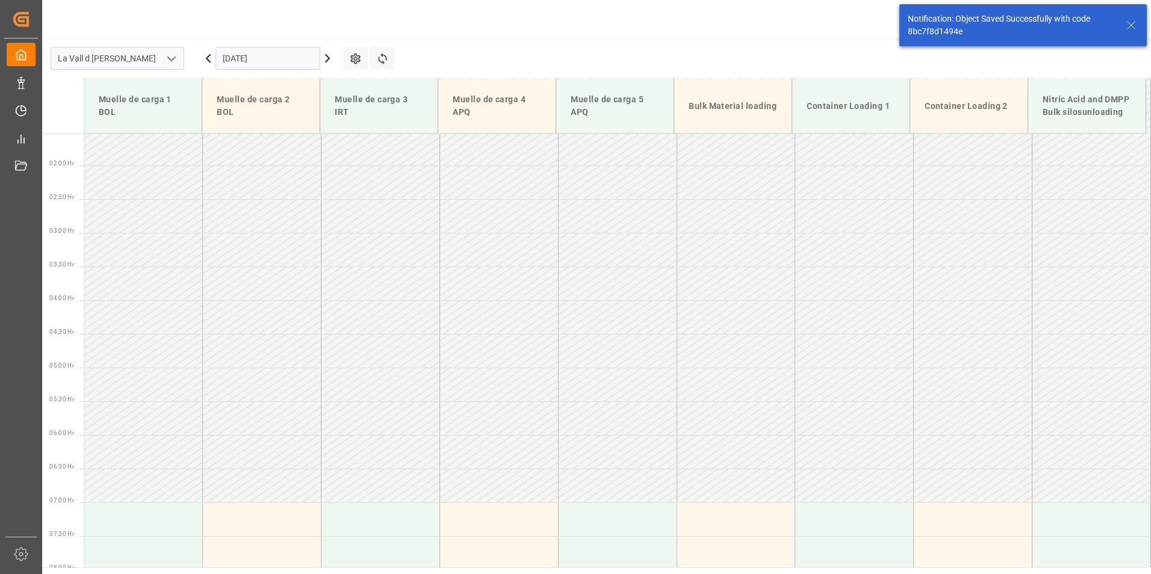
scroll to position [2, 0]
